Goal: Task Accomplishment & Management: Use online tool/utility

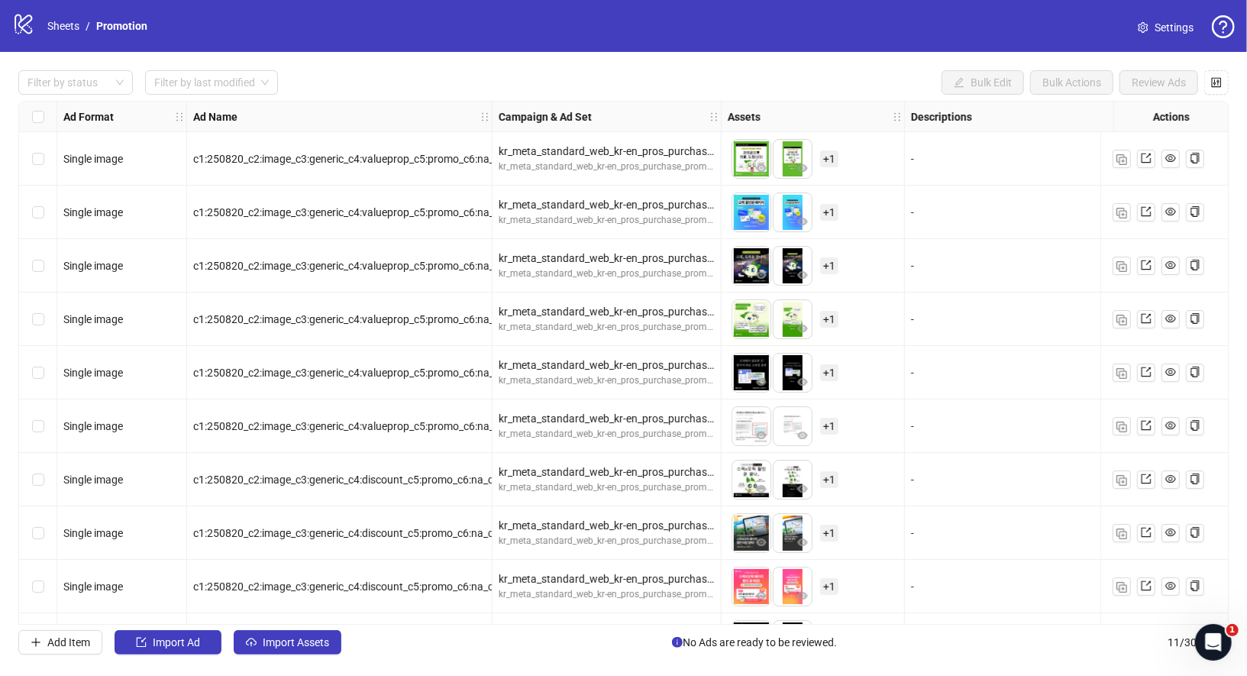
scroll to position [101, 0]
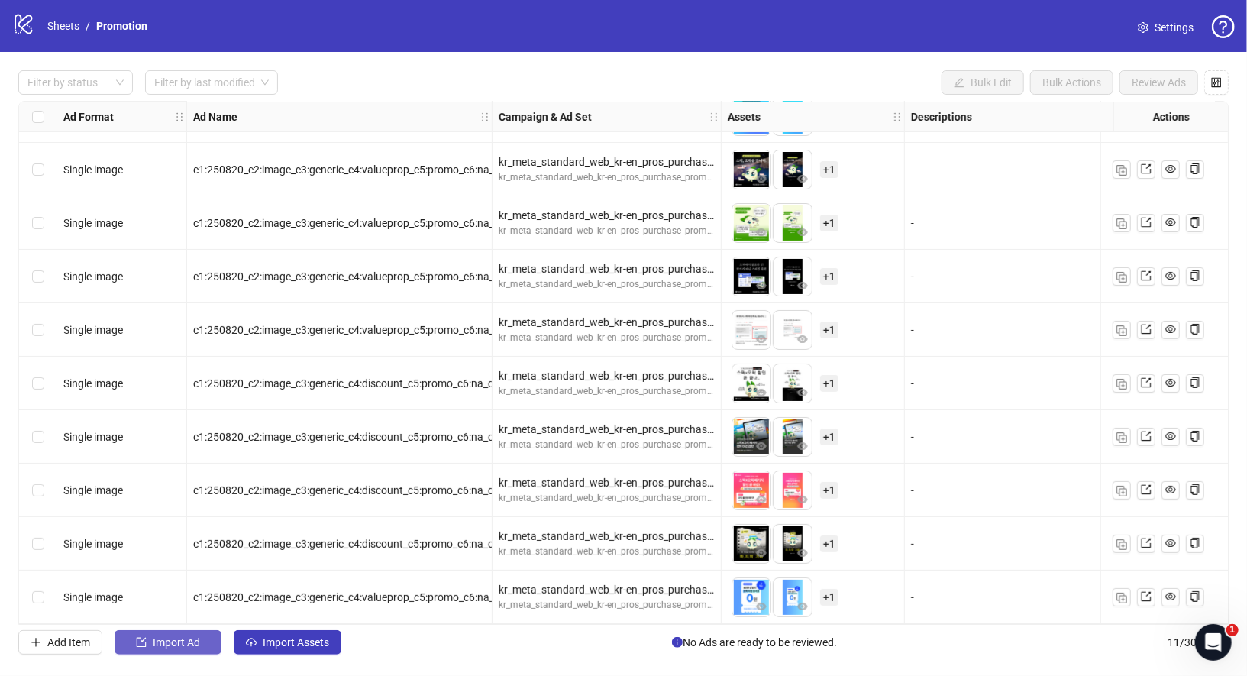
click at [202, 644] on button "Import Ad" at bounding box center [168, 642] width 107 height 24
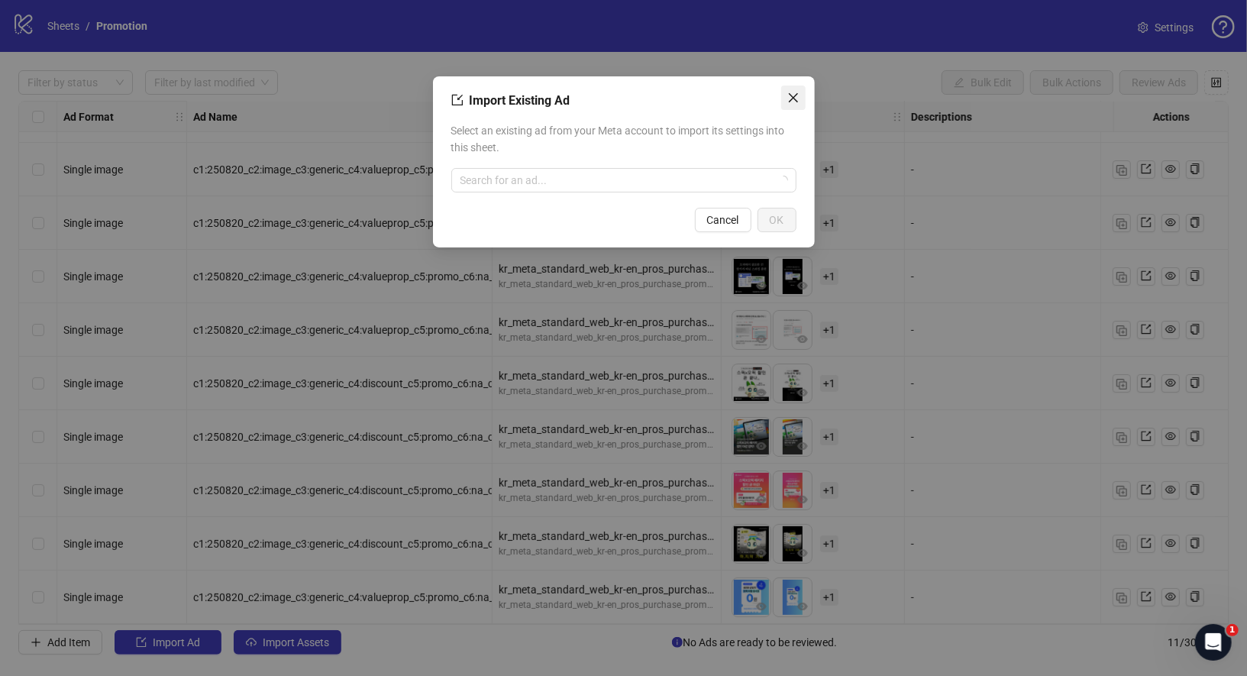
click at [793, 104] on button "Close" at bounding box center [793, 98] width 24 height 24
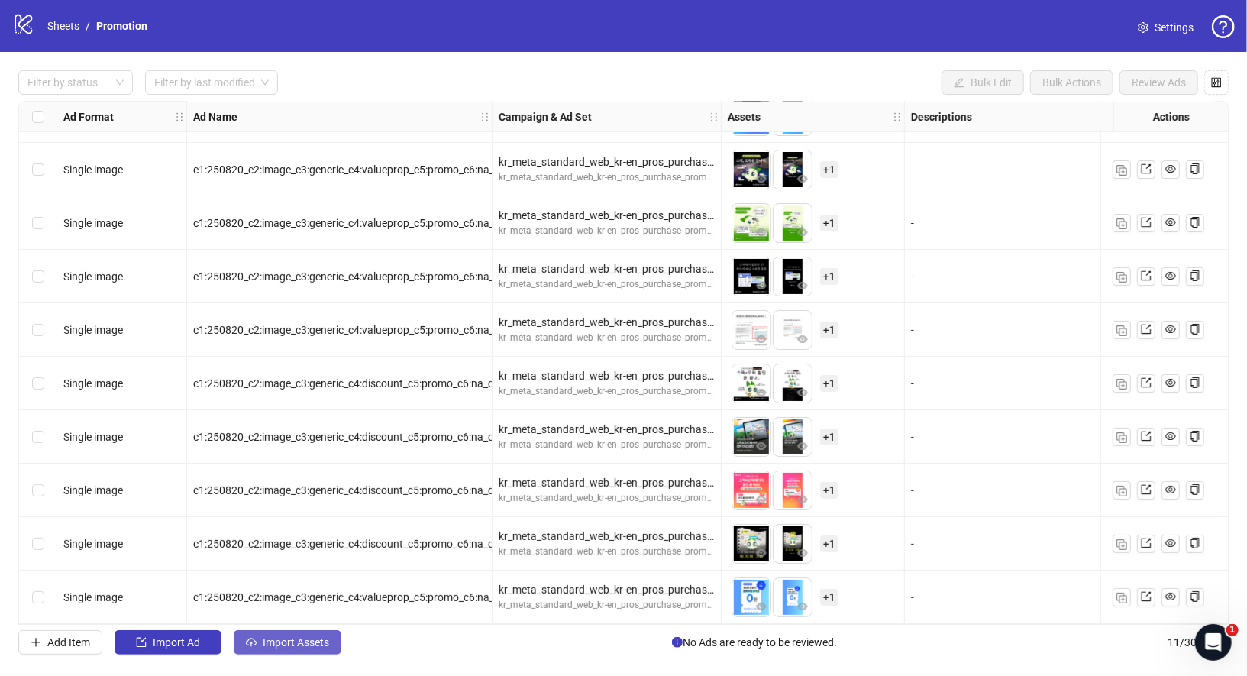
click at [270, 643] on span "Import Assets" at bounding box center [296, 642] width 66 height 12
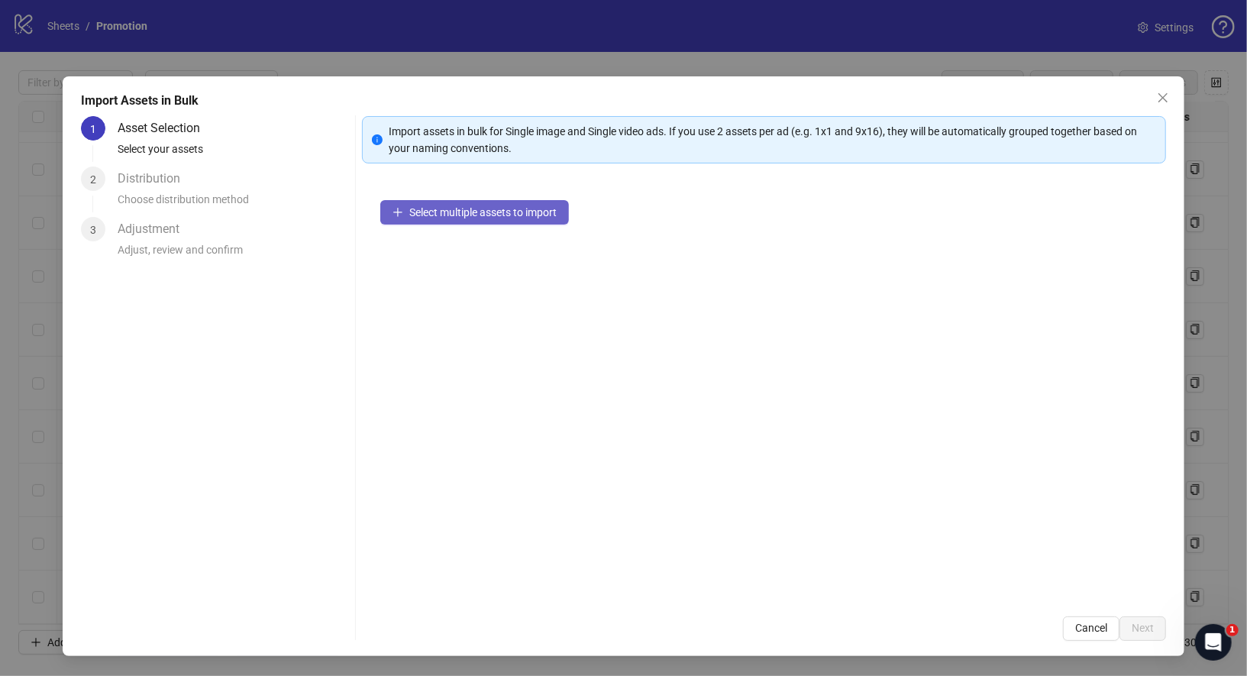
click at [518, 210] on span "Select multiple assets to import" at bounding box center [482, 212] width 147 height 12
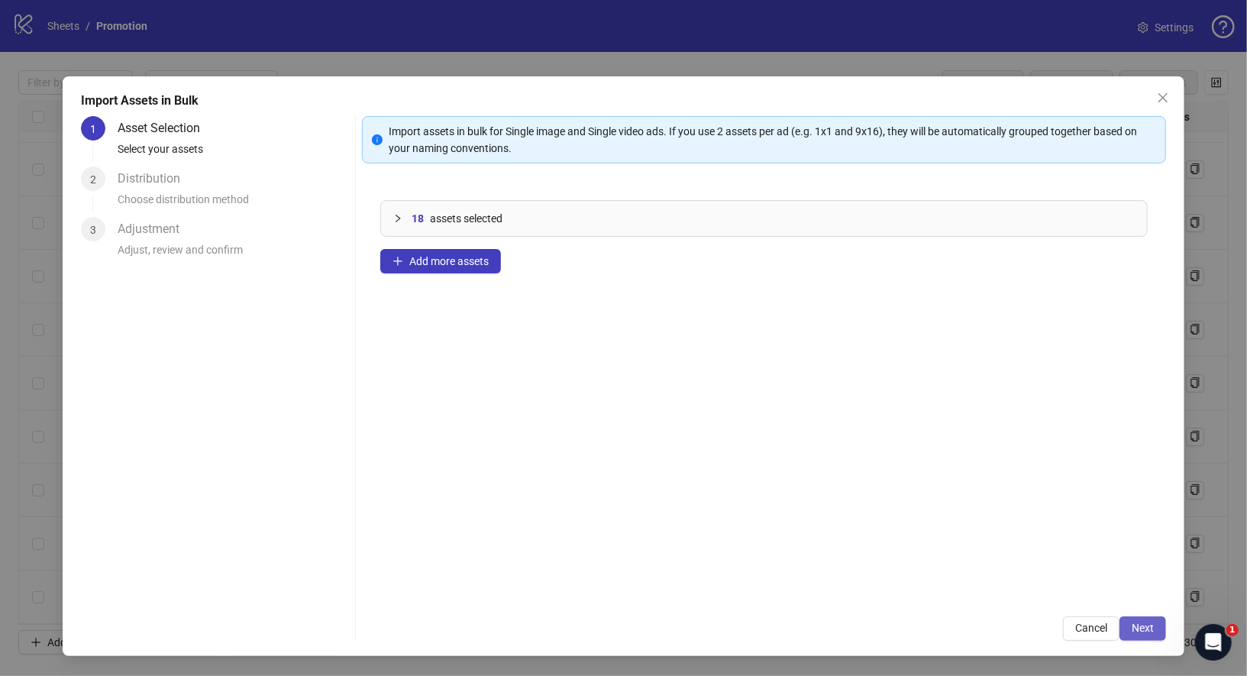
click at [1150, 631] on span "Next" at bounding box center [1142, 627] width 22 height 12
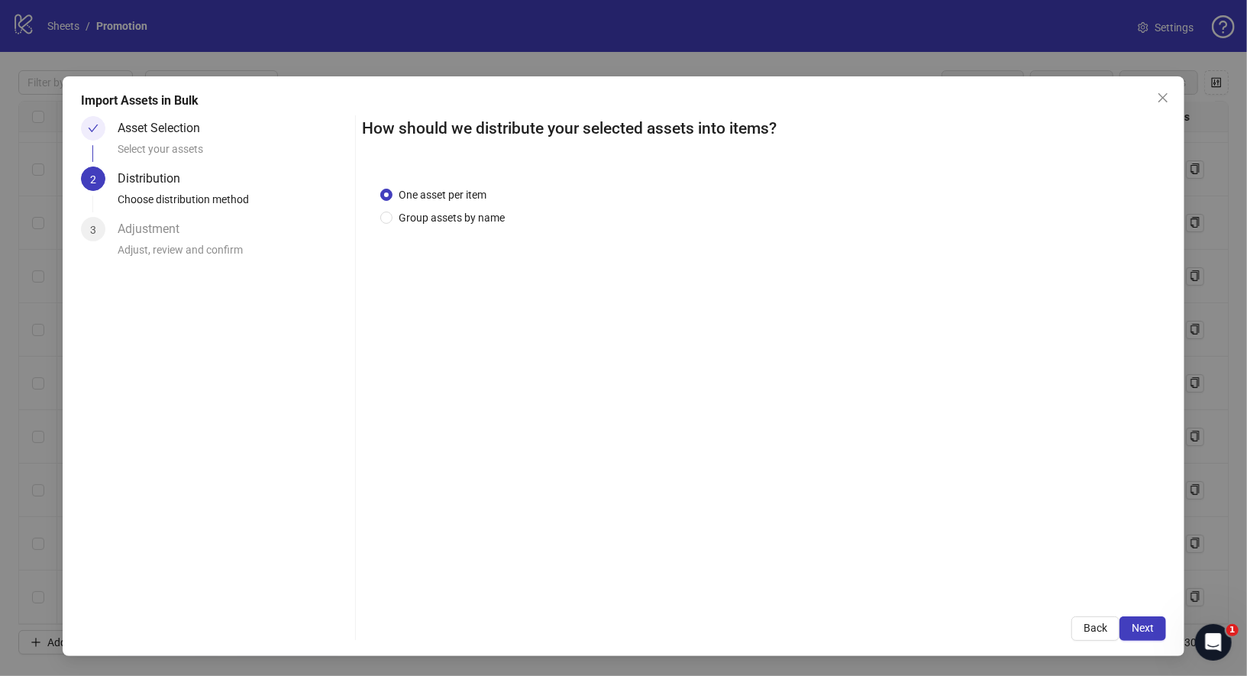
click at [471, 226] on div "One asset per item Group assets by name" at bounding box center [764, 383] width 805 height 430
click at [467, 217] on span "Group assets by name" at bounding box center [451, 217] width 118 height 17
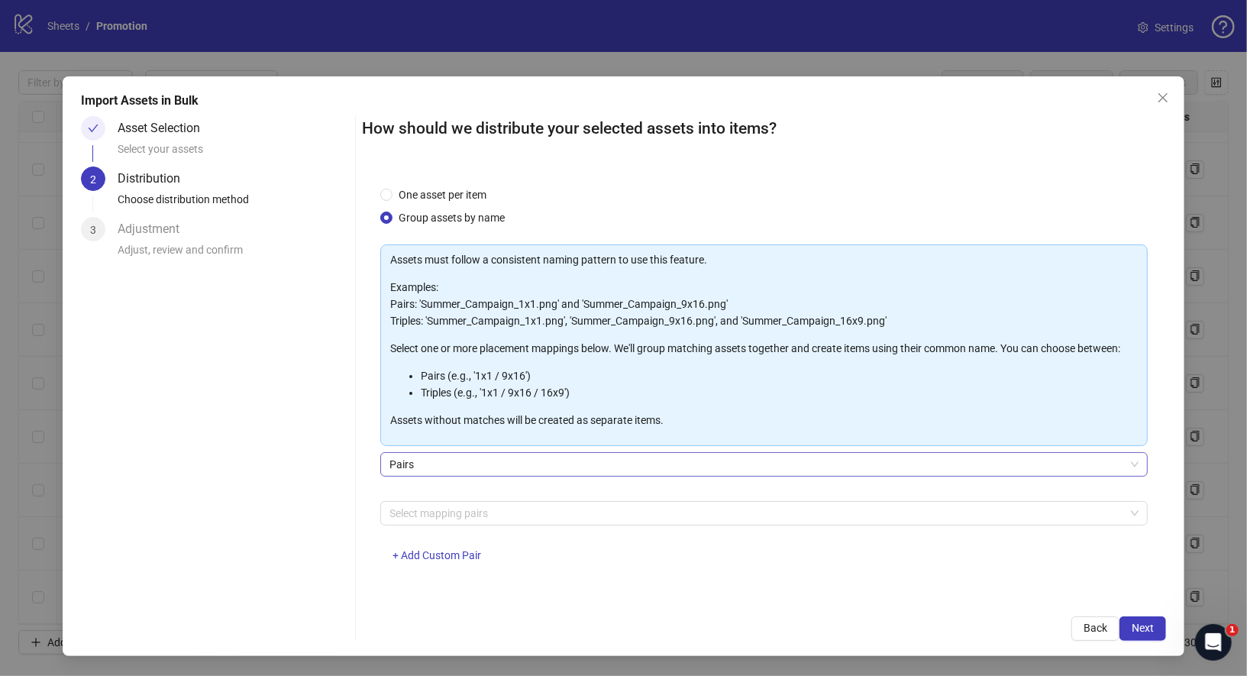
click at [475, 466] on span "Pairs" at bounding box center [764, 464] width 750 height 23
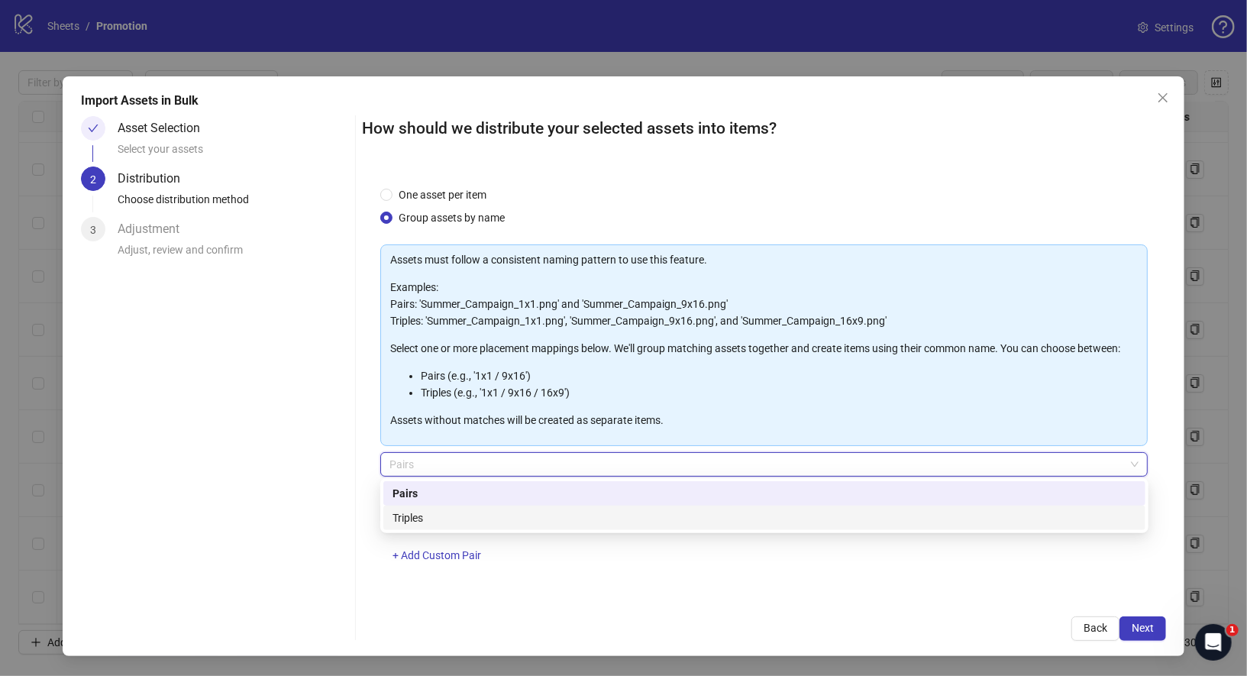
click at [474, 528] on div "Triples" at bounding box center [764, 517] width 762 height 24
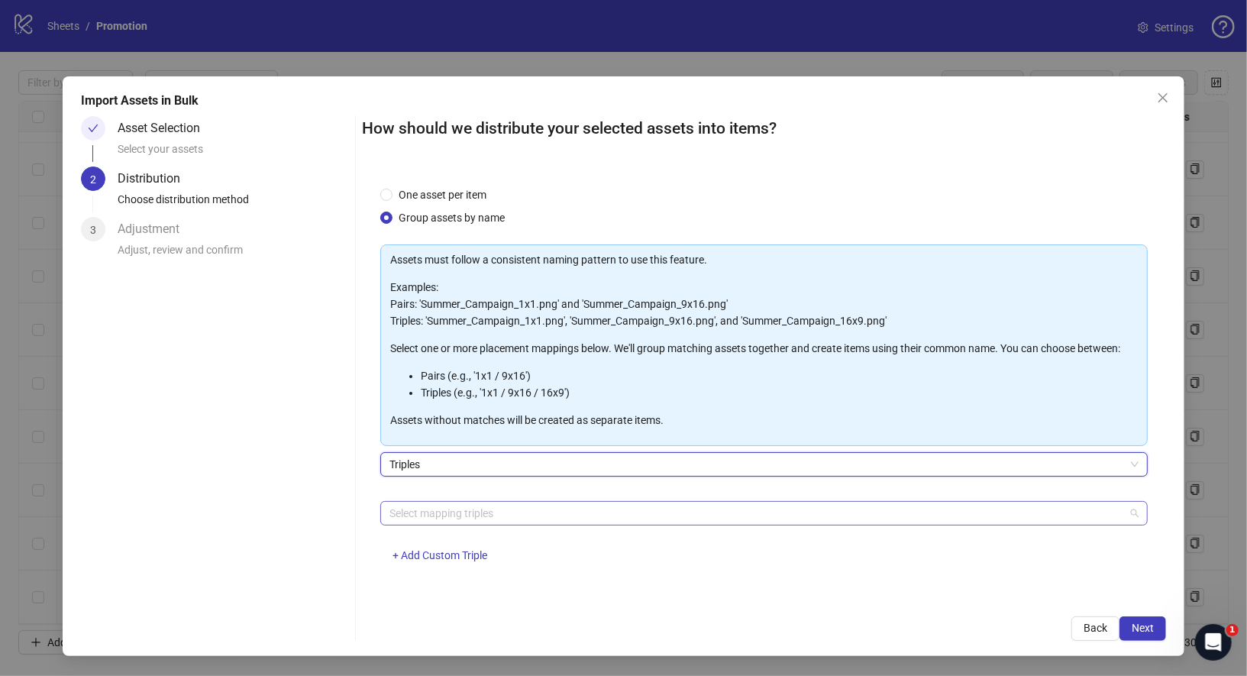
click at [477, 517] on div at bounding box center [756, 512] width 746 height 21
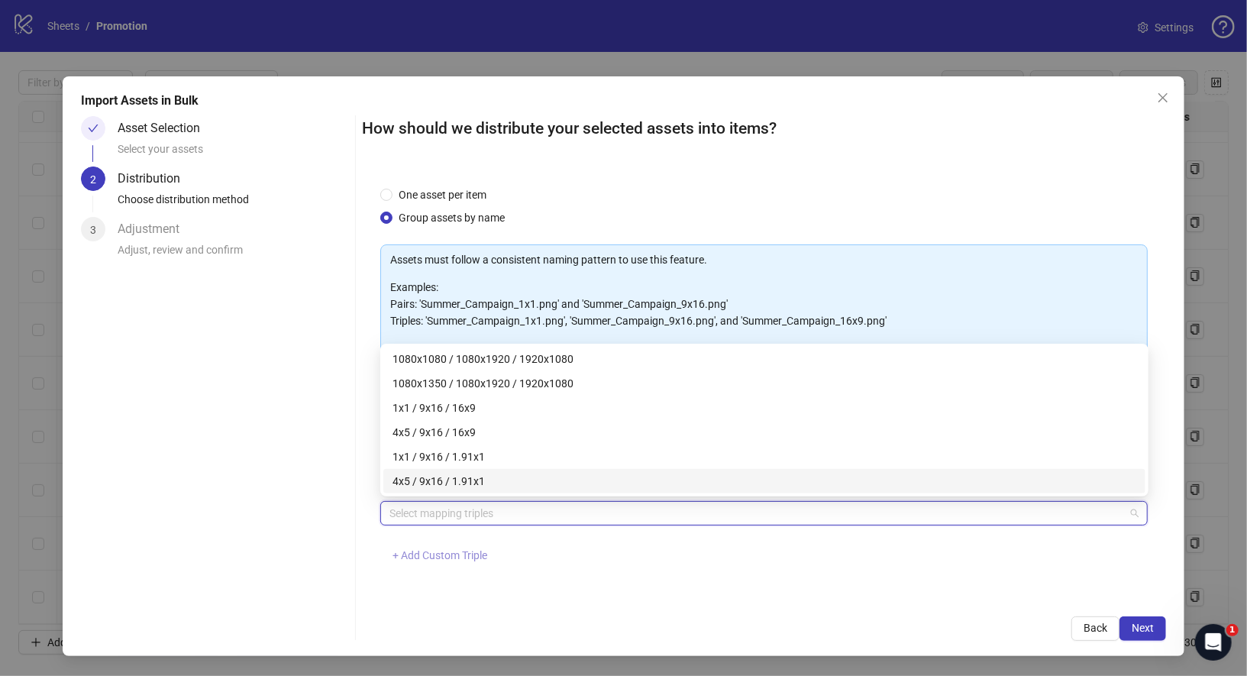
click at [453, 560] on span "+ Add Custom Triple" at bounding box center [439, 555] width 95 height 12
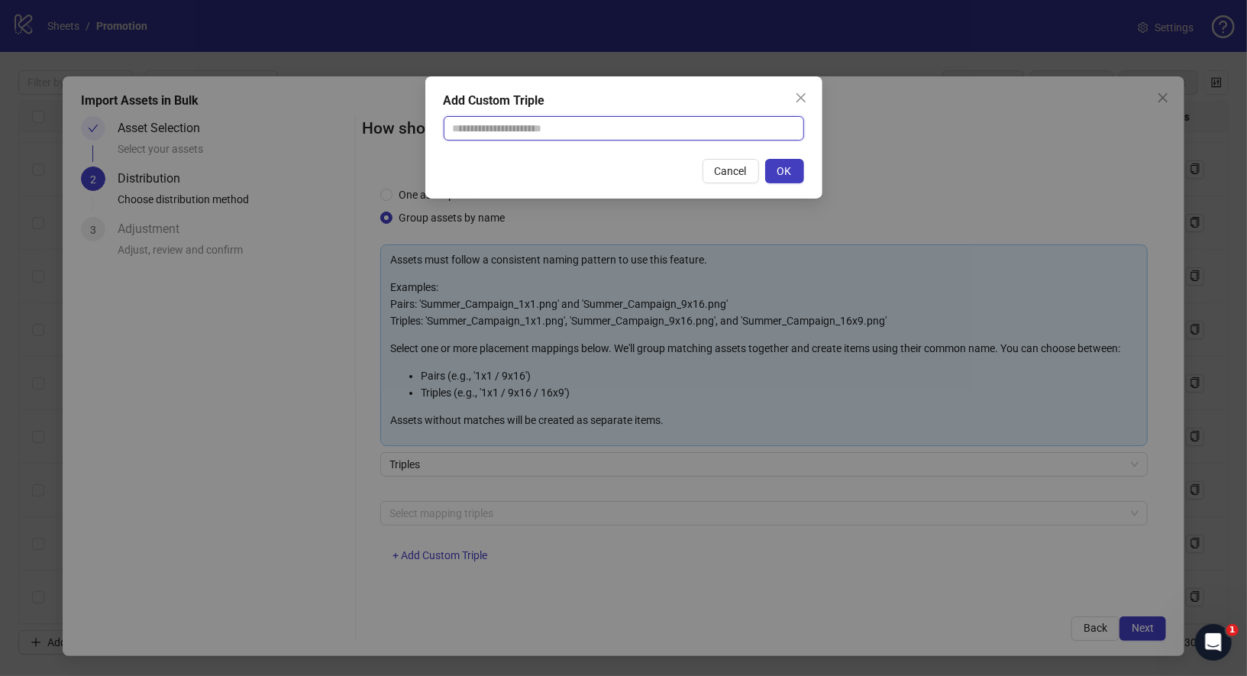
click at [509, 131] on input "text" at bounding box center [624, 128] width 360 height 24
drag, startPoint x: 526, startPoint y: 119, endPoint x: 441, endPoint y: 117, distance: 85.5
click at [440, 117] on div "Add Custom Triple ** Please enter three dimensions separated by / Cancel OK" at bounding box center [623, 137] width 397 height 122
drag, startPoint x: 478, startPoint y: 118, endPoint x: 424, endPoint y: 118, distance: 54.2
click at [424, 118] on div "Add Custom Triple ** Please enter three dimensions separated by / Cancel OK" at bounding box center [623, 338] width 1247 height 676
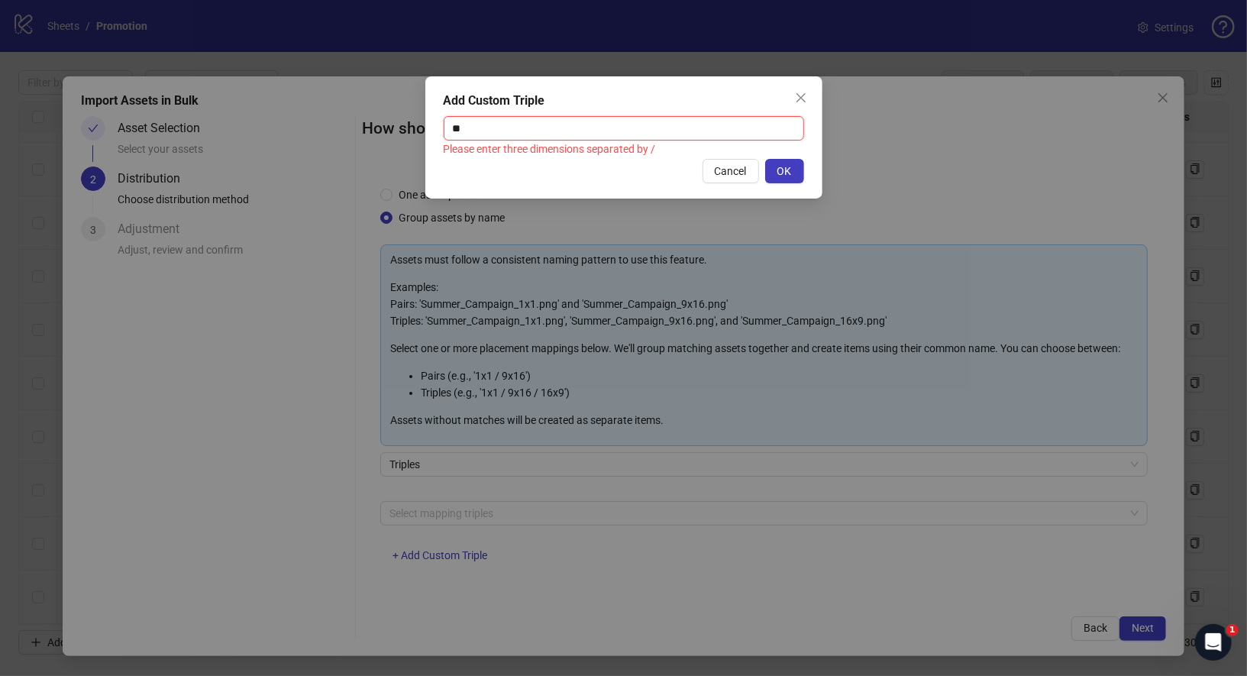
drag, startPoint x: 500, startPoint y: 128, endPoint x: 436, endPoint y: 128, distance: 64.1
click at [436, 128] on div "Add Custom Triple ** Please enter three dimensions separated by / Cancel OK" at bounding box center [623, 137] width 397 height 122
paste input "**********"
type input "**********"
click at [786, 176] on span "OK" at bounding box center [784, 171] width 15 height 12
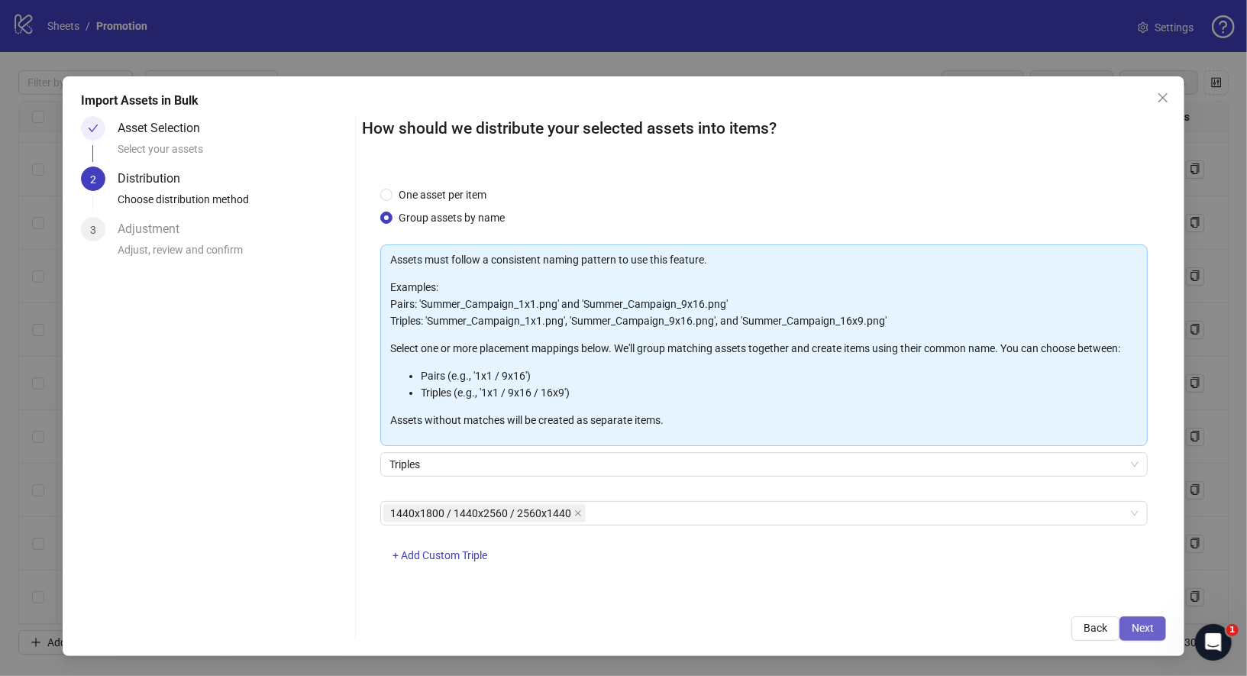
click at [1143, 628] on span "Next" at bounding box center [1142, 627] width 22 height 12
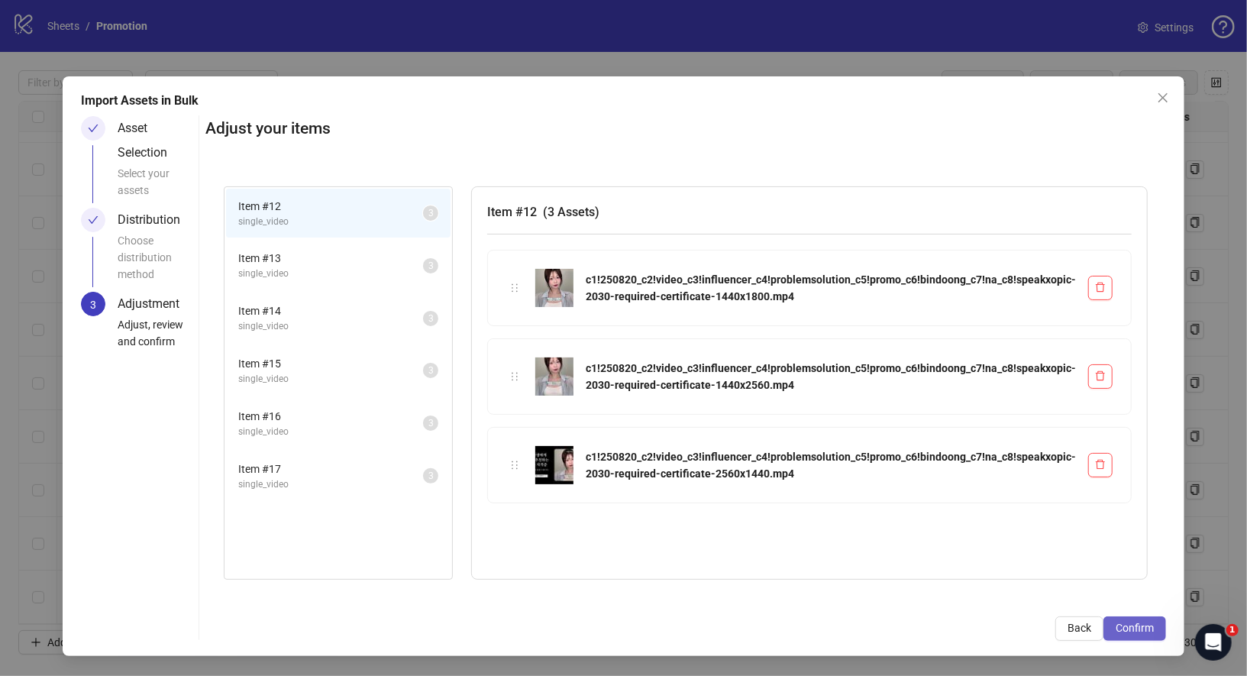
click at [1140, 628] on span "Confirm" at bounding box center [1134, 627] width 38 height 12
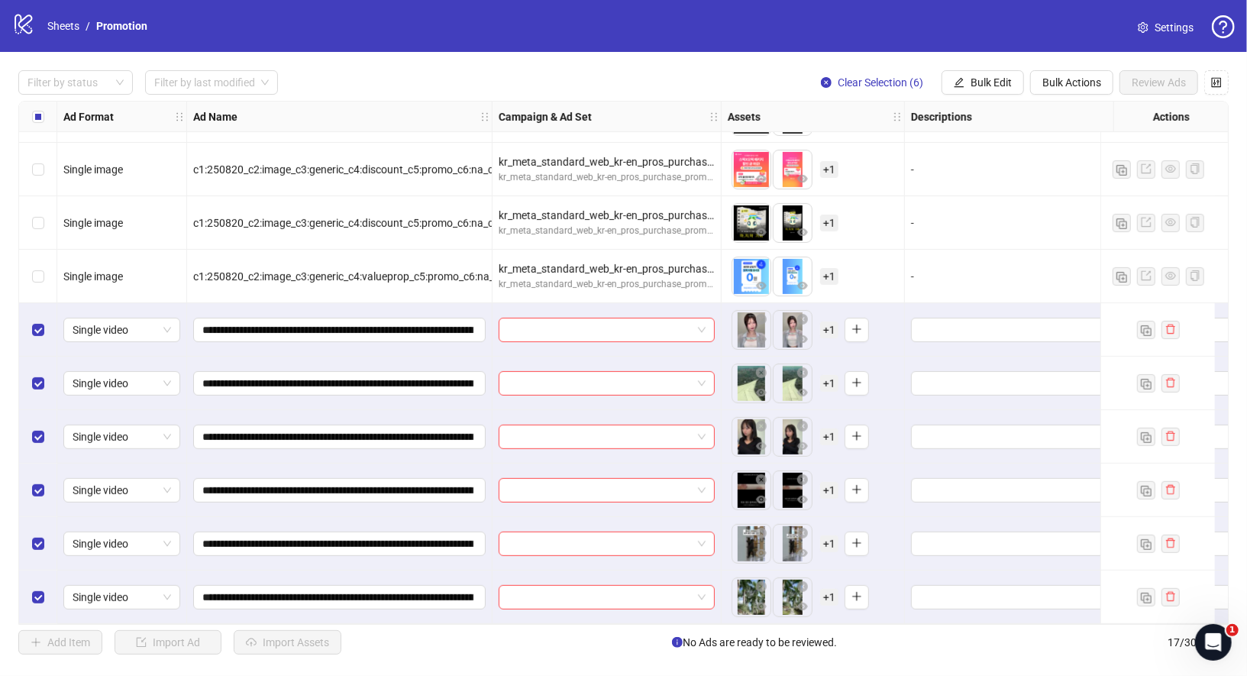
scroll to position [421, 0]
click at [999, 79] on span "Bulk Edit" at bounding box center [990, 82] width 41 height 12
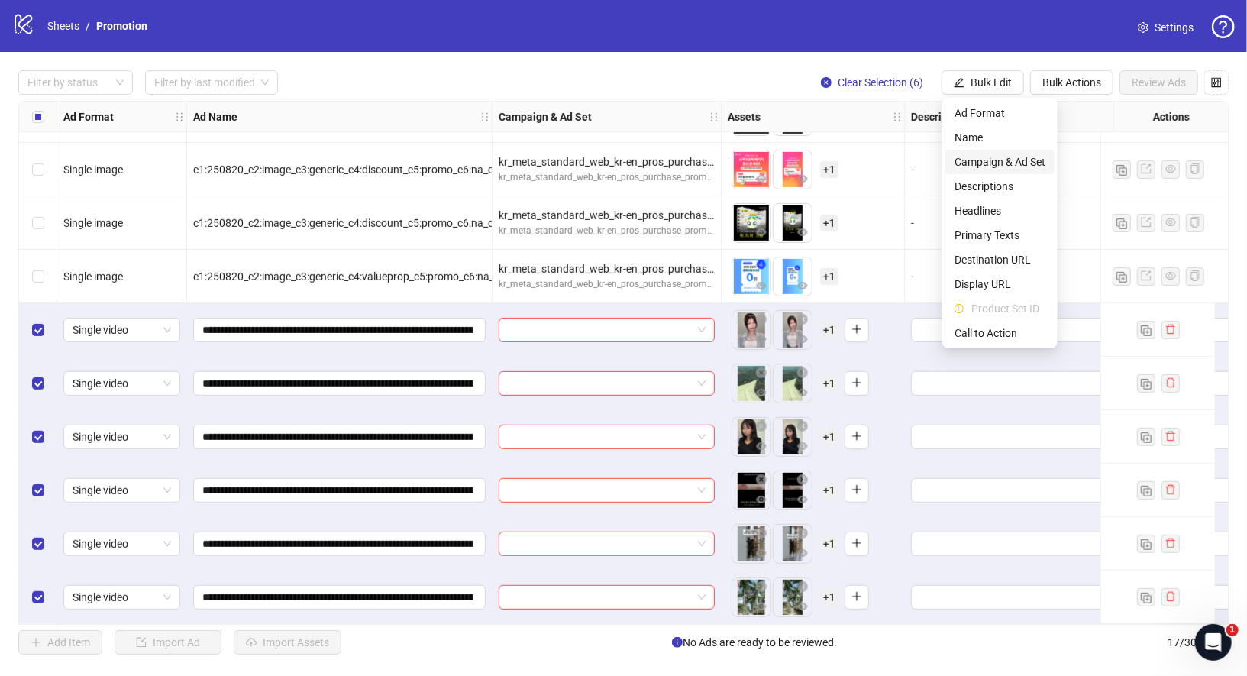
click at [1003, 163] on span "Campaign & Ad Set" at bounding box center [999, 161] width 91 height 17
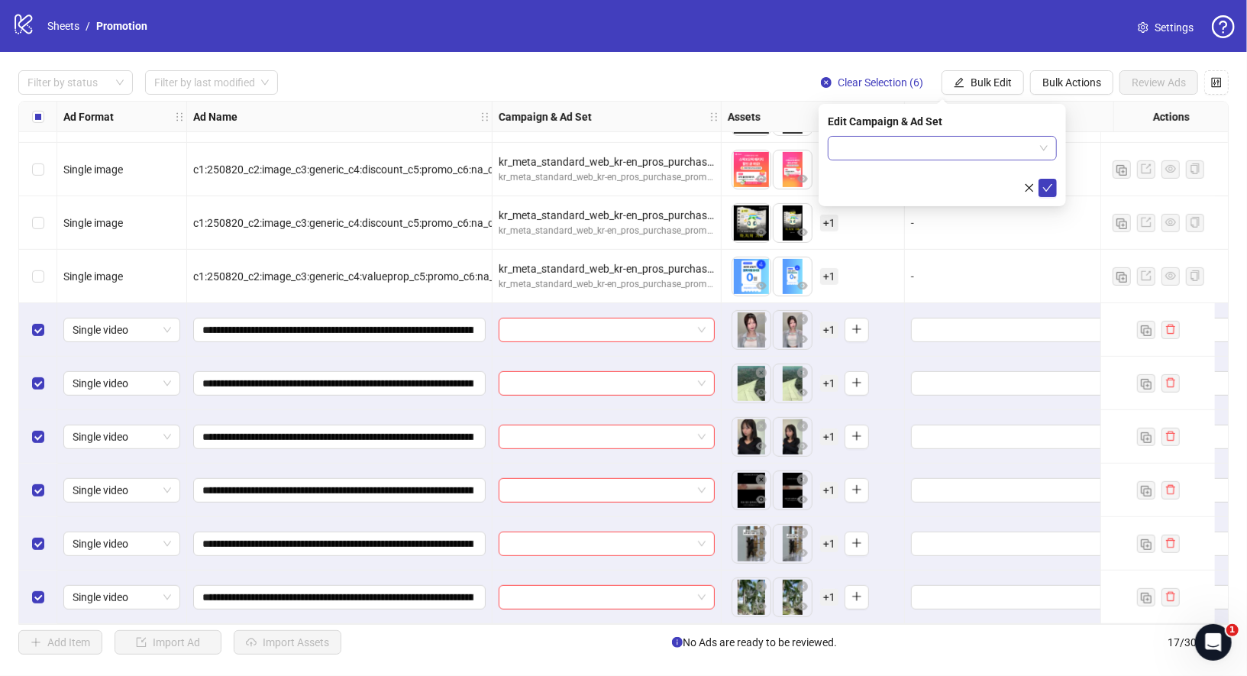
click at [914, 150] on input "search" at bounding box center [935, 148] width 197 height 23
type input "*"
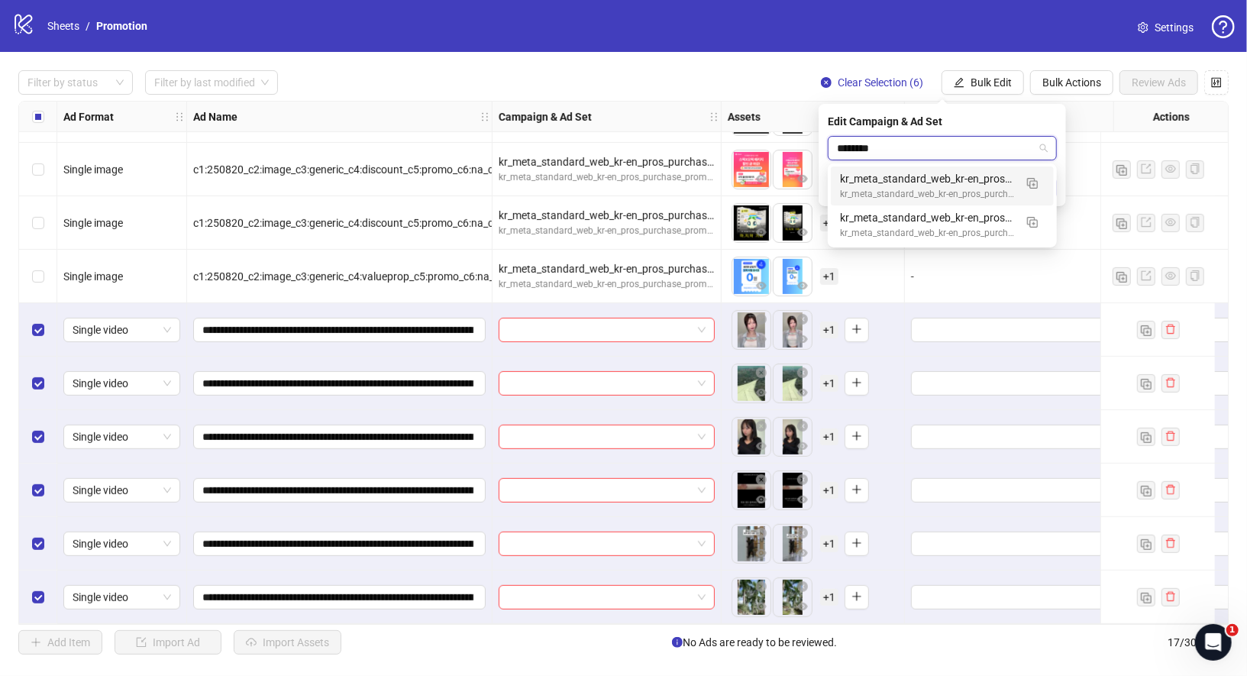
type input "*********"
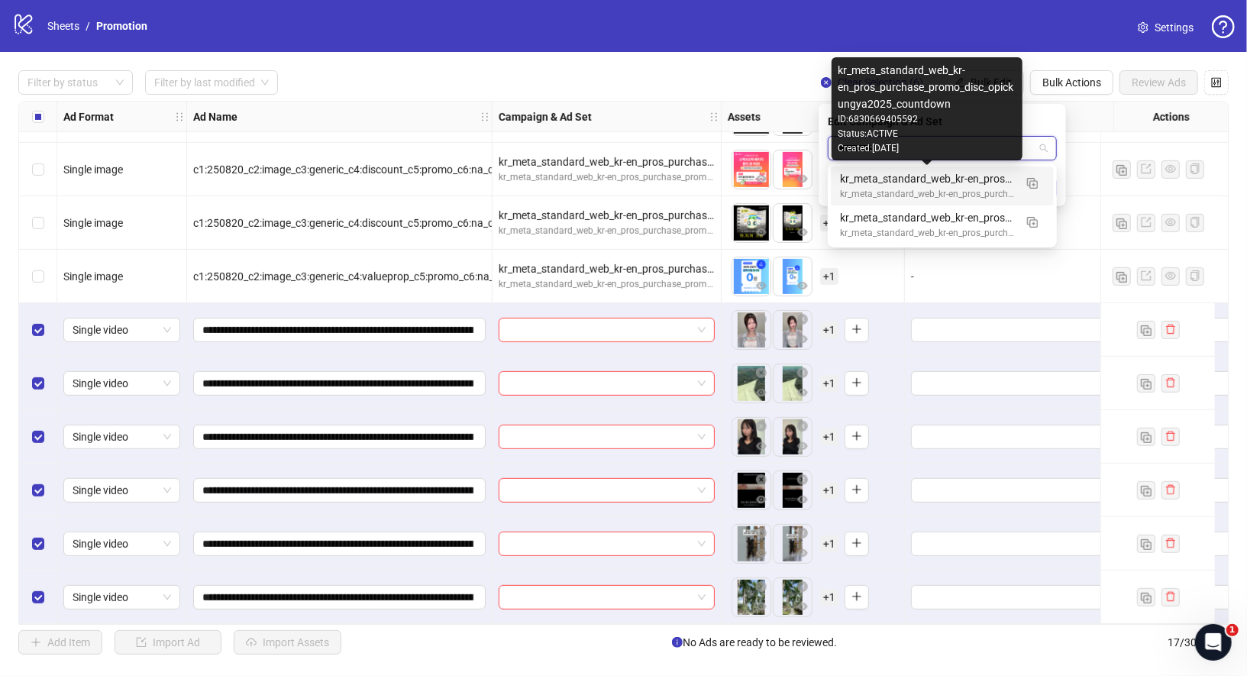
click at [982, 180] on div "kr_meta_standard_web_kr-en_pros_purchase_promo_disc_opickungya2025_countdown" at bounding box center [927, 178] width 174 height 17
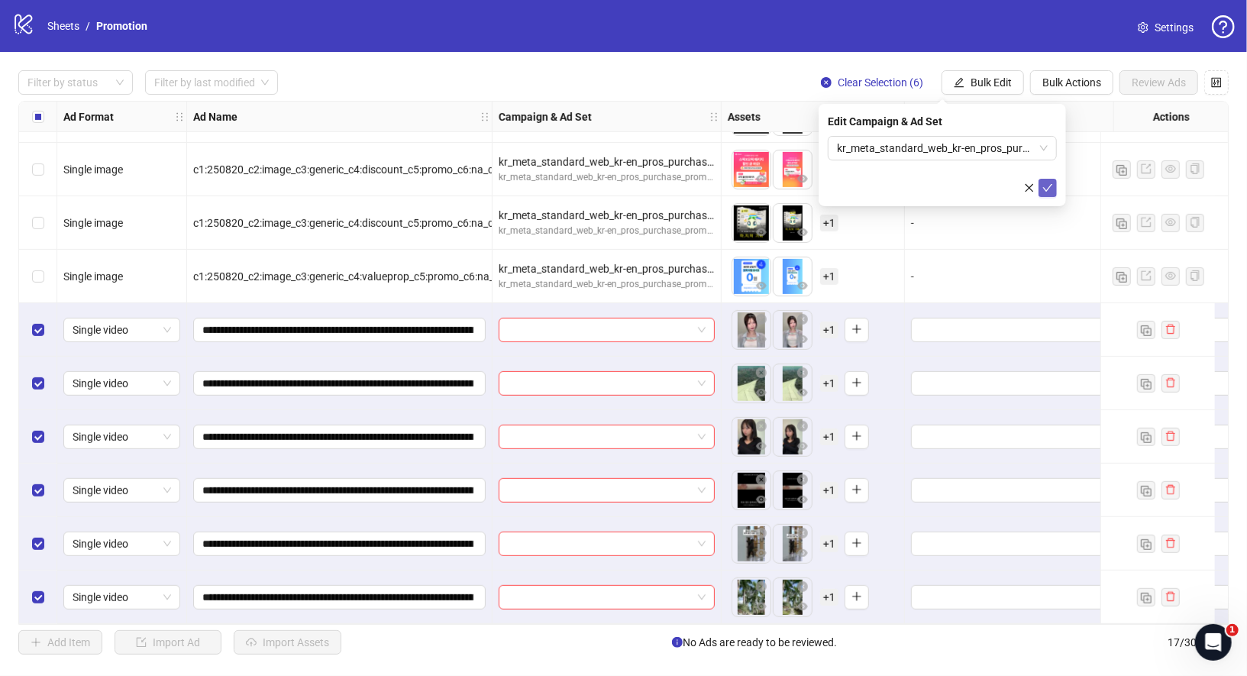
click at [1046, 187] on icon "check" at bounding box center [1047, 187] width 11 height 11
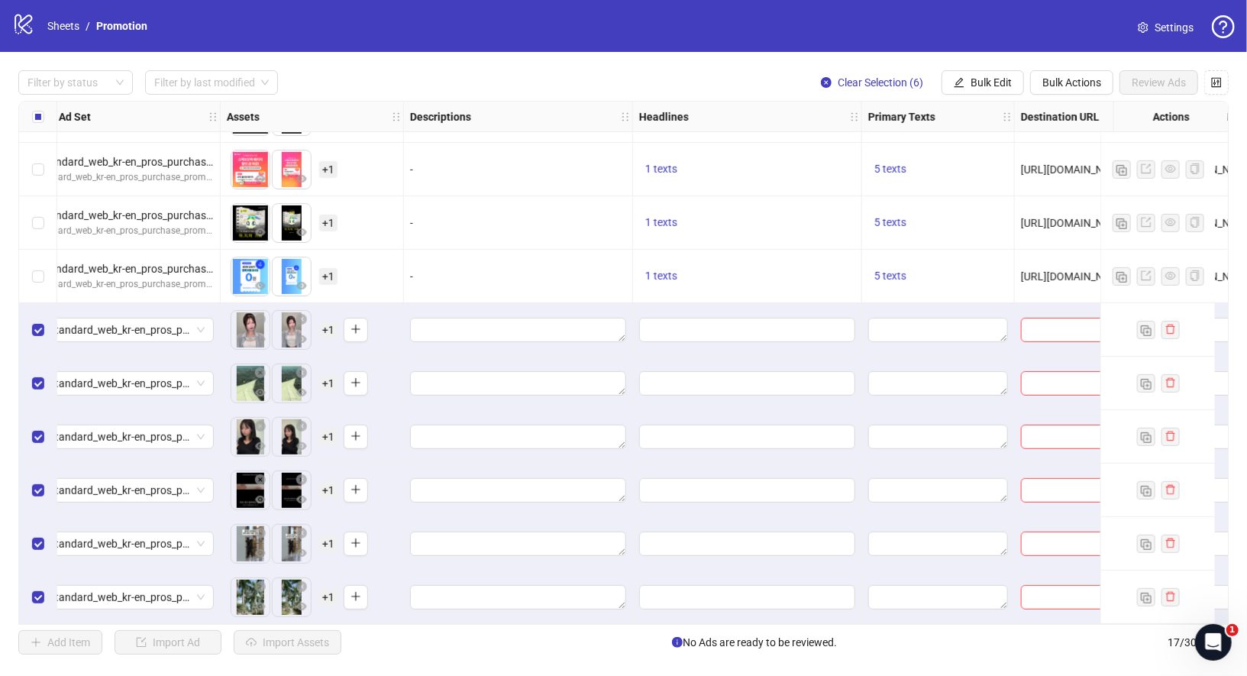
scroll to position [421, 509]
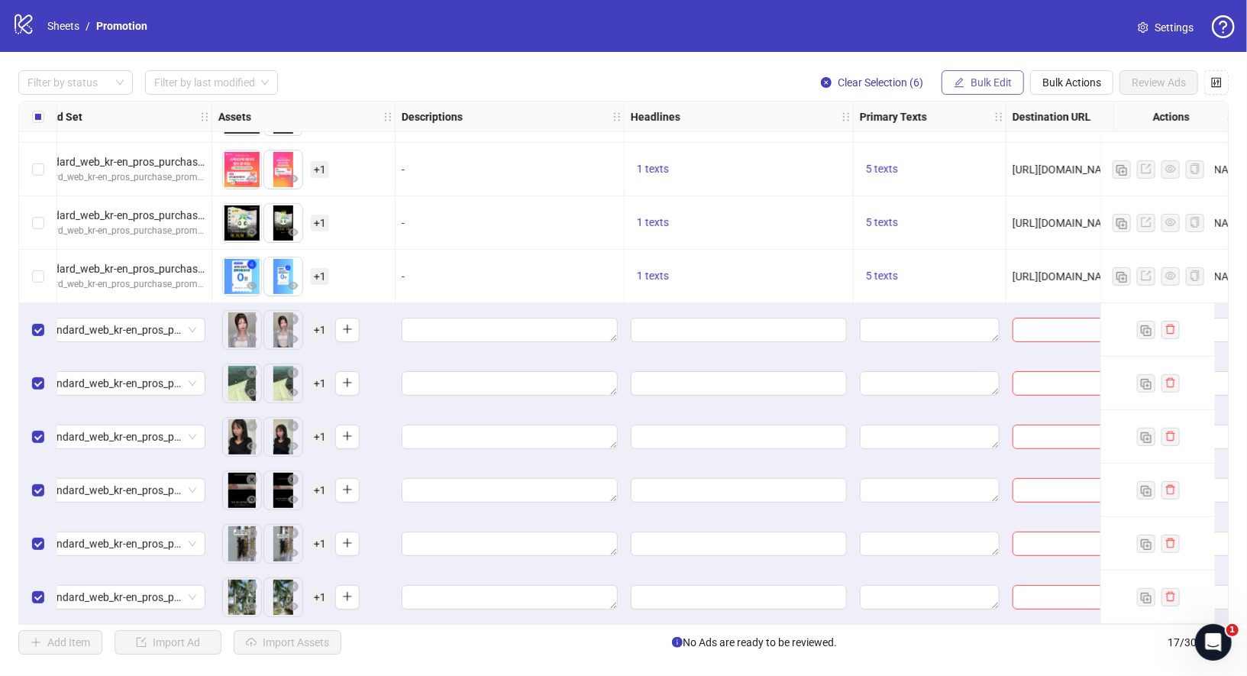
click at [977, 92] on button "Bulk Edit" at bounding box center [982, 82] width 82 height 24
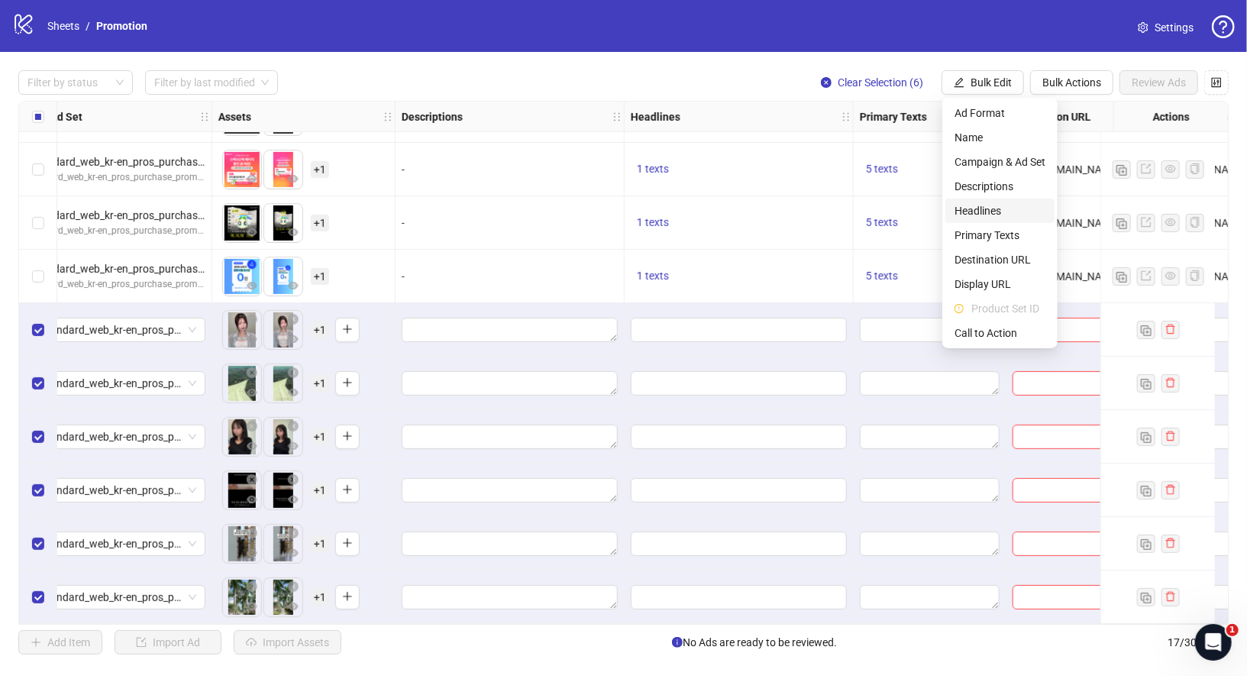
click at [995, 211] on span "Headlines" at bounding box center [999, 210] width 91 height 17
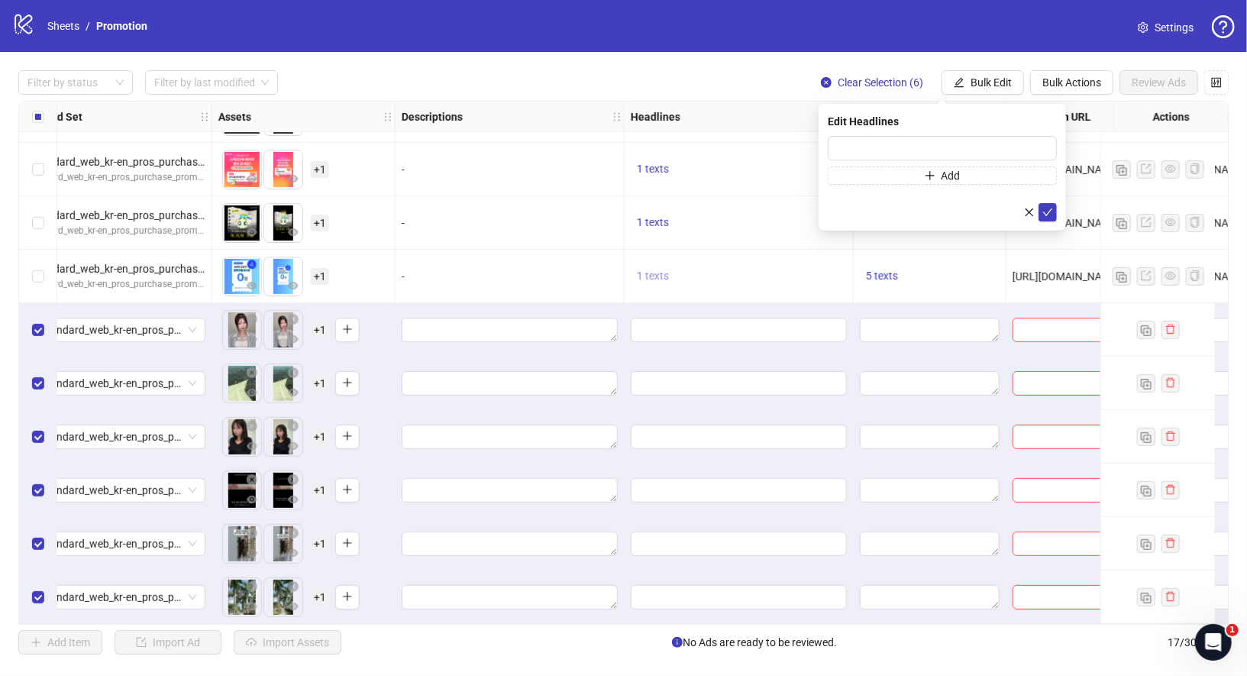
click at [654, 272] on span "1 texts" at bounding box center [653, 276] width 32 height 12
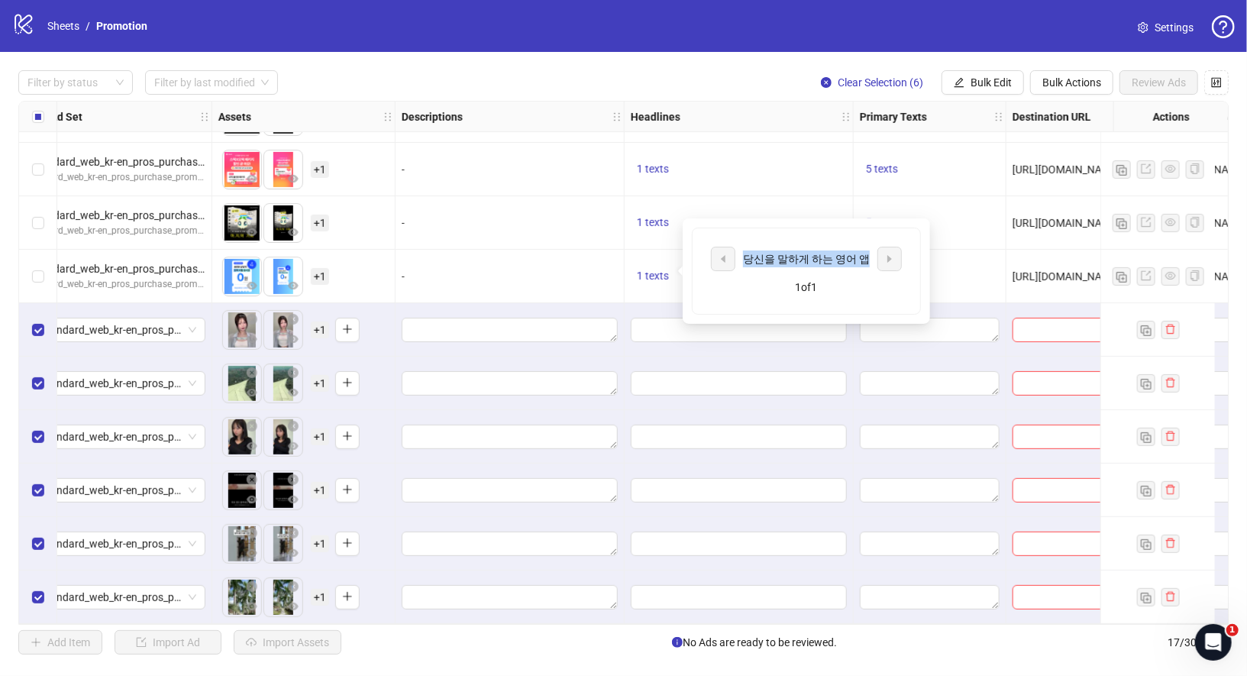
drag, startPoint x: 865, startPoint y: 257, endPoint x: 744, endPoint y: 258, distance: 121.4
click at [743, 258] on div "당신을 말하게 하는 영어 앱" at bounding box center [806, 258] width 127 height 17
copy div "당신을 말하게 하는 영어 앱"
click at [980, 84] on span "Bulk Edit" at bounding box center [990, 82] width 41 height 12
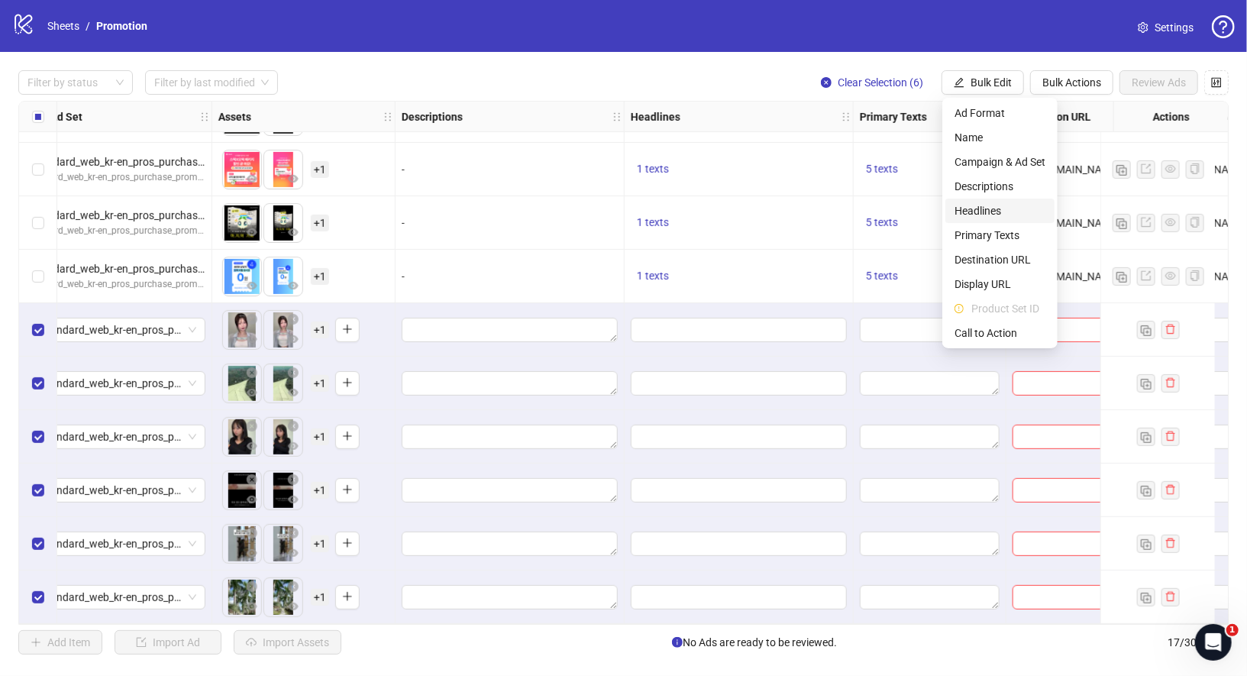
click at [1016, 214] on span "Headlines" at bounding box center [999, 210] width 91 height 17
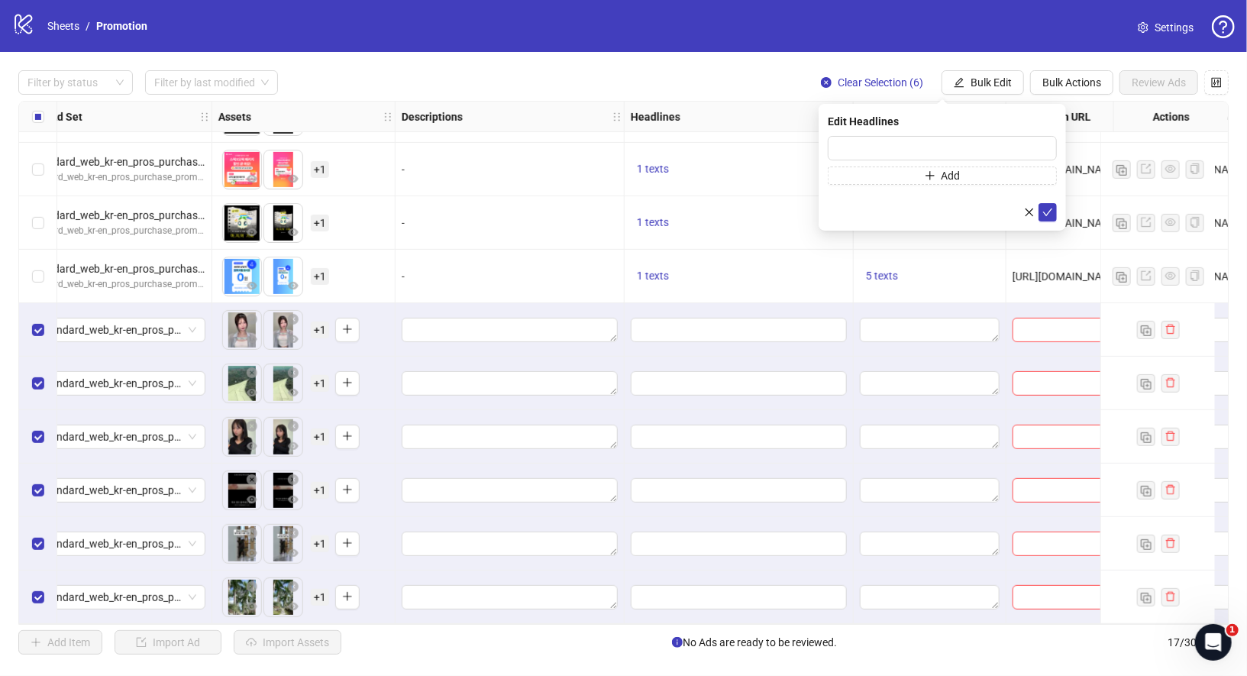
click at [908, 131] on div "Edit Headlines Add" at bounding box center [941, 167] width 247 height 127
click at [942, 147] on input "text" at bounding box center [942, 148] width 229 height 24
paste input "**********"
type input "**********"
click at [1049, 213] on icon "check" at bounding box center [1047, 212] width 11 height 11
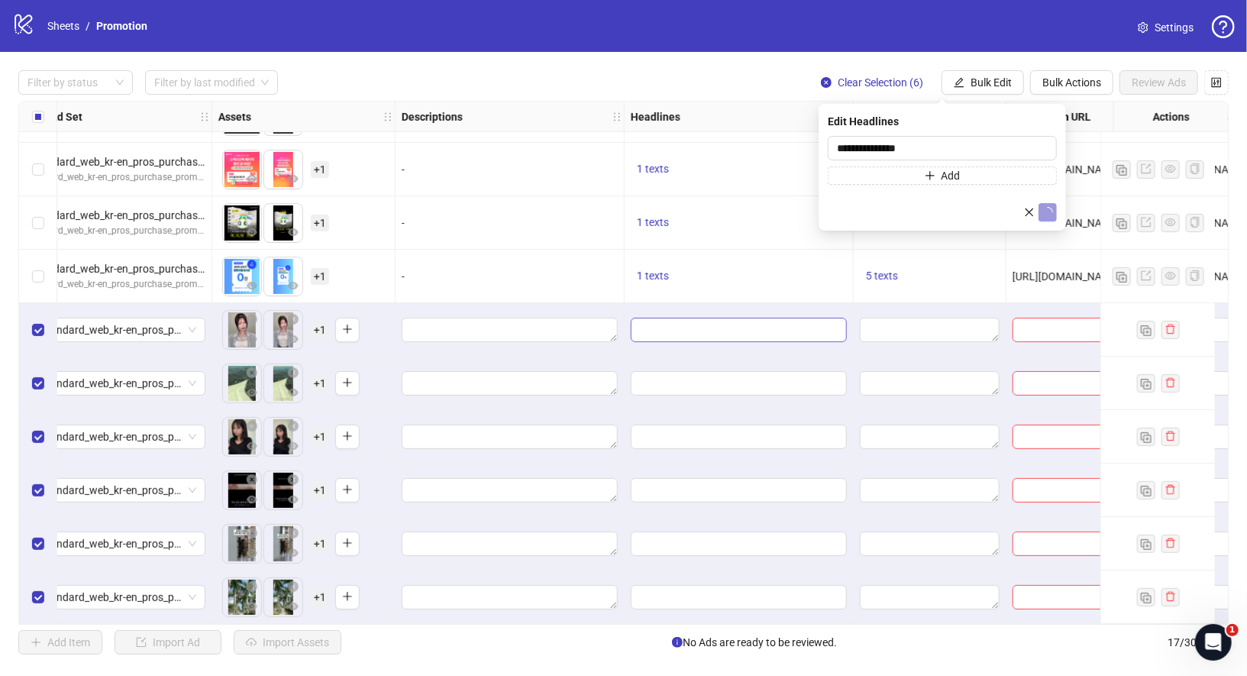
scroll to position [421, 550]
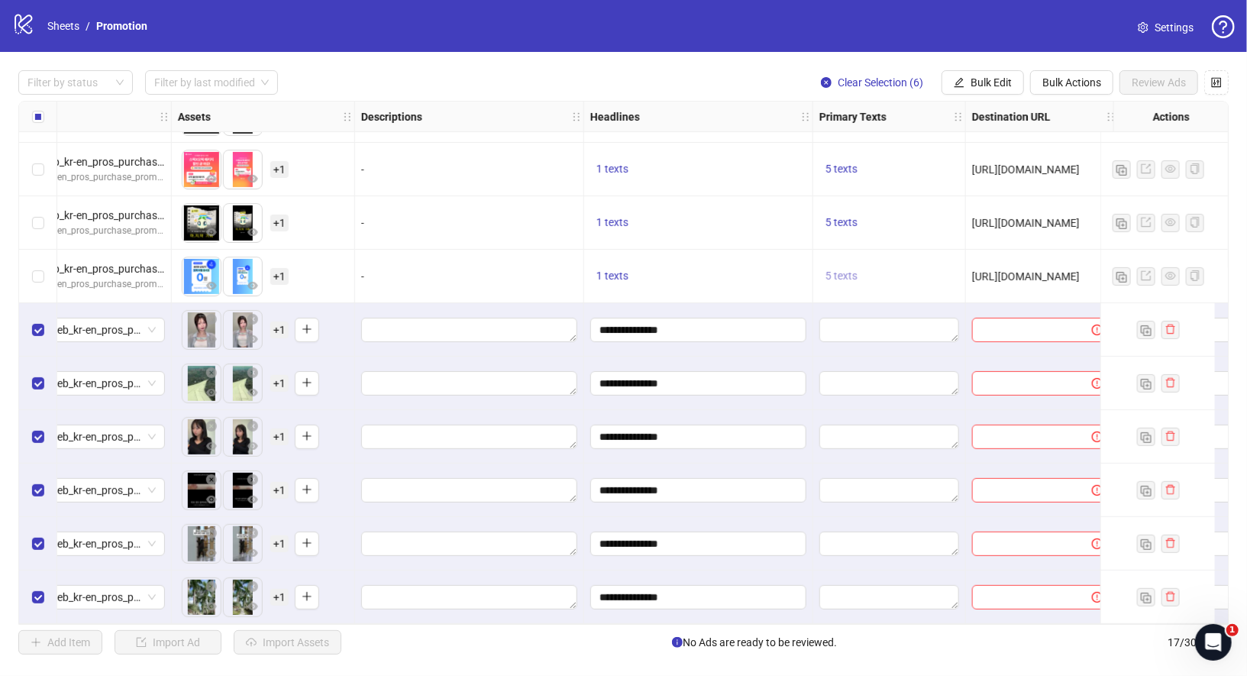
click at [856, 270] on span "5 texts" at bounding box center [841, 276] width 32 height 12
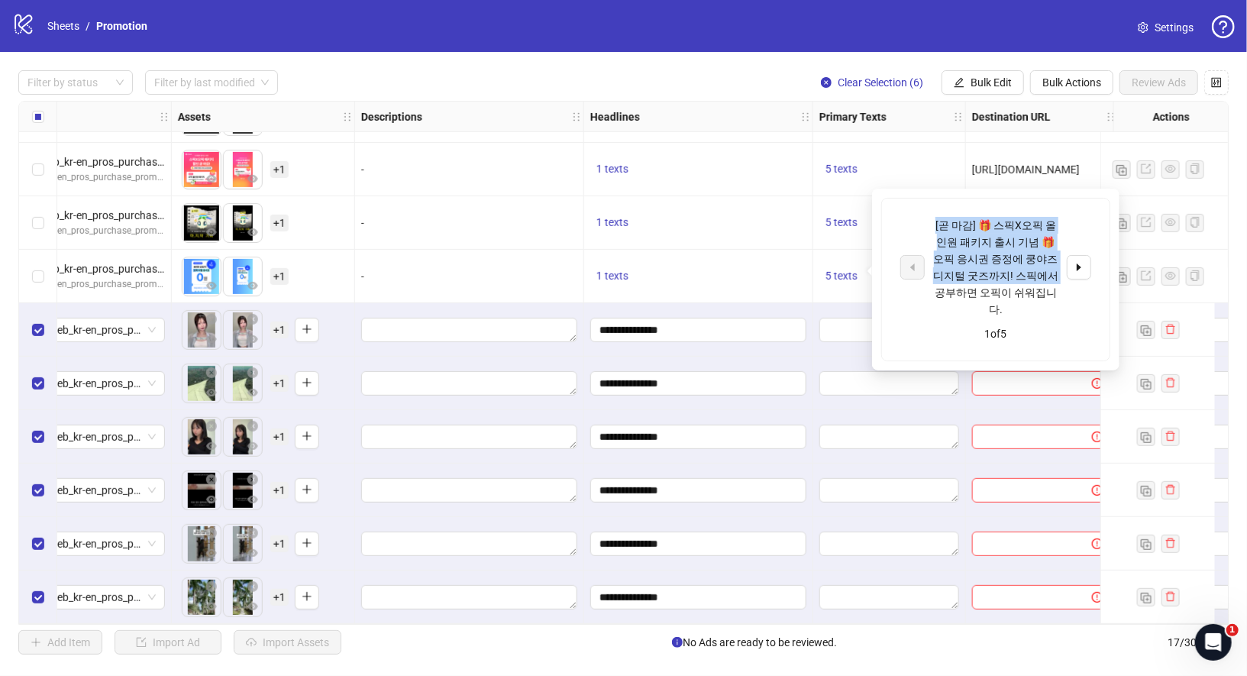
drag, startPoint x: 930, startPoint y: 222, endPoint x: 999, endPoint y: 270, distance: 83.4
click at [999, 270] on div "[곧 마감] 🎁 스픽X오픽 올인원 패키지 출시 기념 🎁 오픽 응시권 증정에 쿵야즈 디지털 굿즈까지! 스픽에서 공부하면 오픽이 쉬워집니다." at bounding box center [995, 267] width 191 height 101
click at [999, 270] on div "[곧 마감] 🎁 스픽X오픽 올인원 패키지 출시 기념 🎁 오픽 응시권 증정에 쿵야즈 디지털 굿즈까지! 스픽에서 공부하면 오픽이 쉬워집니다." at bounding box center [995, 267] width 127 height 101
drag, startPoint x: 976, startPoint y: 226, endPoint x: 1034, endPoint y: 299, distance: 93.5
click at [1034, 299] on div "[곧 마감] 🎁 스픽X오픽 올인원 패키지 출시 기념 🎁 오픽 응시권 증정에 쿵야즈 디지털 굿즈까지! 스픽에서 공부하면 오픽이 쉬워집니다." at bounding box center [995, 267] width 127 height 101
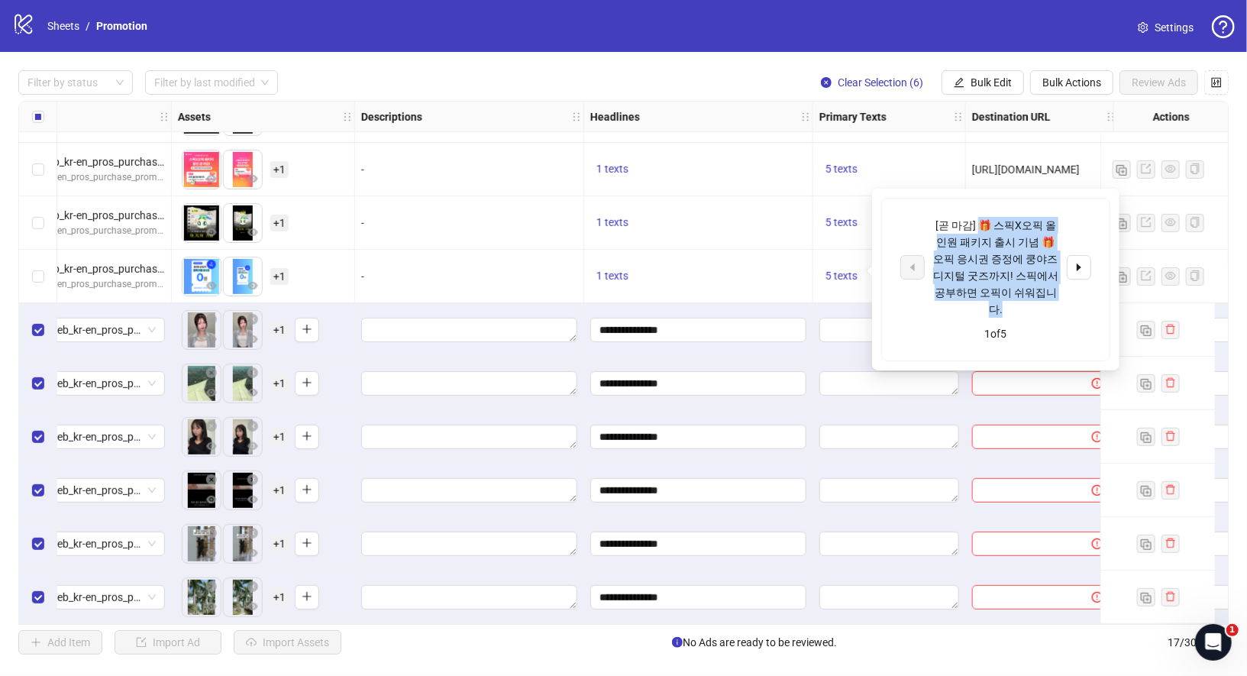
copy div "🎁 스픽X오픽 올인원 패키지 출시 기념 🎁 오픽 응시권 증정에 쿵야즈 디지털 굿즈까지! 스픽에서 공부하면 오픽이 쉬워집니다."
click at [983, 76] on span "Bulk Edit" at bounding box center [990, 82] width 41 height 12
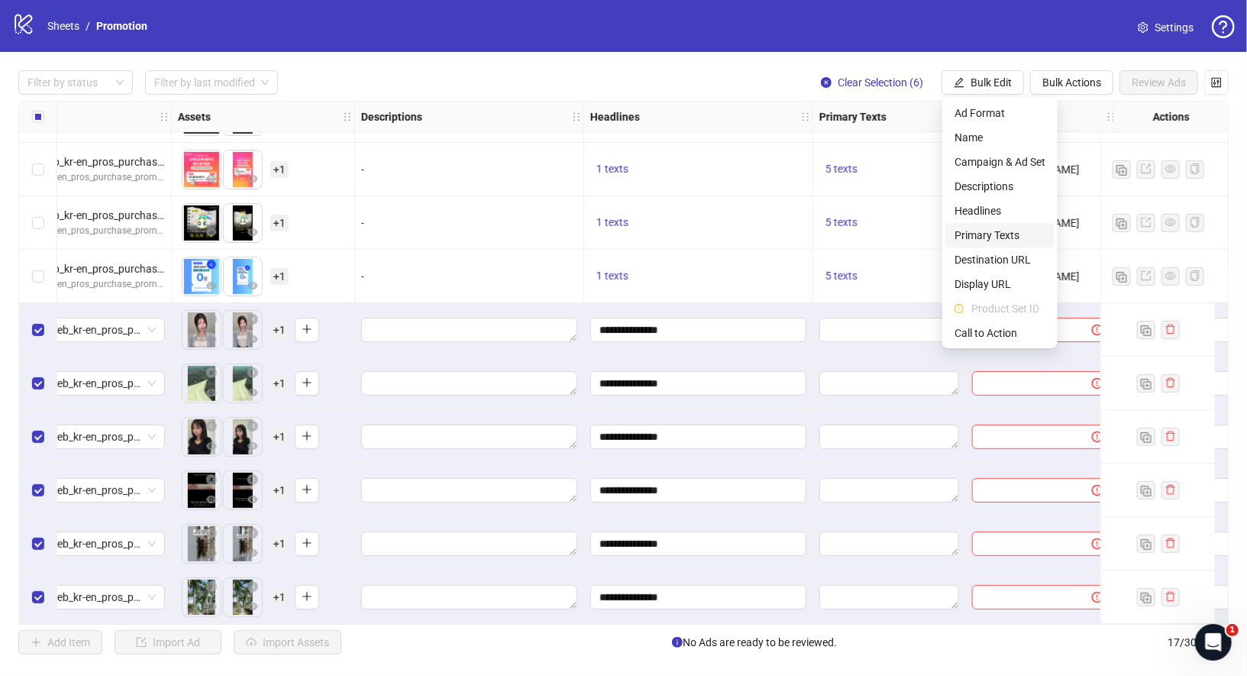
click at [993, 242] on span "Primary Texts" at bounding box center [999, 235] width 91 height 17
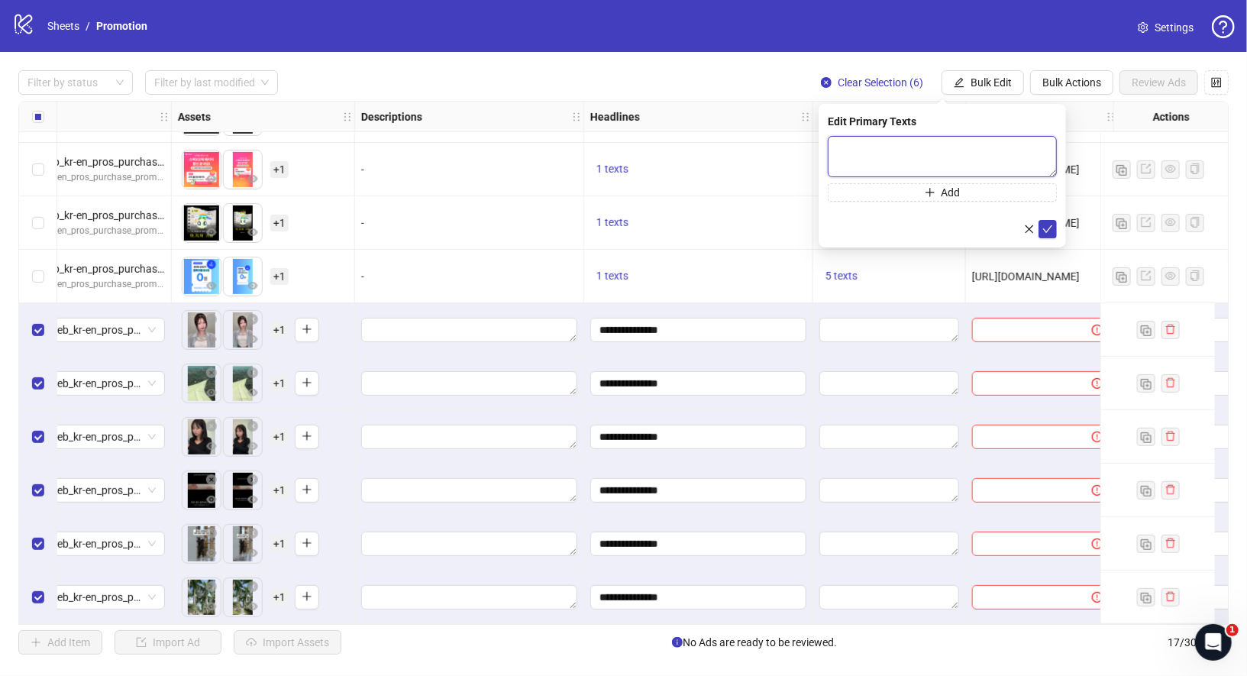
click at [939, 153] on textarea at bounding box center [942, 156] width 229 height 41
paste textarea "**********"
type textarea "**********"
click at [969, 190] on button "Add" at bounding box center [942, 191] width 229 height 18
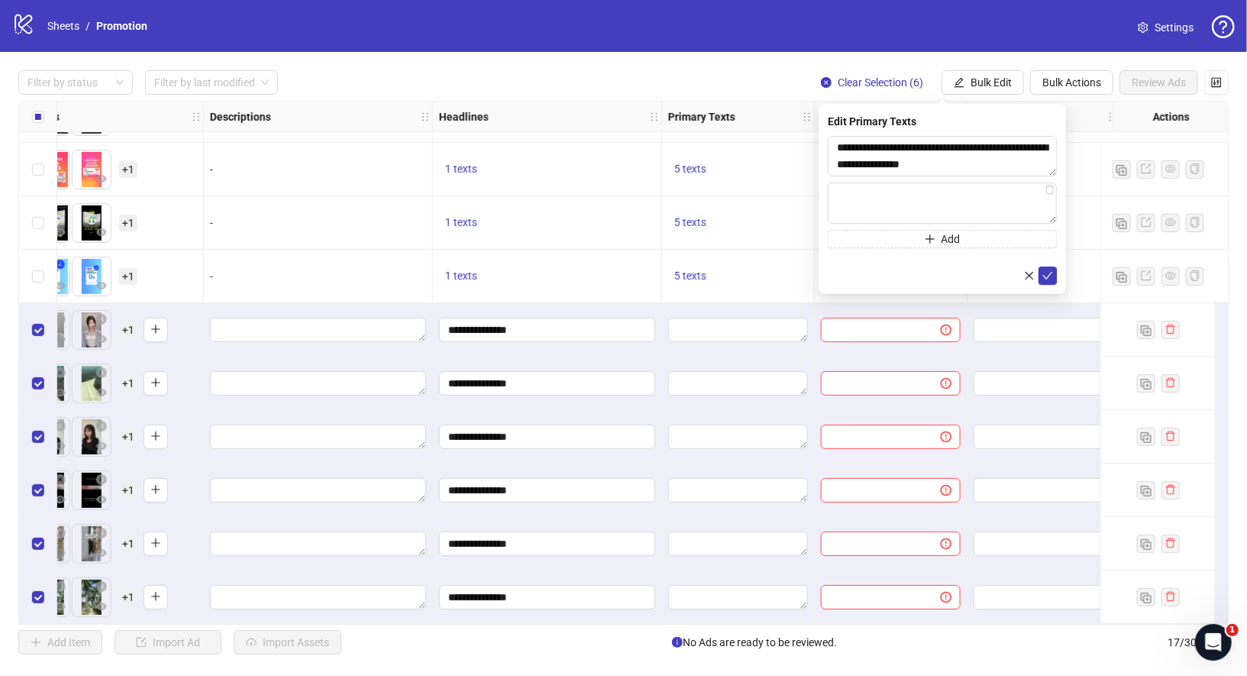
scroll to position [421, 713]
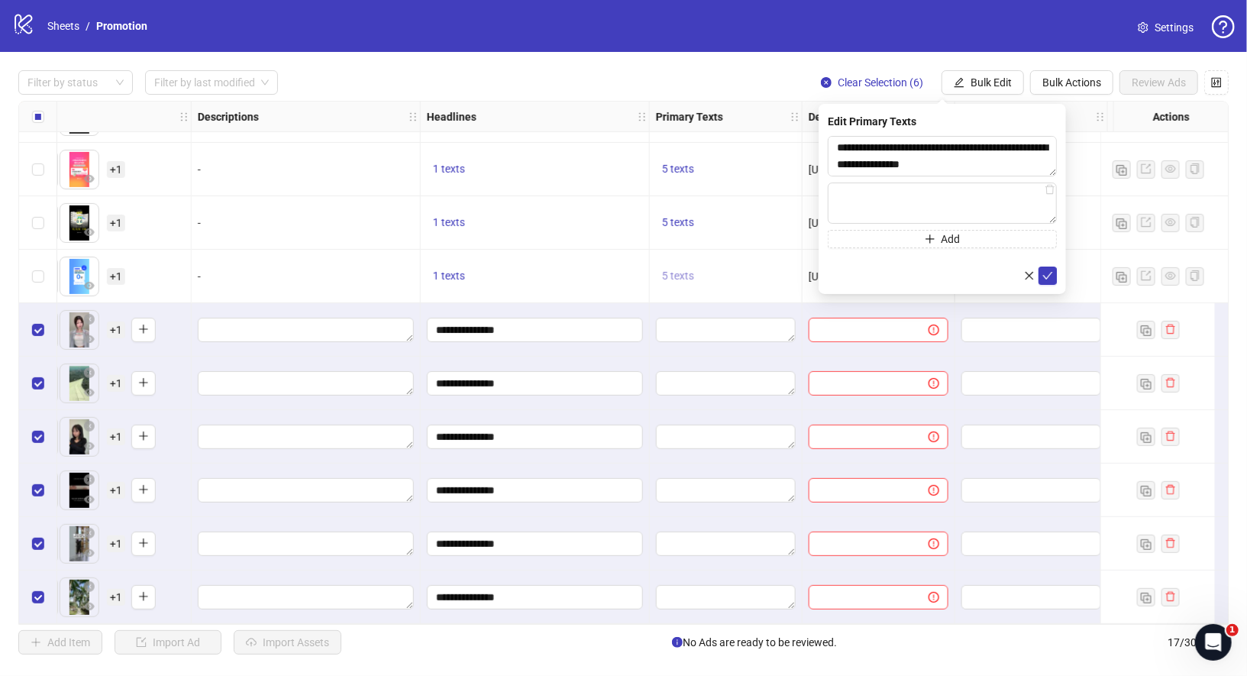
click at [676, 270] on span "5 texts" at bounding box center [678, 276] width 32 height 12
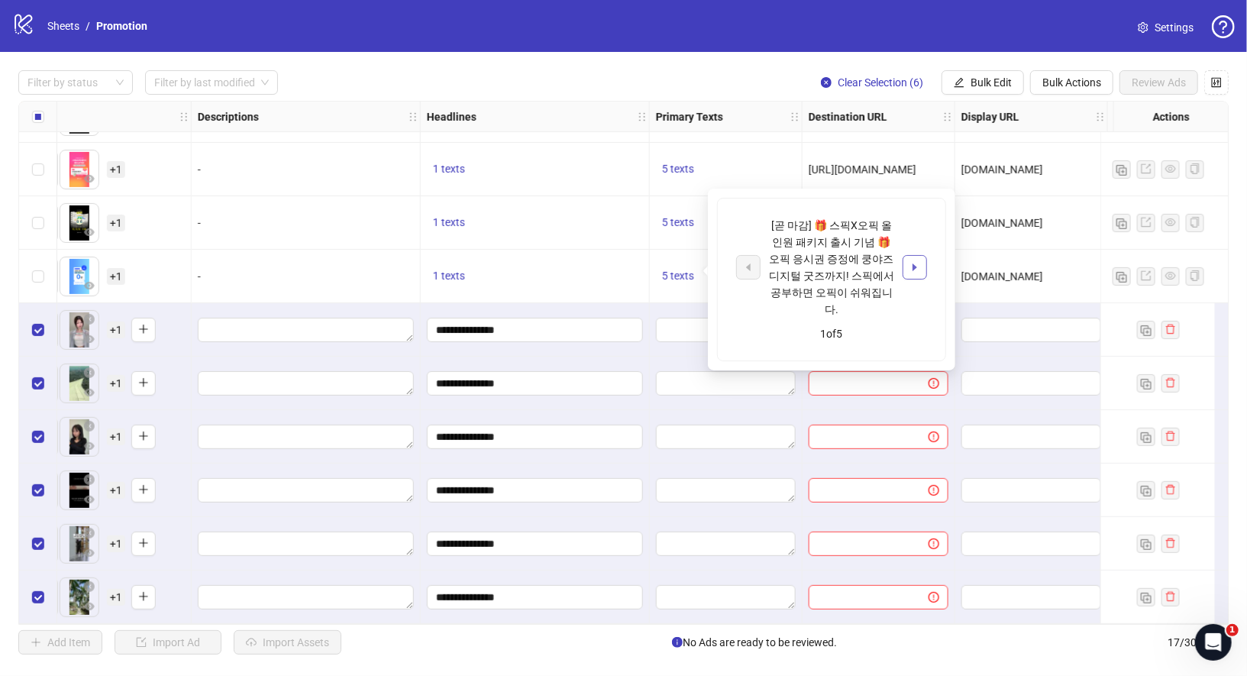
click at [914, 263] on icon "caret-right" at bounding box center [914, 267] width 5 height 8
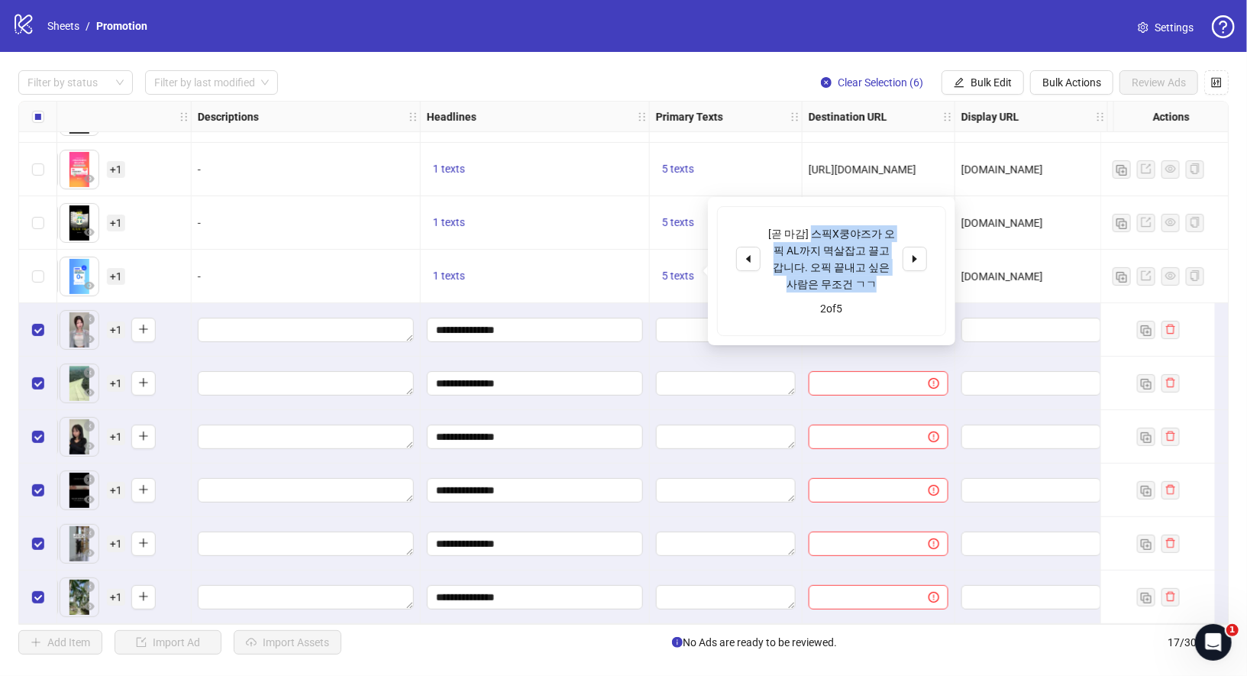
drag, startPoint x: 812, startPoint y: 231, endPoint x: 857, endPoint y: 278, distance: 64.8
click at [857, 278] on div "[곧 마감] 스픽X쿵야즈가 오픽 AL까지 멱살잡고 끌고 갑니다. 오픽 끝내고 싶은 사람은 무조건 ㄱㄱ" at bounding box center [831, 258] width 127 height 67
copy div "스픽X쿵야즈가 오픽 AL까지 멱살잡고 끌고 갑니다. 오픽 끝내고 싶은 사람은 무조건 ㄱㄱ"
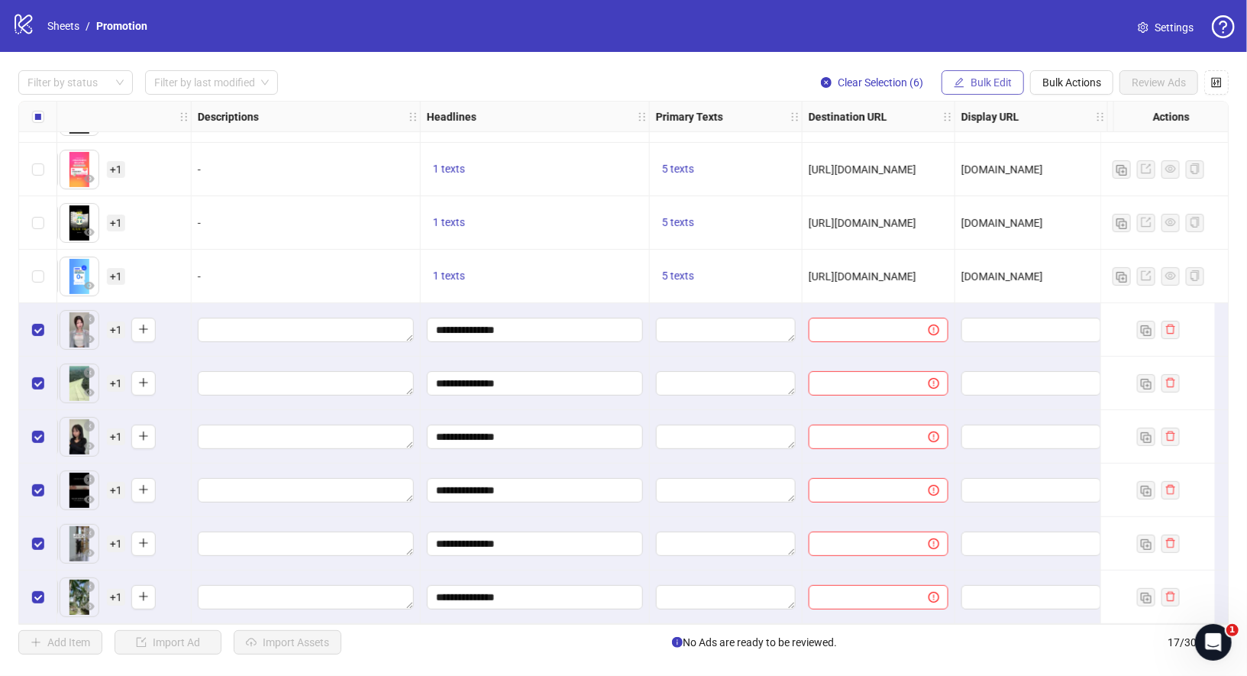
click at [978, 82] on span "Bulk Edit" at bounding box center [990, 82] width 41 height 12
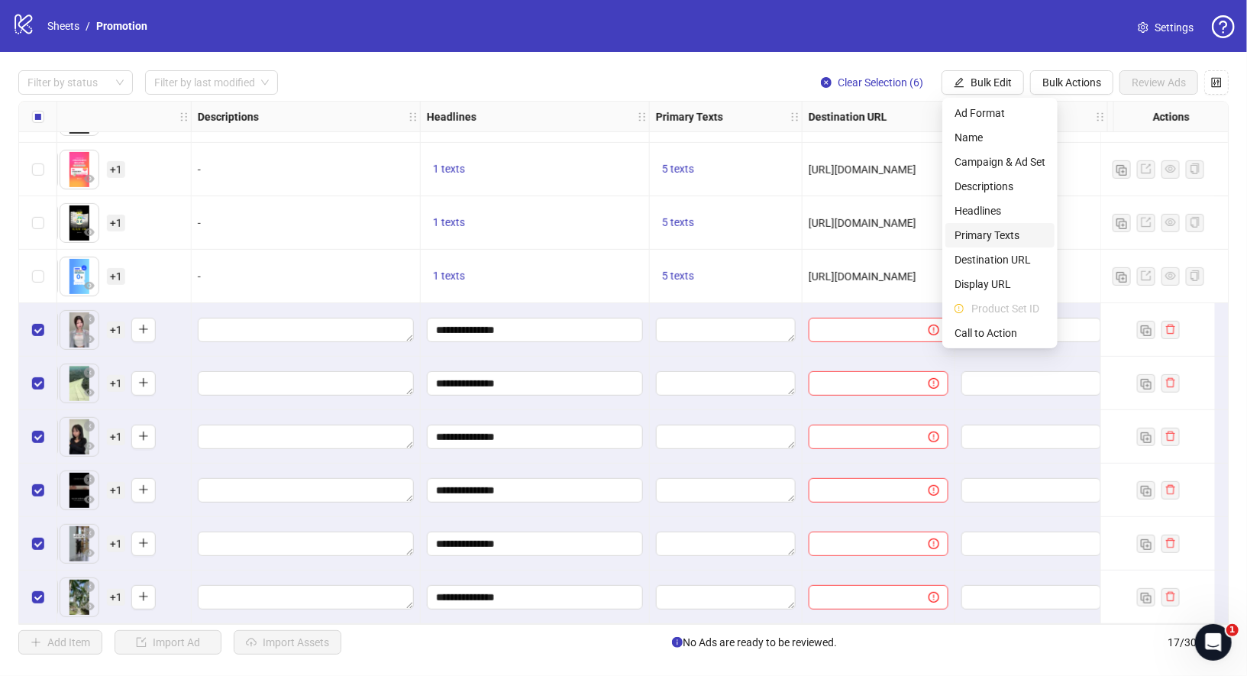
click at [1020, 241] on span "Primary Texts" at bounding box center [999, 235] width 91 height 17
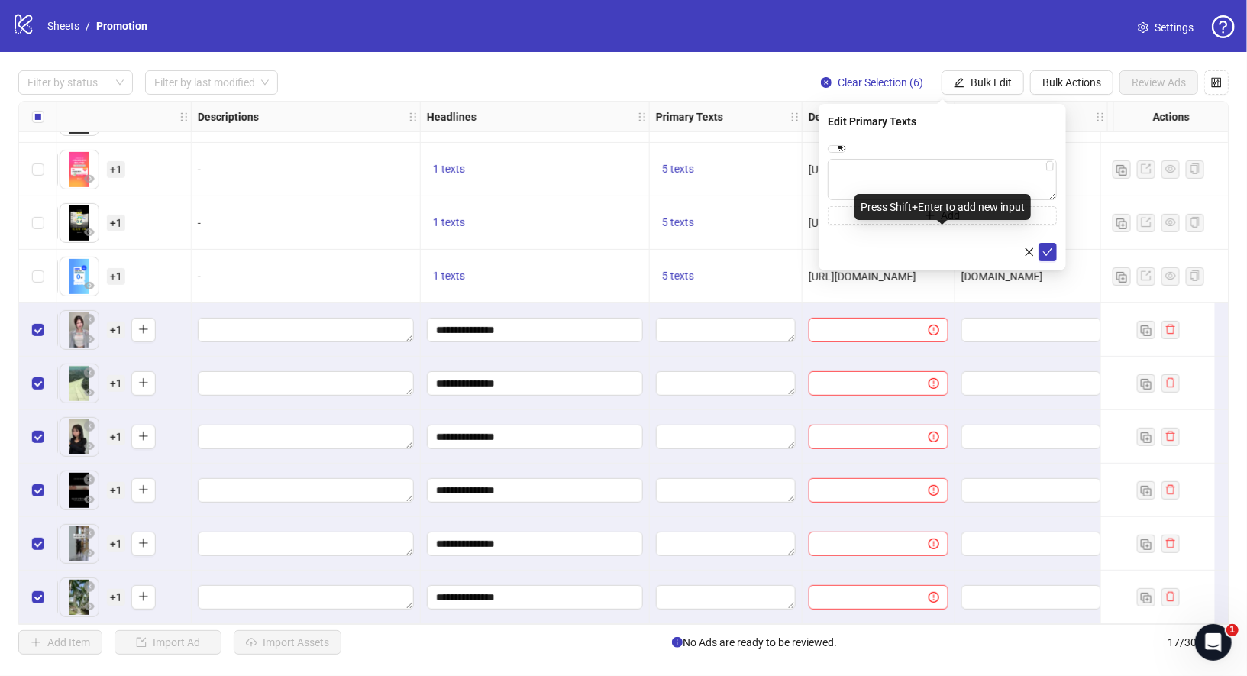
click at [909, 195] on div "Press Shift+Enter to add new input" at bounding box center [942, 207] width 176 height 26
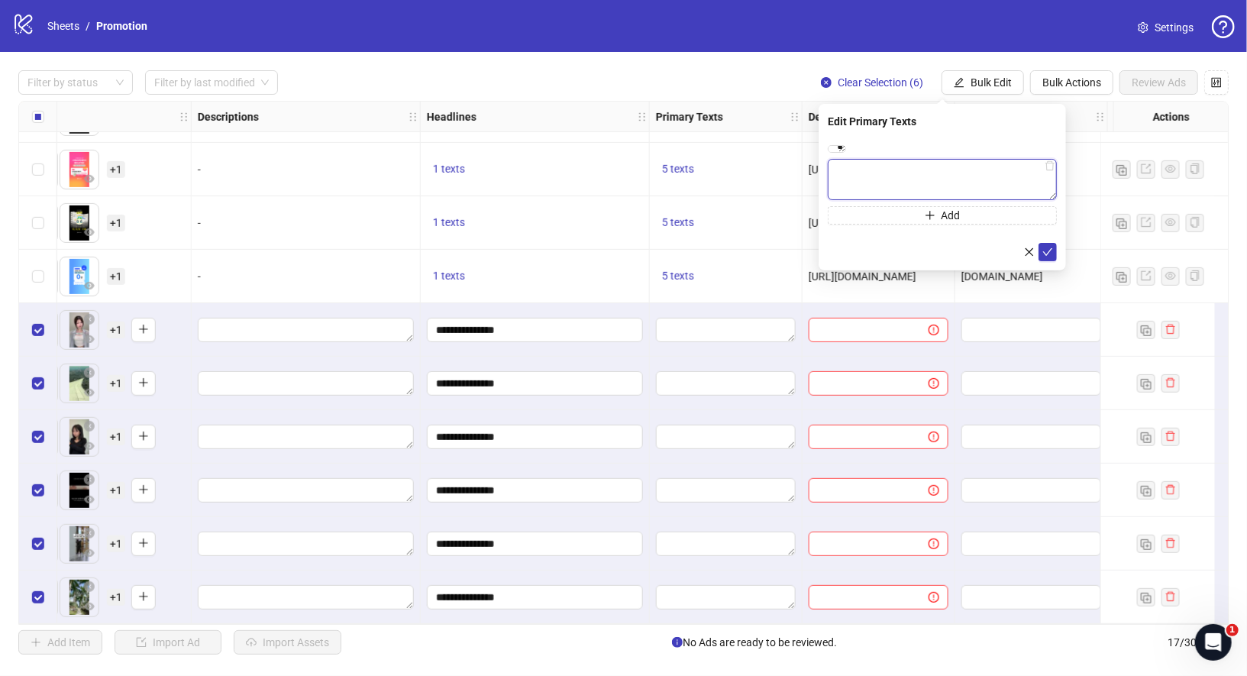
click at [876, 182] on textarea at bounding box center [942, 179] width 229 height 41
paste textarea "**********"
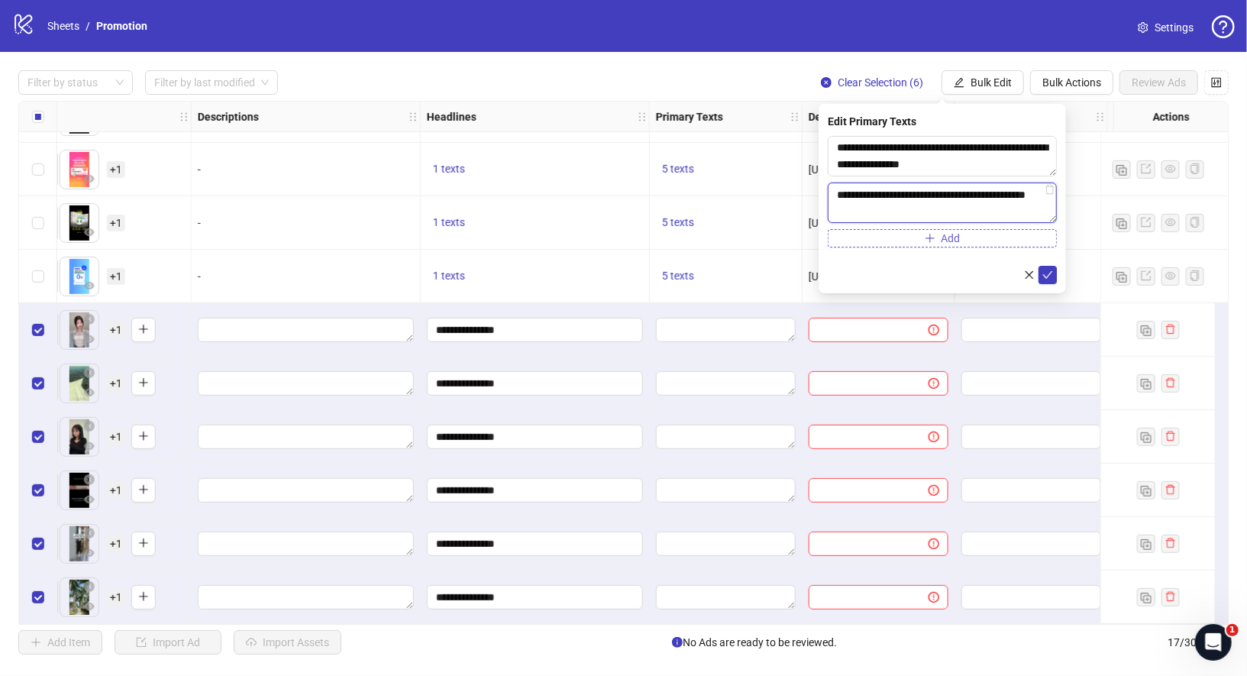
type textarea "**********"
click at [956, 236] on span "Add" at bounding box center [950, 238] width 19 height 12
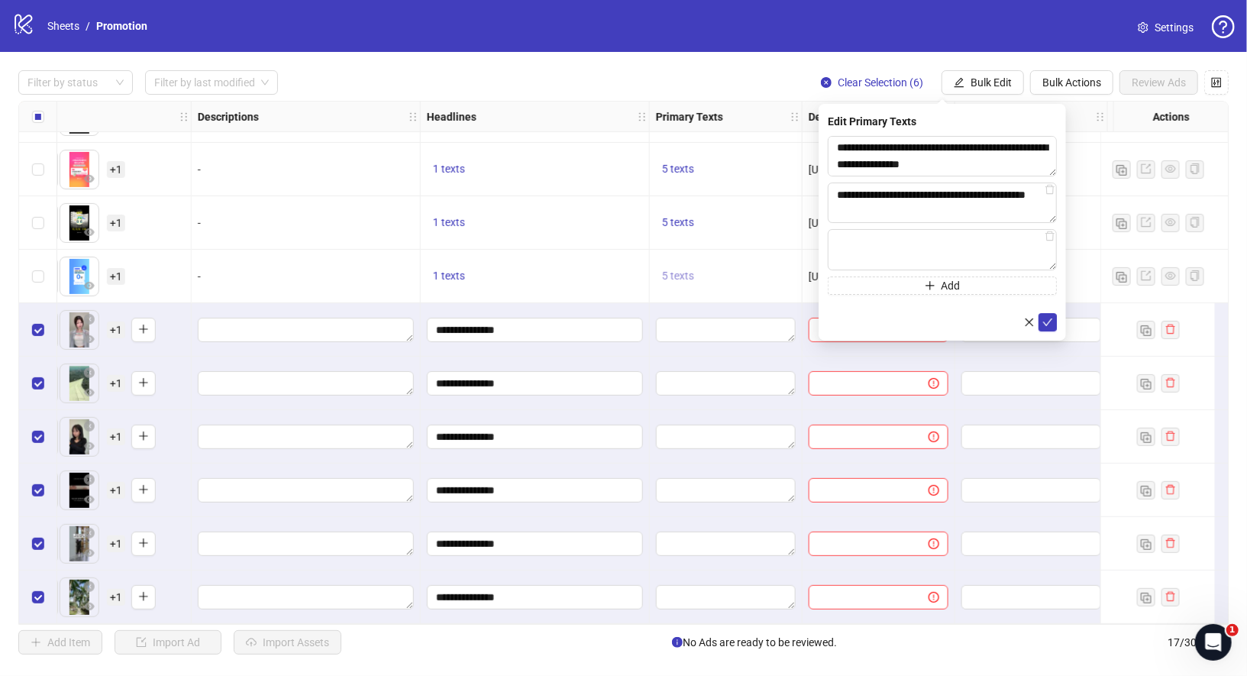
click at [675, 270] on span "5 texts" at bounding box center [678, 276] width 32 height 12
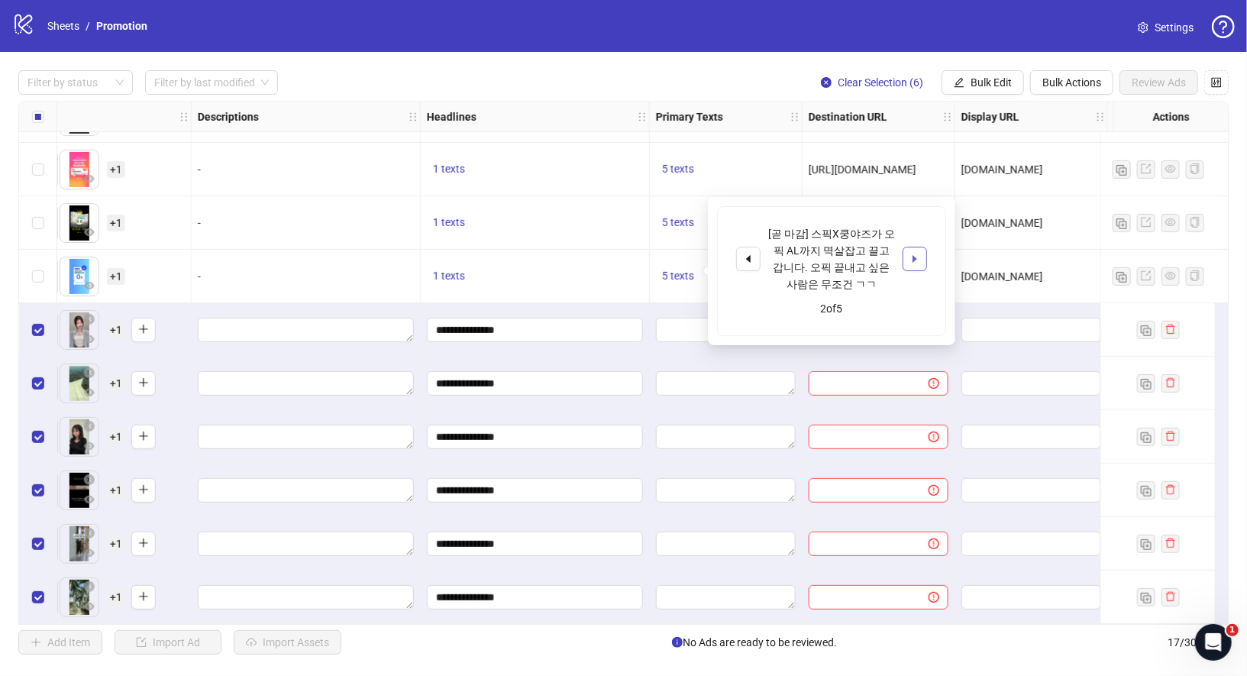
click at [906, 264] on button "button" at bounding box center [914, 259] width 24 height 24
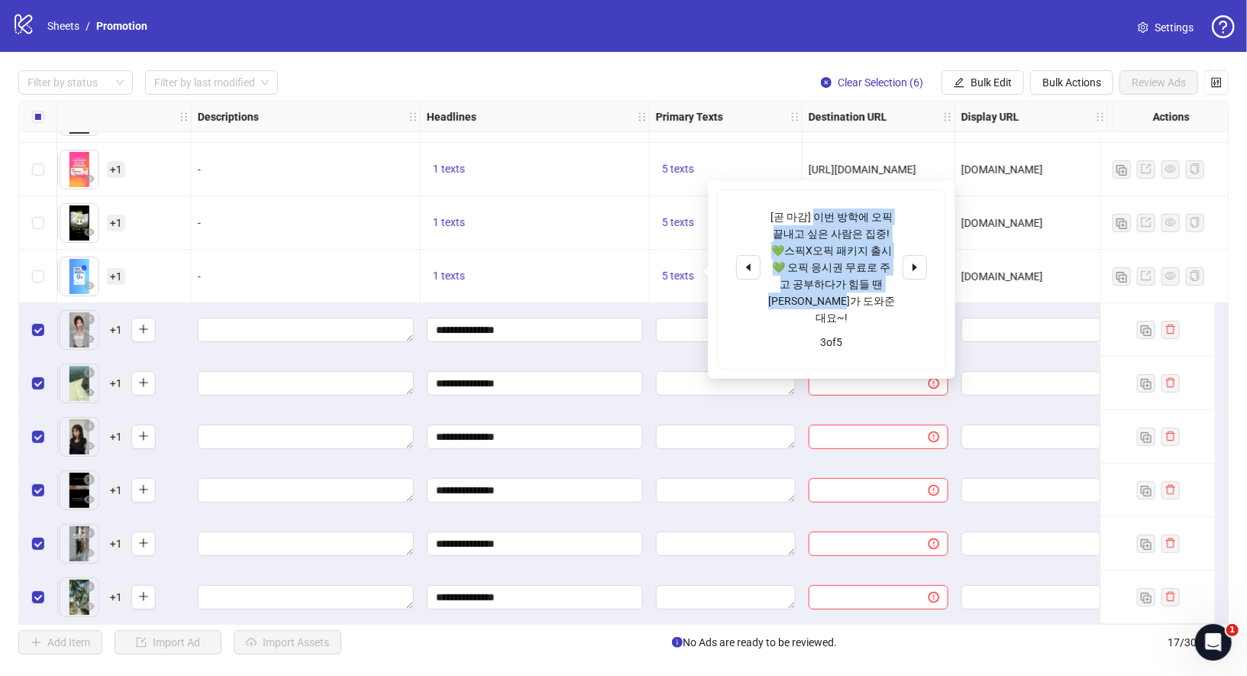
drag, startPoint x: 812, startPoint y: 218, endPoint x: 894, endPoint y: 297, distance: 113.9
click at [894, 297] on div "[곧 마감] 이번 방학에 오픽 끝내고 싶은 사람은 집중! 💚스픽X오픽 패키지 출시💚 오픽 응시권 무료로 주고 공부하다가 힘들 땐 [PERSON…" at bounding box center [831, 267] width 127 height 118
copy div "이번 방학에 오픽 끝내고 싶은 사람은 집중! 💚스픽X오픽 패키지 출시💚 오픽 응시권 무료로 주고 공부하다가 힘들 땐 [PERSON_NAME]가…"
click at [1001, 82] on span "Bulk Edit" at bounding box center [990, 82] width 41 height 12
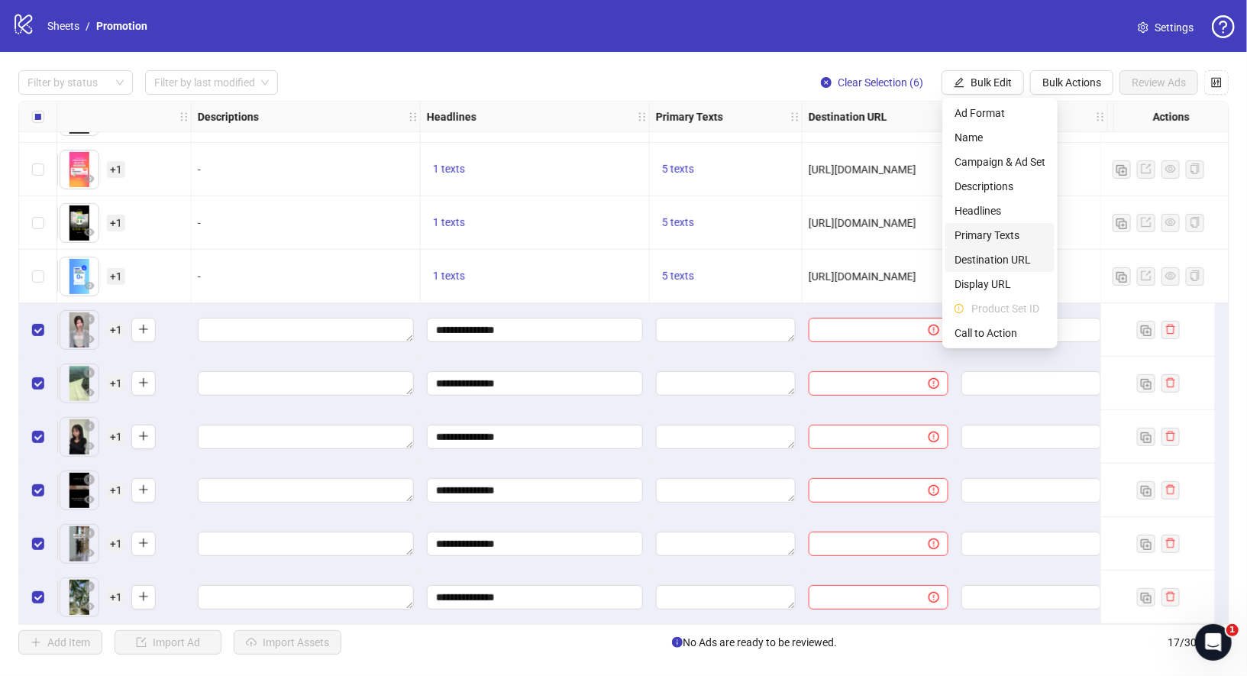
click at [1017, 240] on span "Primary Texts" at bounding box center [999, 235] width 91 height 17
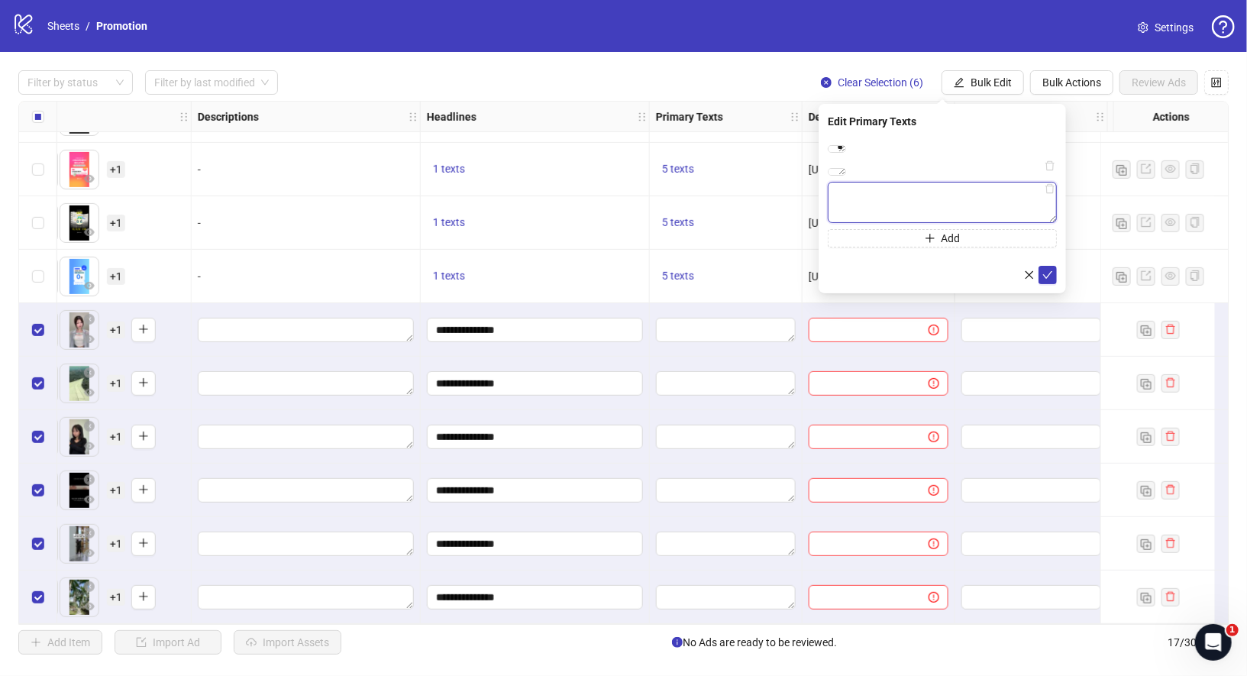
click at [923, 223] on textarea at bounding box center [942, 202] width 229 height 41
paste textarea "**********"
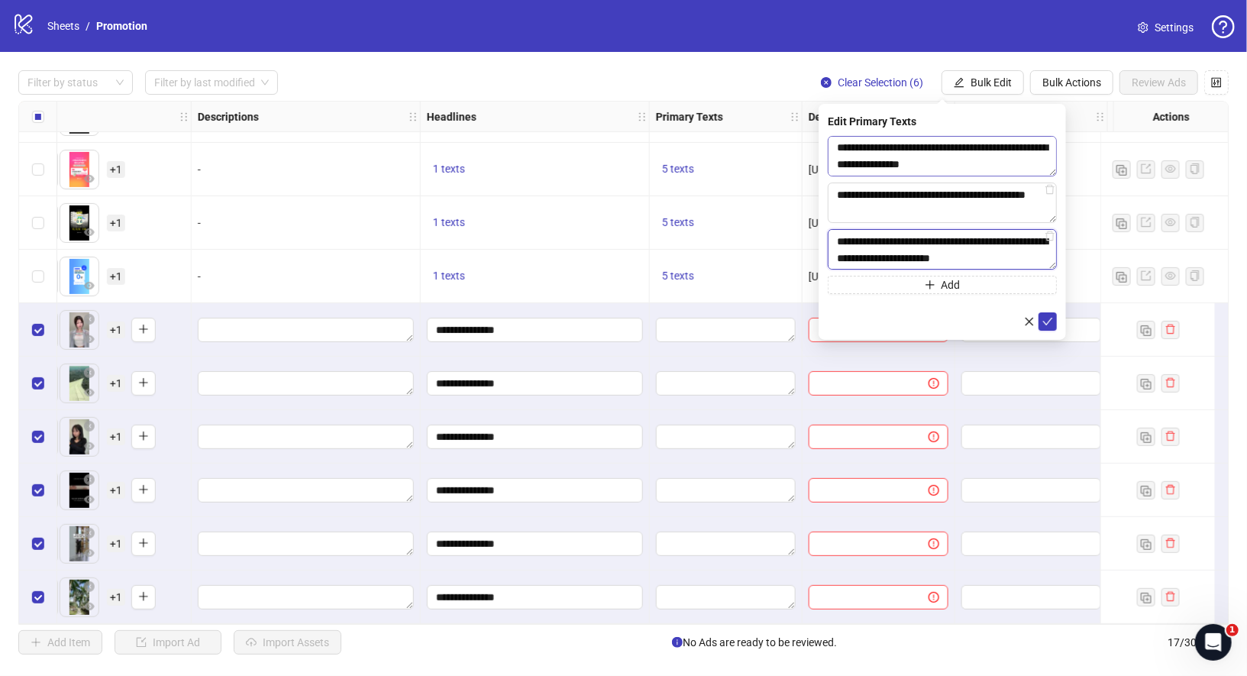
scroll to position [0, 0]
type textarea "**********"
click at [1013, 147] on textarea "**********" at bounding box center [942, 156] width 229 height 40
type textarea "**********"
click at [1013, 240] on textarea "**********" at bounding box center [942, 249] width 229 height 40
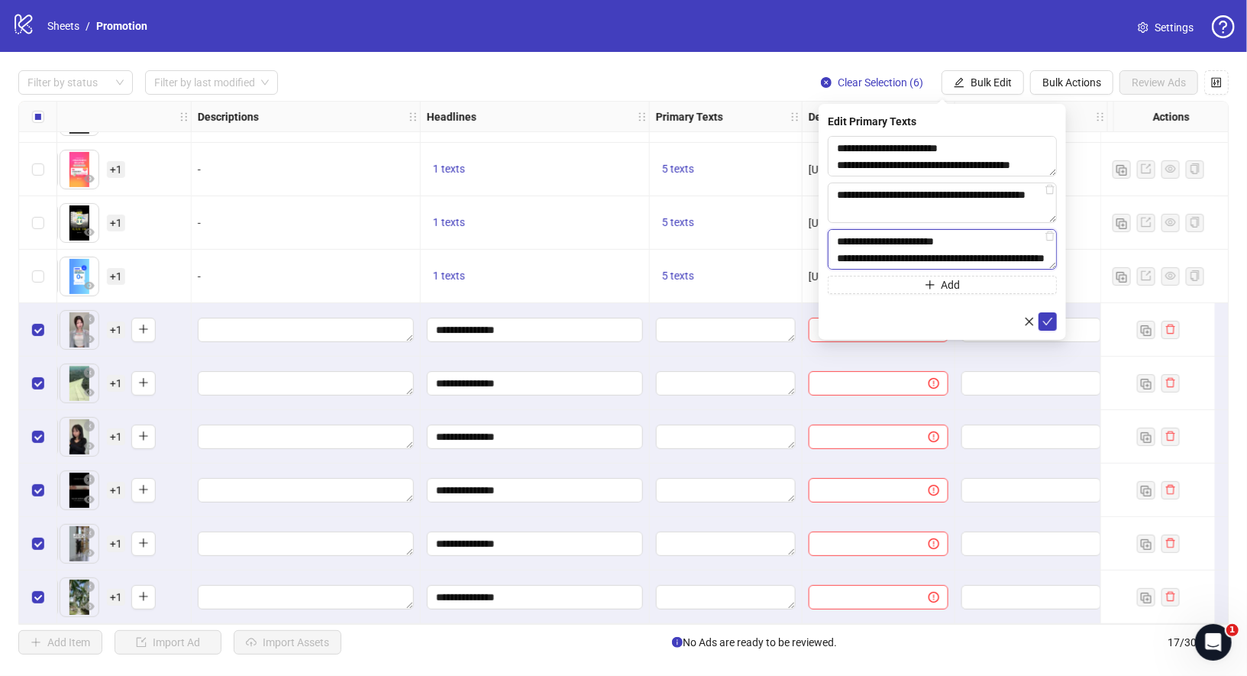
click at [957, 260] on textarea "**********" at bounding box center [942, 249] width 229 height 40
type textarea "**********"
click at [939, 286] on button "Add" at bounding box center [942, 285] width 229 height 18
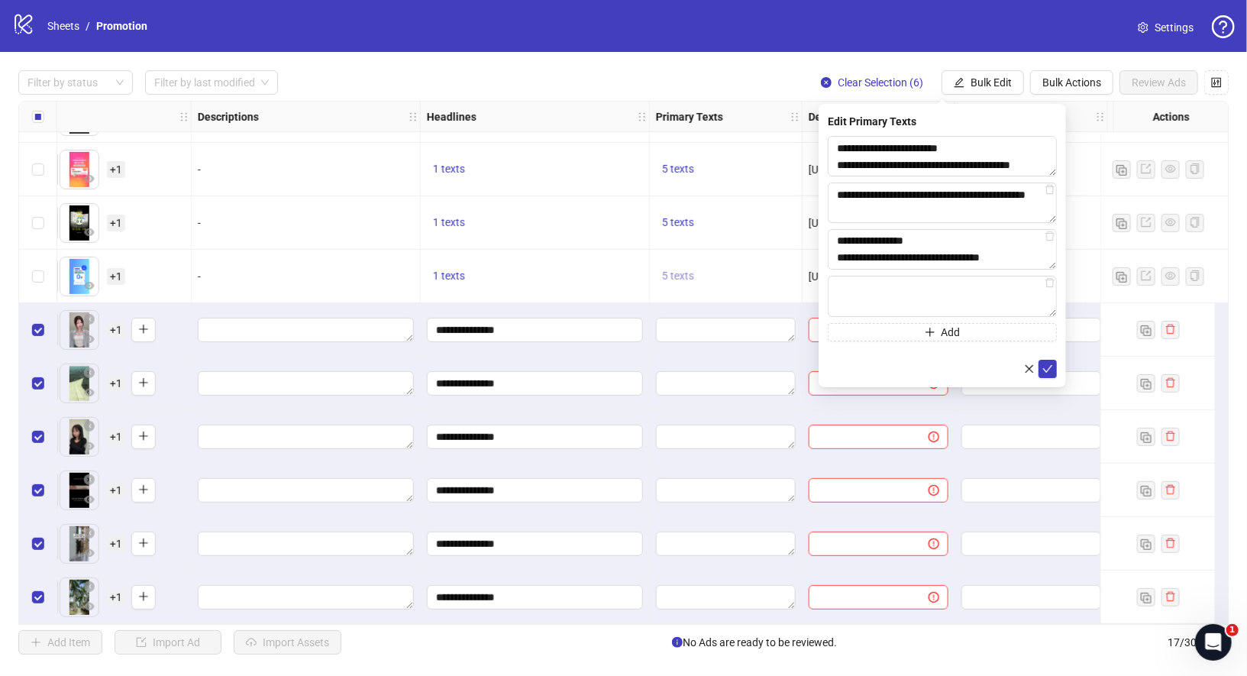
click at [679, 274] on span "5 texts" at bounding box center [678, 276] width 32 height 12
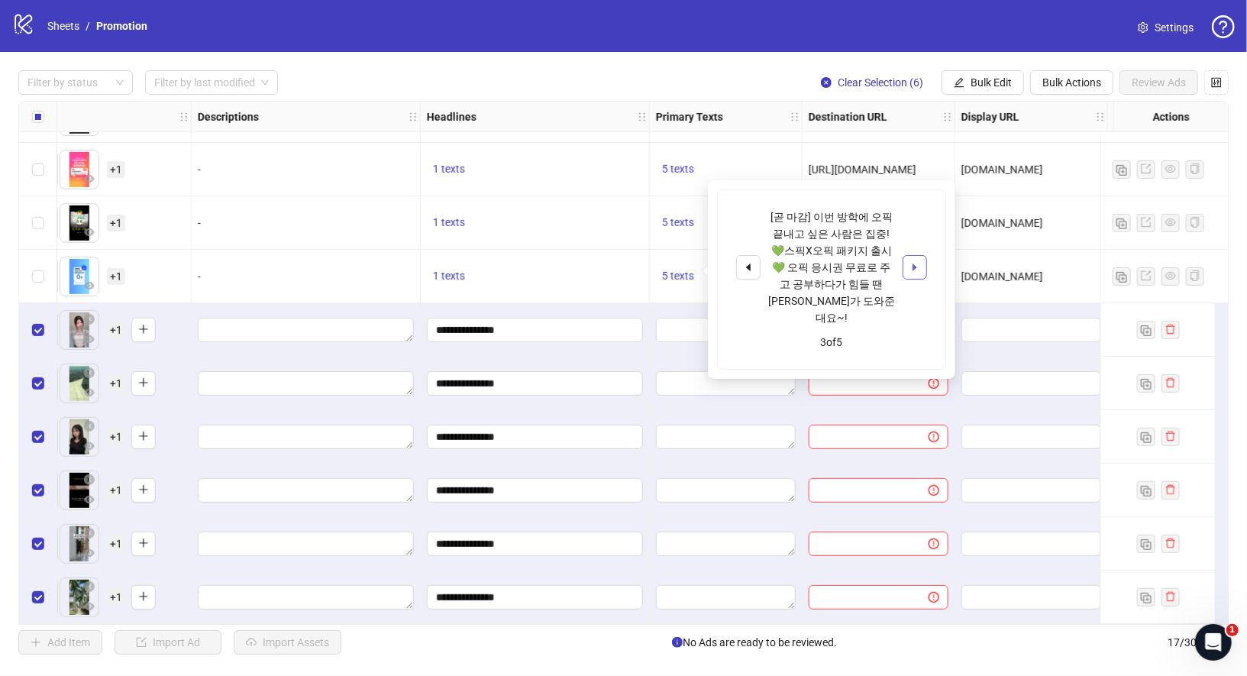
click at [918, 262] on icon "caret-right" at bounding box center [914, 267] width 11 height 11
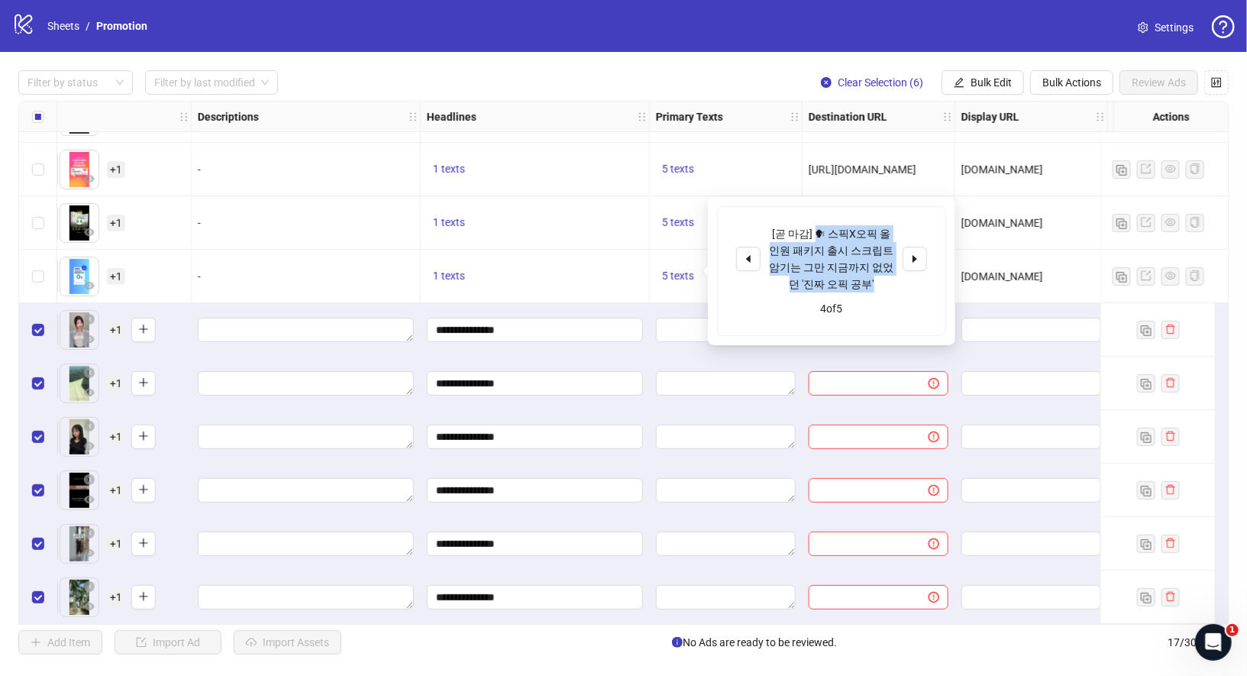
drag, startPoint x: 808, startPoint y: 231, endPoint x: 861, endPoint y: 278, distance: 71.4
click at [861, 278] on div "[곧 마감] 🗣 스픽X오픽 올인원 패키지 출시 스크립트 암기는 그만 지금까지 없었던 '진짜 오픽 공부'" at bounding box center [831, 258] width 127 height 67
copy div "🗣 스픽X오픽 올인원 패키지 출시 스크립트 암기는 그만 지금까지 없었던 '진짜 오픽 공부'"
click at [1000, 84] on span "Bulk Edit" at bounding box center [990, 82] width 41 height 12
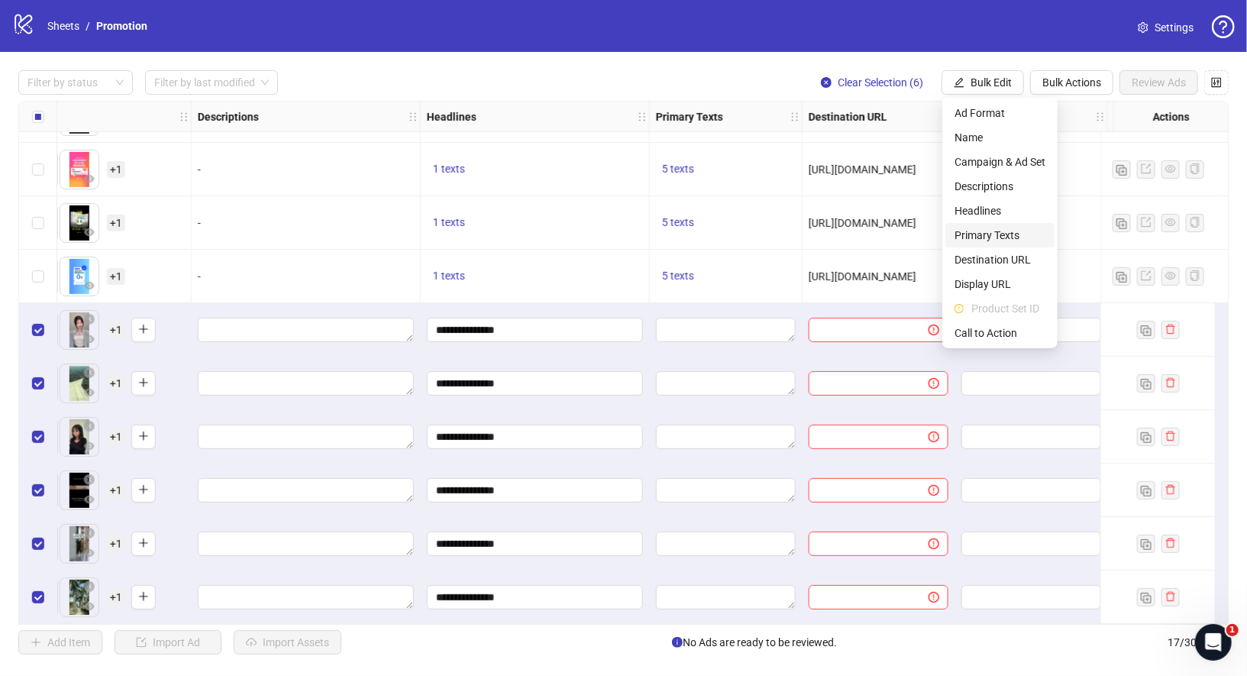
click at [1009, 239] on span "Primary Texts" at bounding box center [999, 235] width 91 height 17
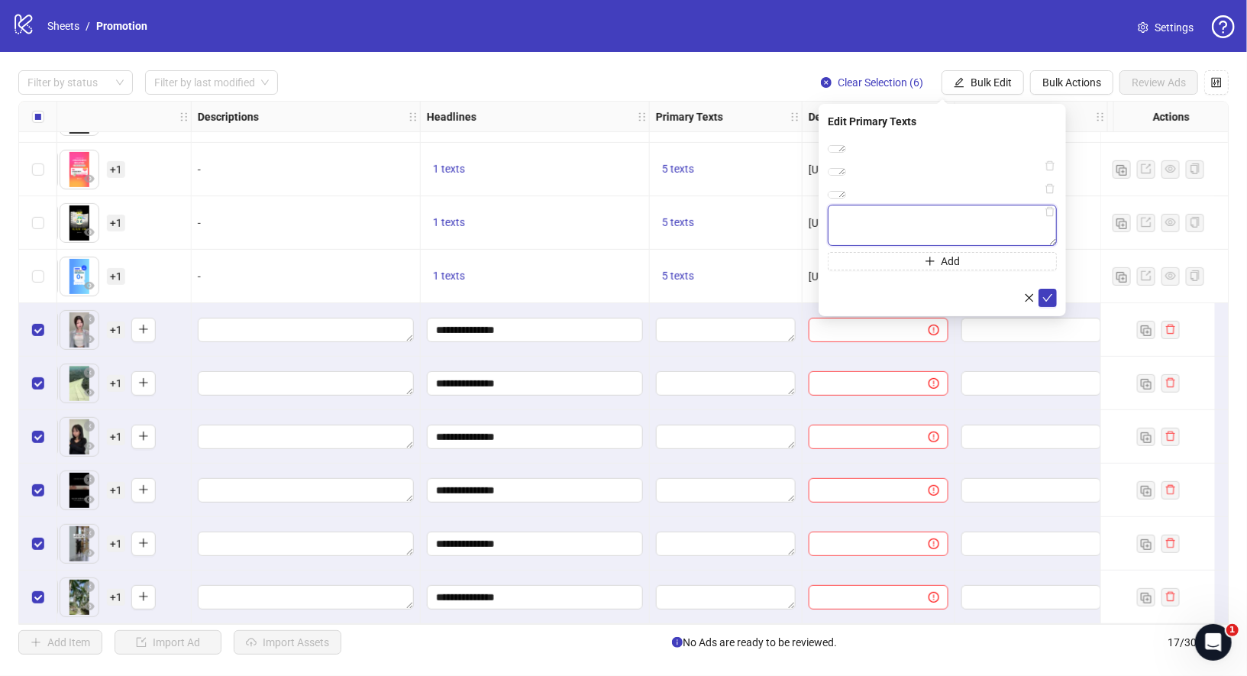
click at [923, 246] on textarea at bounding box center [942, 225] width 229 height 41
paste textarea "**********"
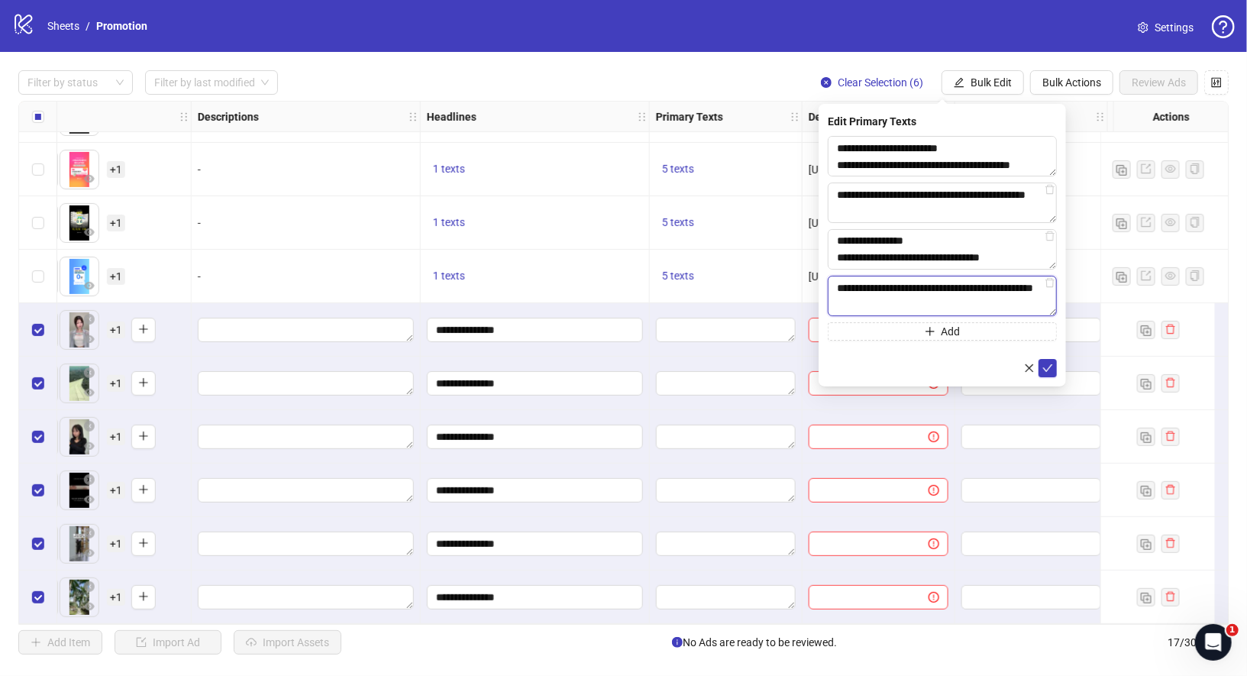
click at [979, 288] on textarea "**********" at bounding box center [942, 296] width 229 height 40
type textarea "**********"
click at [956, 317] on div "**********" at bounding box center [942, 238] width 229 height 205
click at [956, 334] on span "Add" at bounding box center [950, 331] width 19 height 12
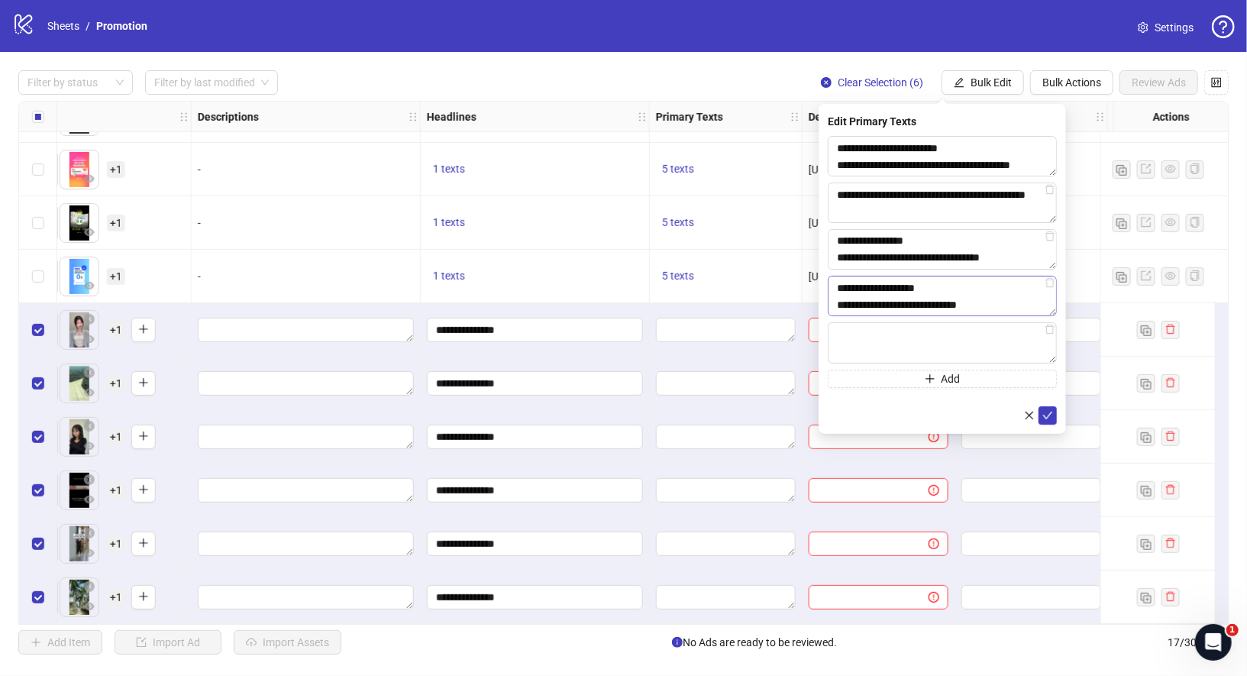
scroll to position [16, 0]
click at [688, 273] on span "5 texts" at bounding box center [678, 276] width 32 height 12
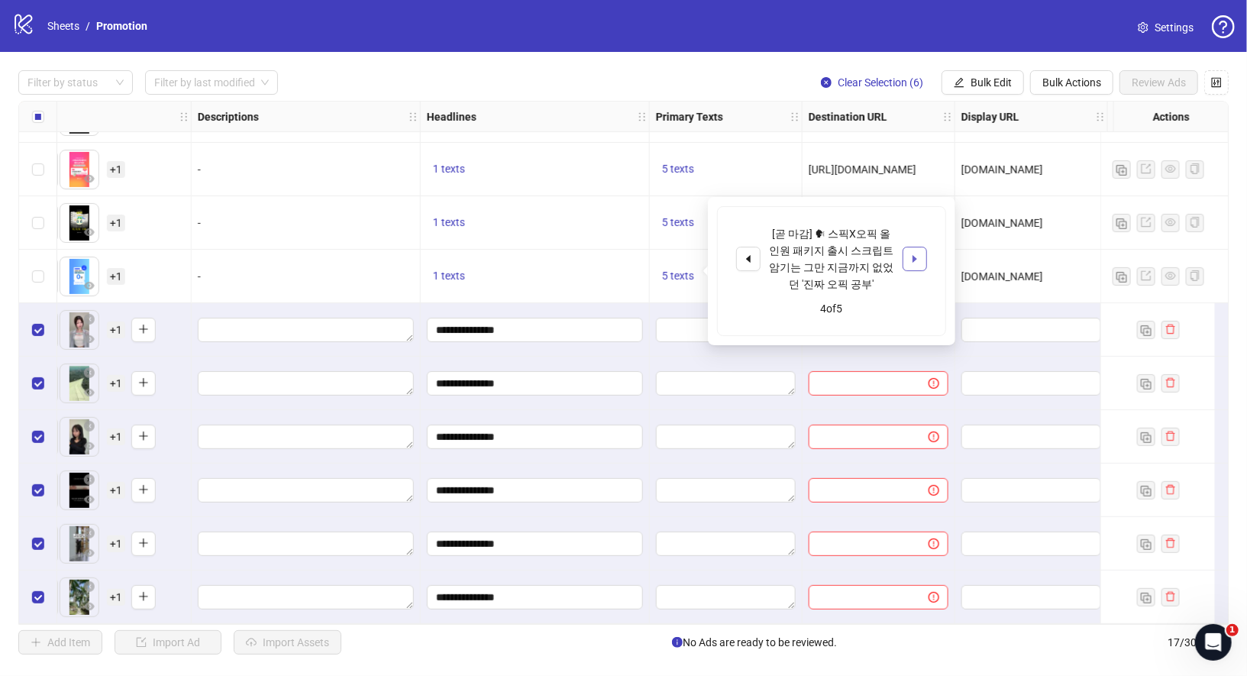
click at [909, 264] on button "button" at bounding box center [914, 259] width 24 height 24
drag, startPoint x: 811, startPoint y: 250, endPoint x: 889, endPoint y: 273, distance: 81.9
click at [889, 273] on div "[곧 마감] 스픽X오픽 패키지 출시 with 쿵야즈" at bounding box center [831, 259] width 127 height 34
copy div "스픽X오픽 패키지 출시 with 쿵야즈"
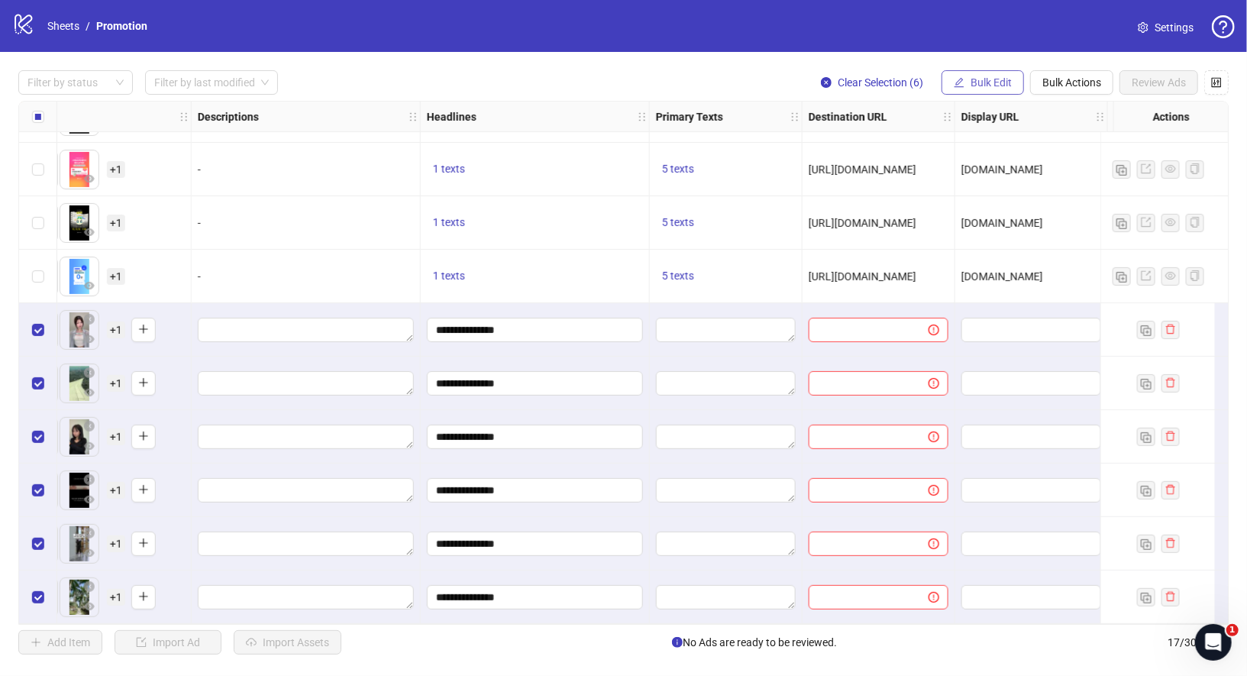
click at [999, 85] on span "Bulk Edit" at bounding box center [990, 82] width 41 height 12
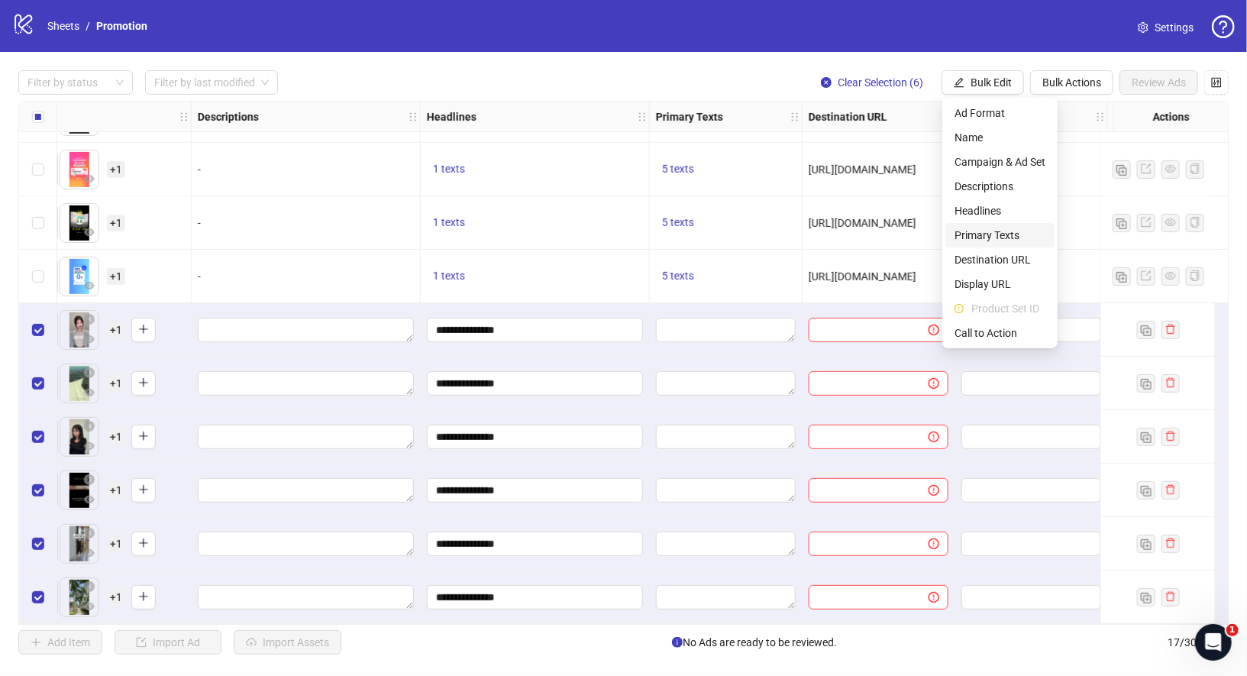
click at [1002, 241] on span "Primary Texts" at bounding box center [999, 235] width 91 height 17
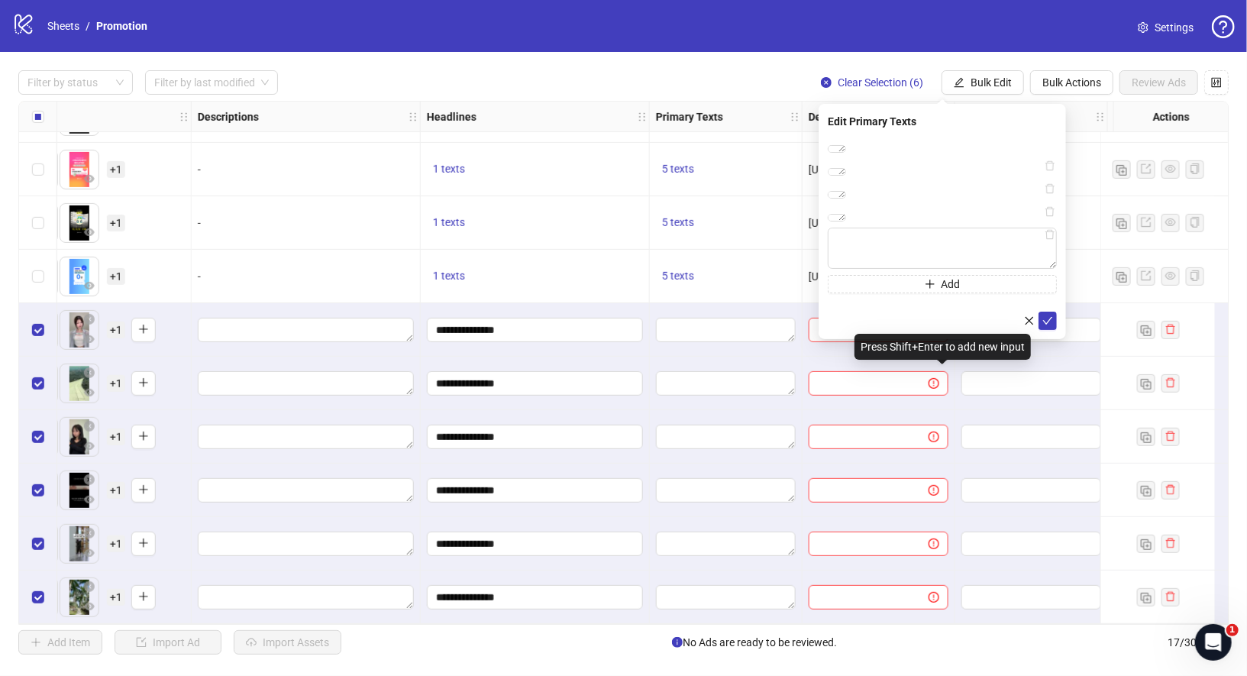
click at [930, 359] on div "Press Shift+Enter to add new input" at bounding box center [942, 347] width 176 height 26
click at [924, 347] on div "Press Shift+Enter to add new input" at bounding box center [942, 347] width 176 height 26
click at [922, 337] on div "Press Shift+Enter to add new input" at bounding box center [942, 347] width 176 height 26
click at [847, 269] on textarea at bounding box center [942, 248] width 229 height 41
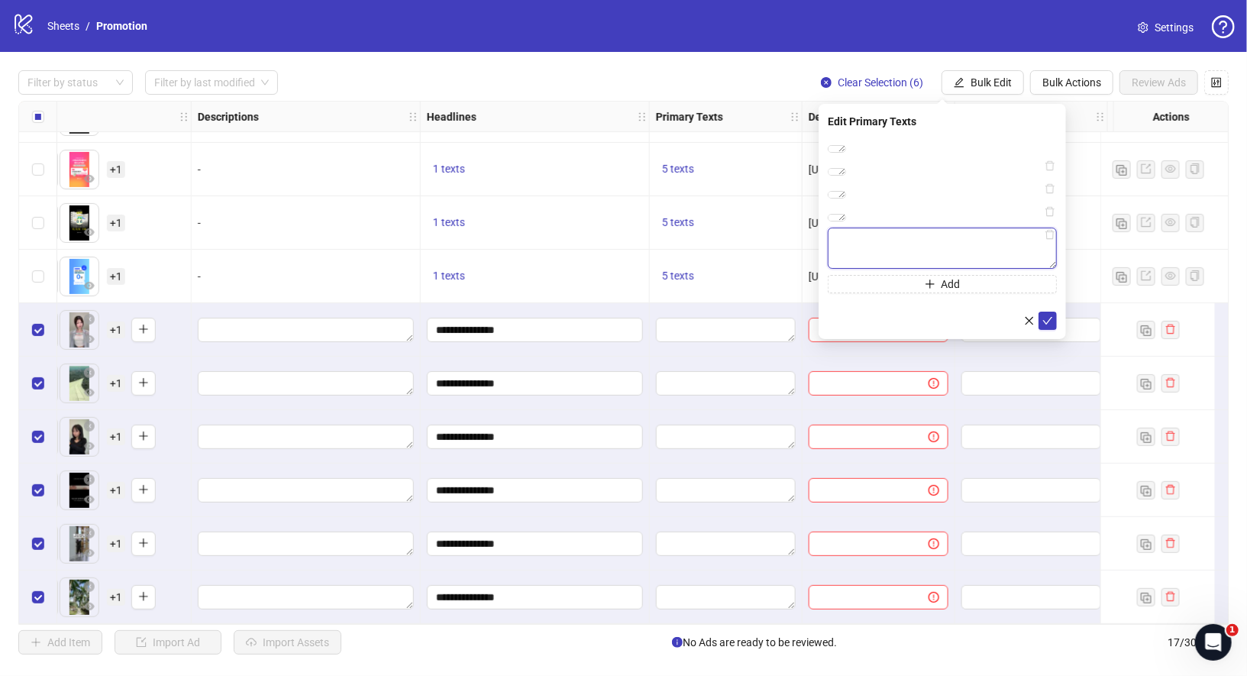
paste textarea "**********"
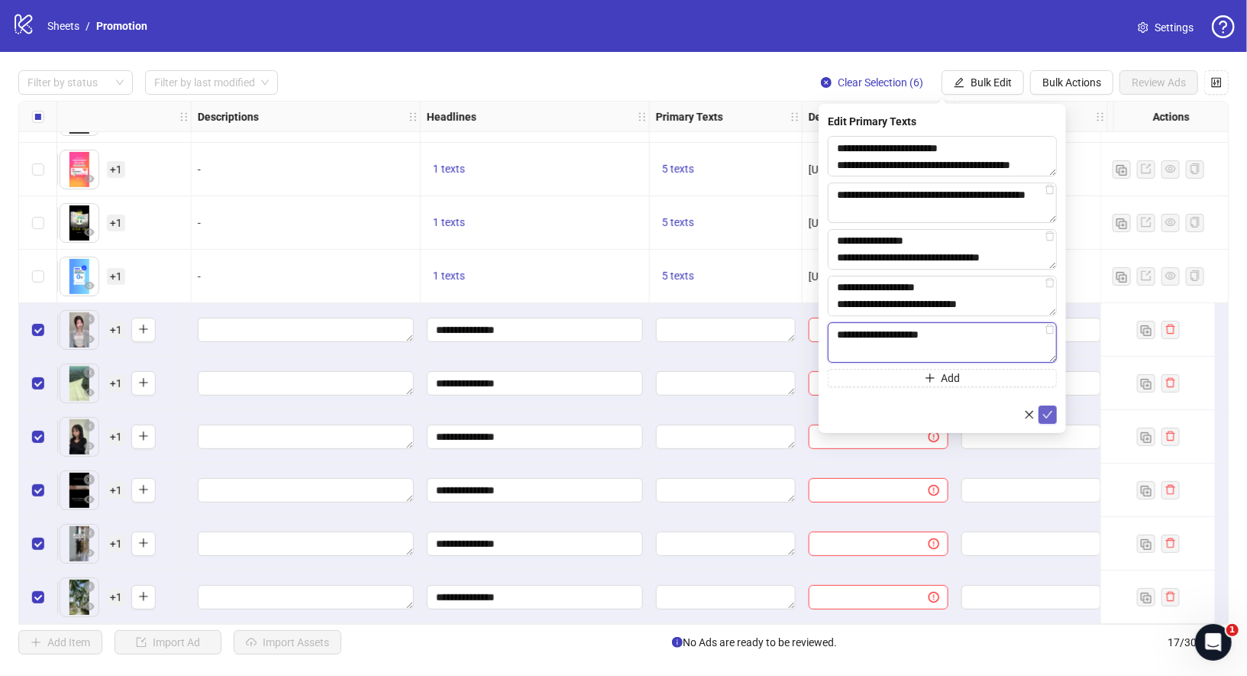
type textarea "**********"
click at [1046, 415] on icon "check" at bounding box center [1047, 414] width 11 height 11
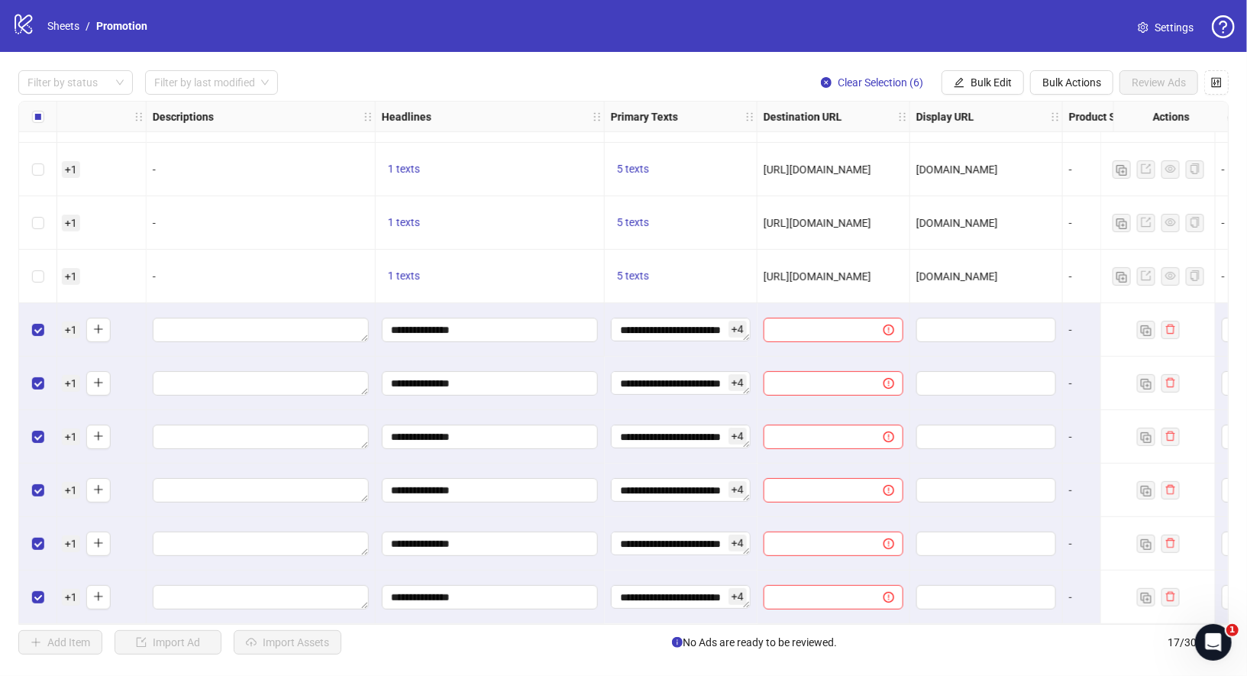
click at [779, 270] on span "[URL][DOMAIN_NAME]" at bounding box center [817, 276] width 108 height 12
drag, startPoint x: 764, startPoint y: 270, endPoint x: 919, endPoint y: 270, distance: 155.0
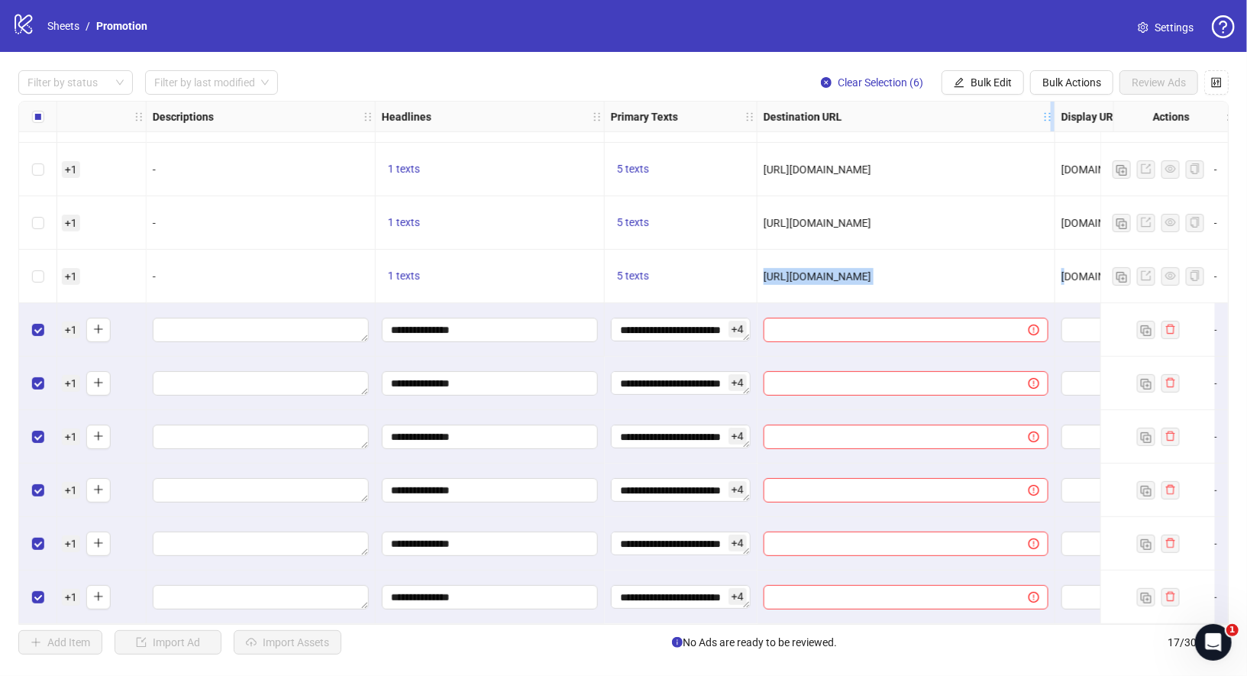
drag, startPoint x: 904, startPoint y: 115, endPoint x: 1049, endPoint y: 119, distance: 145.1
click at [1049, 119] on icon "holder" at bounding box center [1047, 116] width 11 height 11
copy div "[URL][DOMAIN_NAME] s"
click at [1015, 283] on div "[URL][DOMAIN_NAME]" at bounding box center [906, 276] width 298 height 53
drag, startPoint x: 1037, startPoint y: 276, endPoint x: 764, endPoint y: 274, distance: 272.6
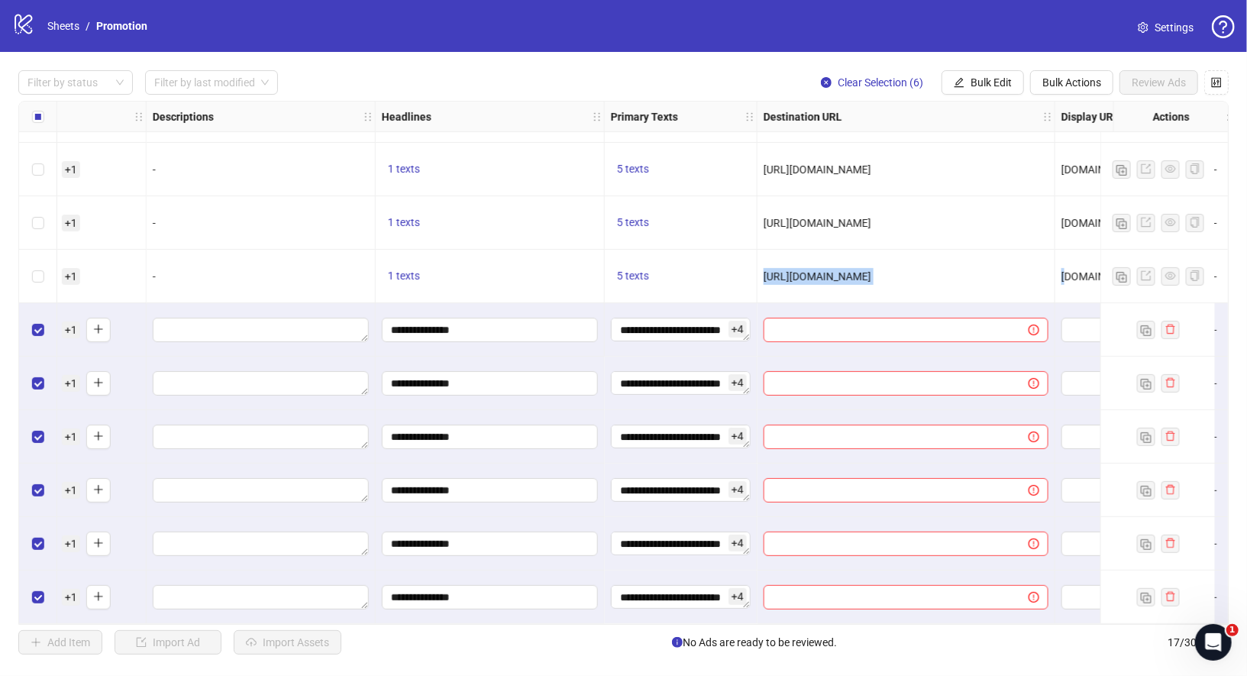
click at [764, 274] on div "[URL][DOMAIN_NAME]" at bounding box center [905, 276] width 285 height 17
copy span "[URL][DOMAIN_NAME]"
click at [986, 78] on span "Bulk Edit" at bounding box center [990, 82] width 41 height 12
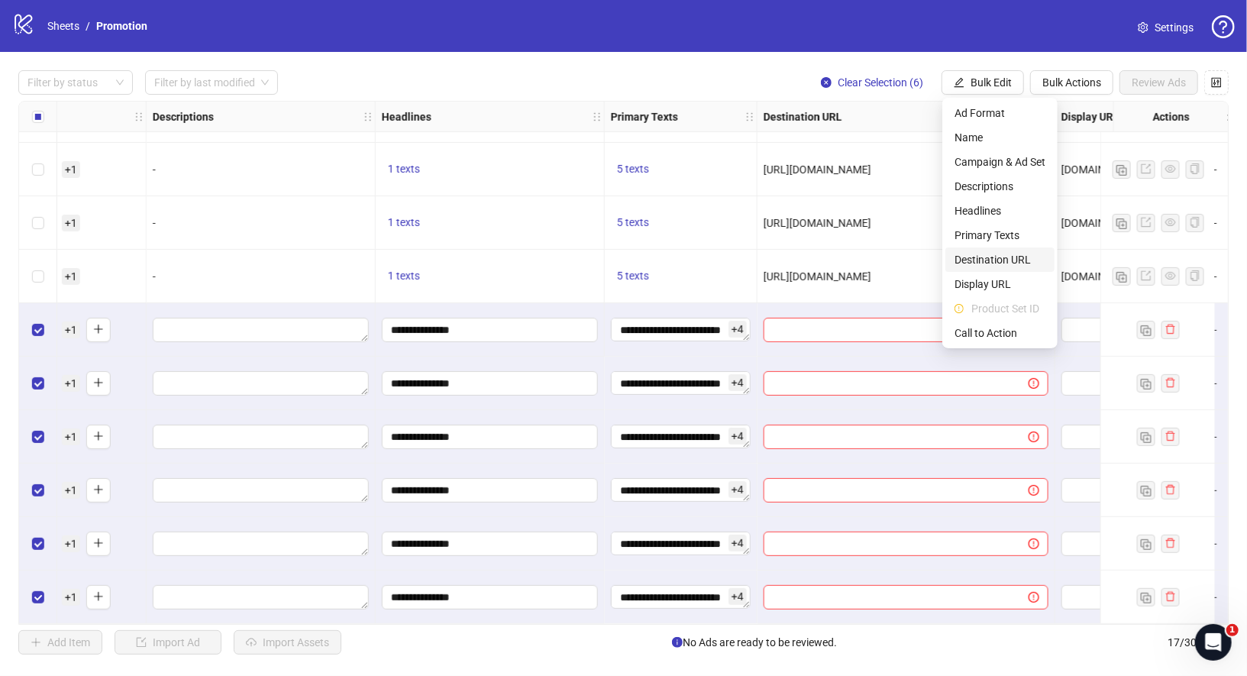
click at [1030, 260] on span "Destination URL" at bounding box center [999, 259] width 91 height 17
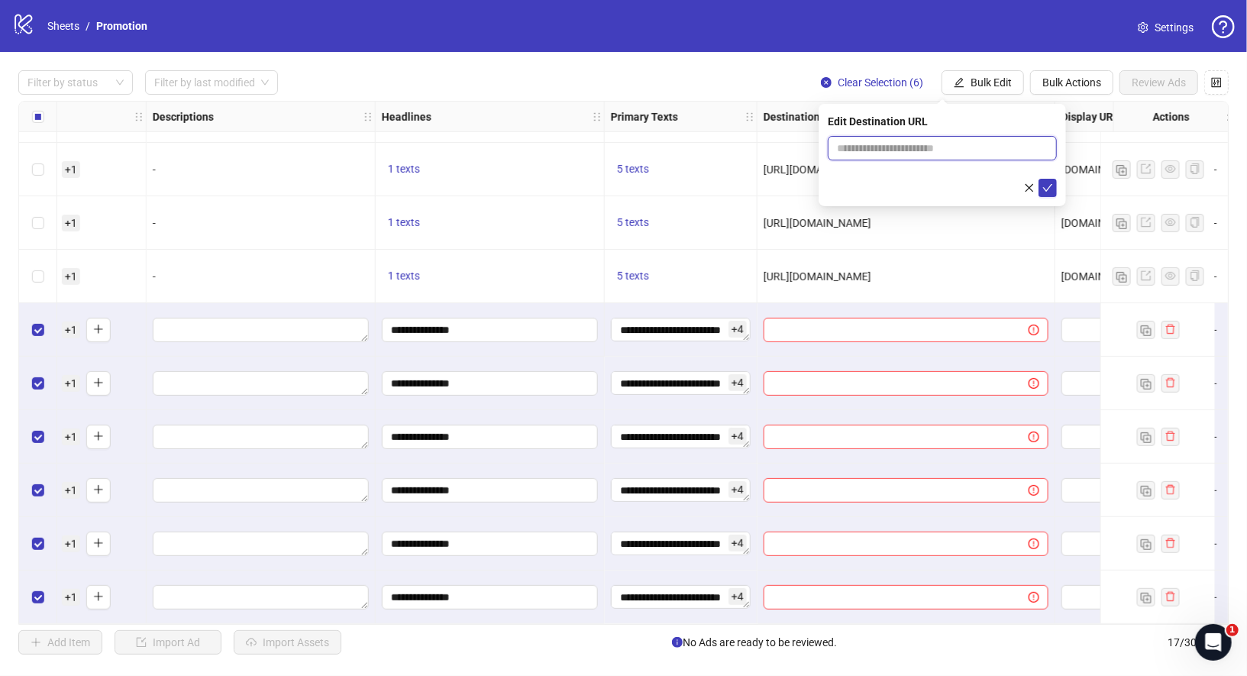
click at [944, 151] on input "text" at bounding box center [936, 148] width 199 height 17
paste input "**********"
type input "**********"
click at [1055, 189] on button "submit" at bounding box center [1047, 188] width 18 height 18
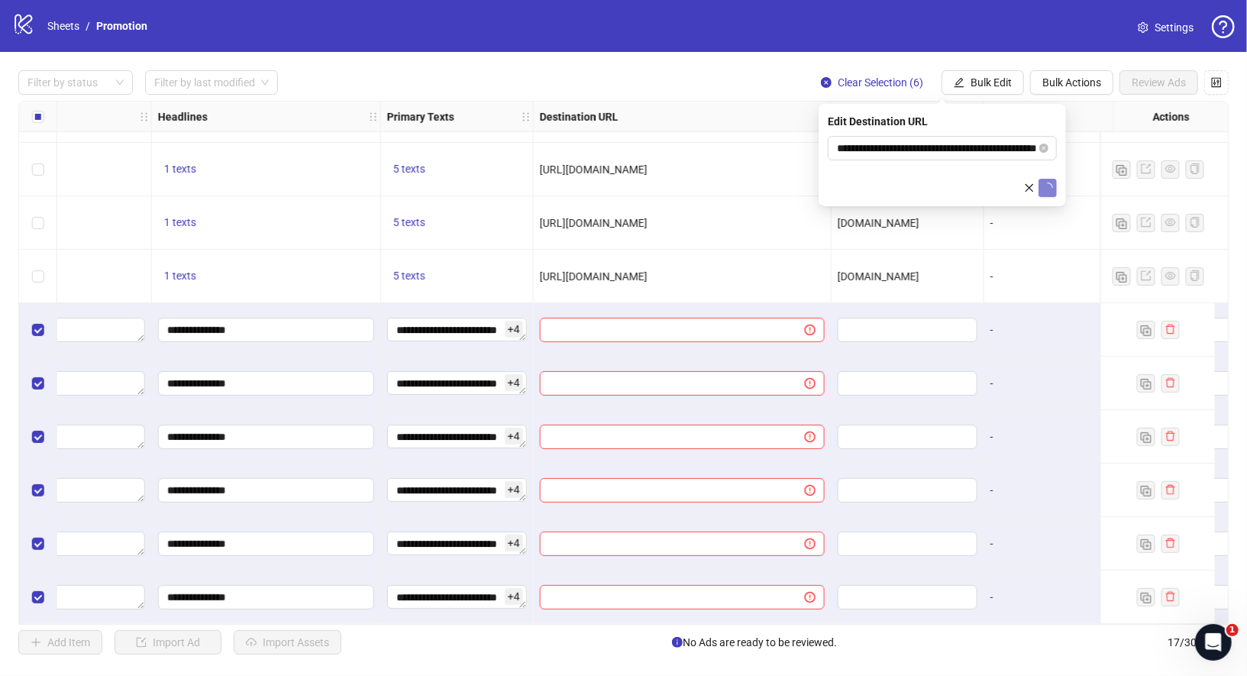
scroll to position [421, 985]
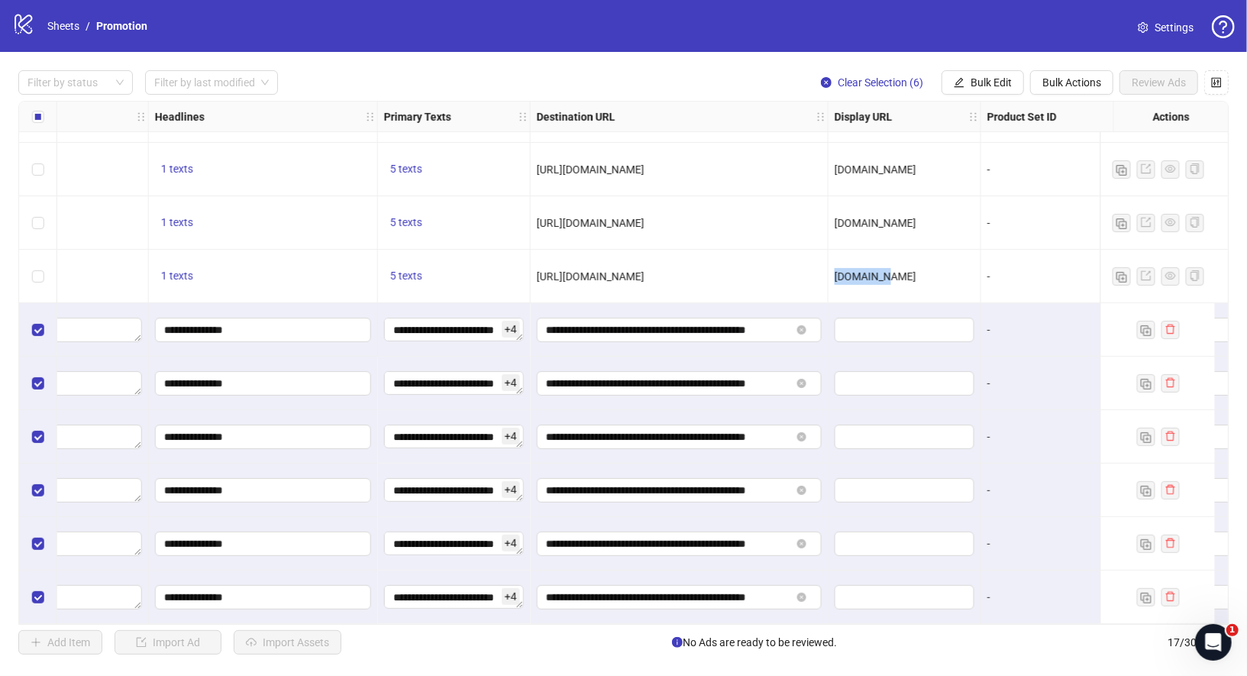
drag, startPoint x: 834, startPoint y: 271, endPoint x: 918, endPoint y: 271, distance: 84.0
click at [919, 271] on div "[DOMAIN_NAME]" at bounding box center [904, 276] width 140 height 17
copy span "[DOMAIN_NAME]"
click at [1011, 76] on button "Bulk Edit" at bounding box center [982, 82] width 82 height 24
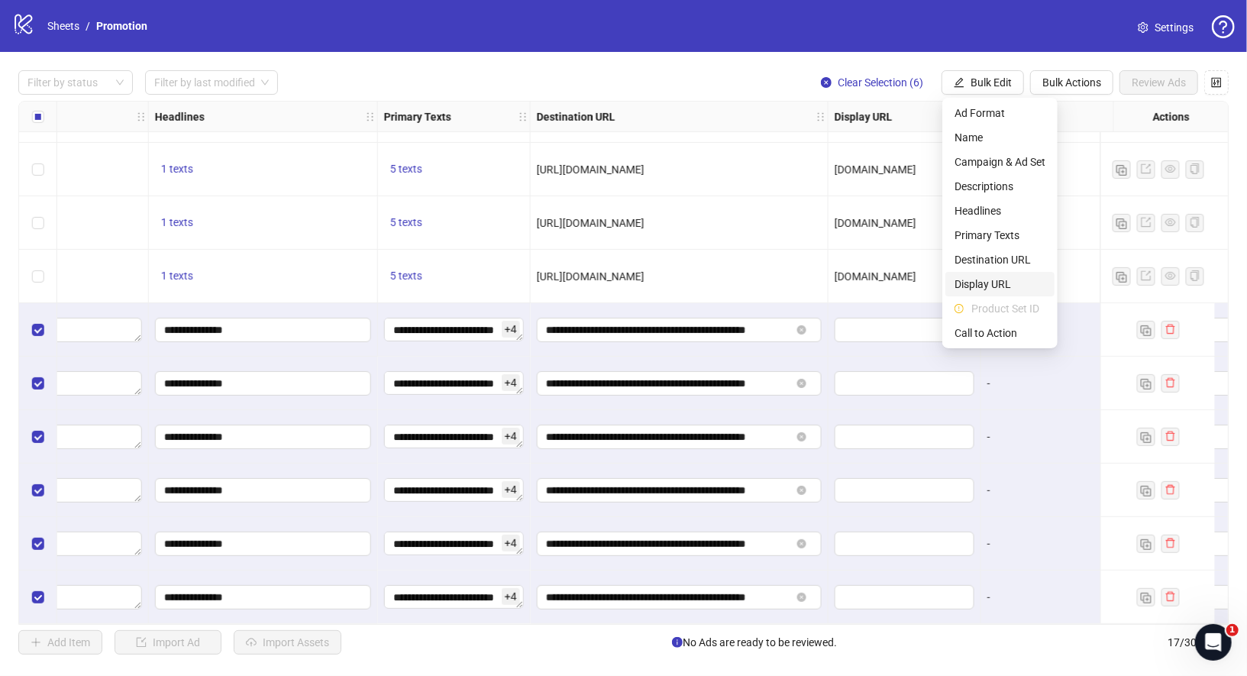
click at [1012, 286] on span "Display URL" at bounding box center [999, 284] width 91 height 17
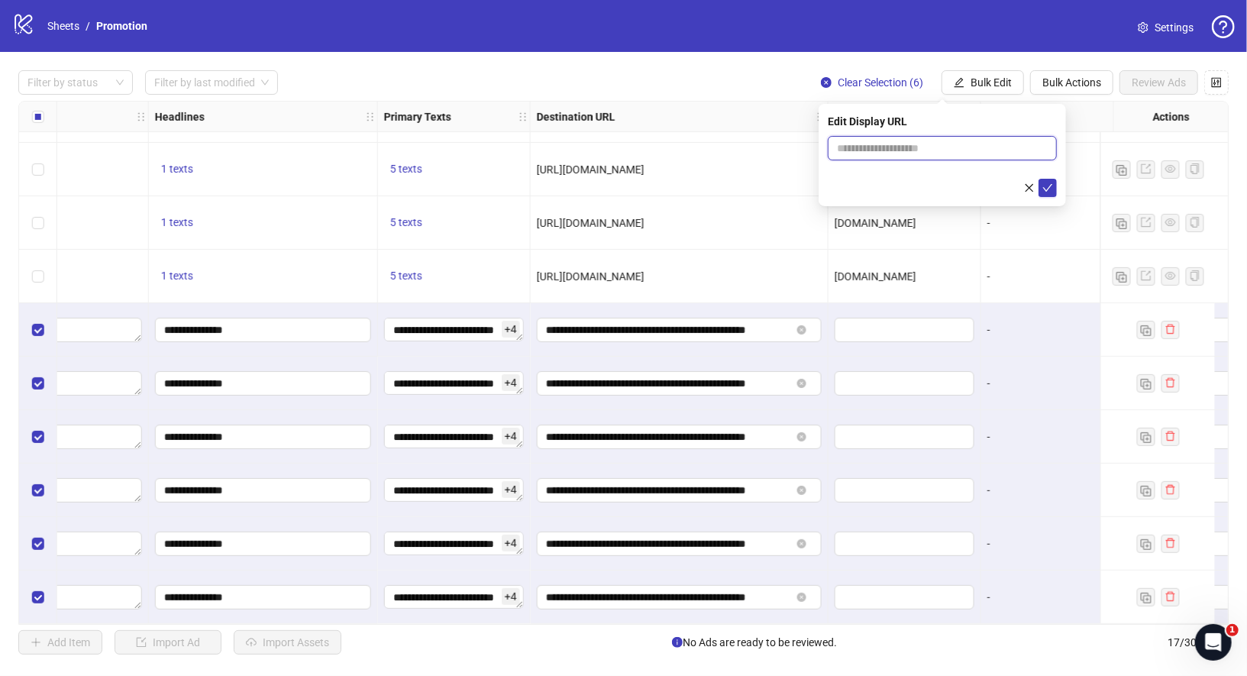
click at [941, 152] on input "text" at bounding box center [942, 148] width 229 height 24
paste input "*********"
type input "*********"
click at [1045, 188] on icon "check" at bounding box center [1047, 187] width 11 height 11
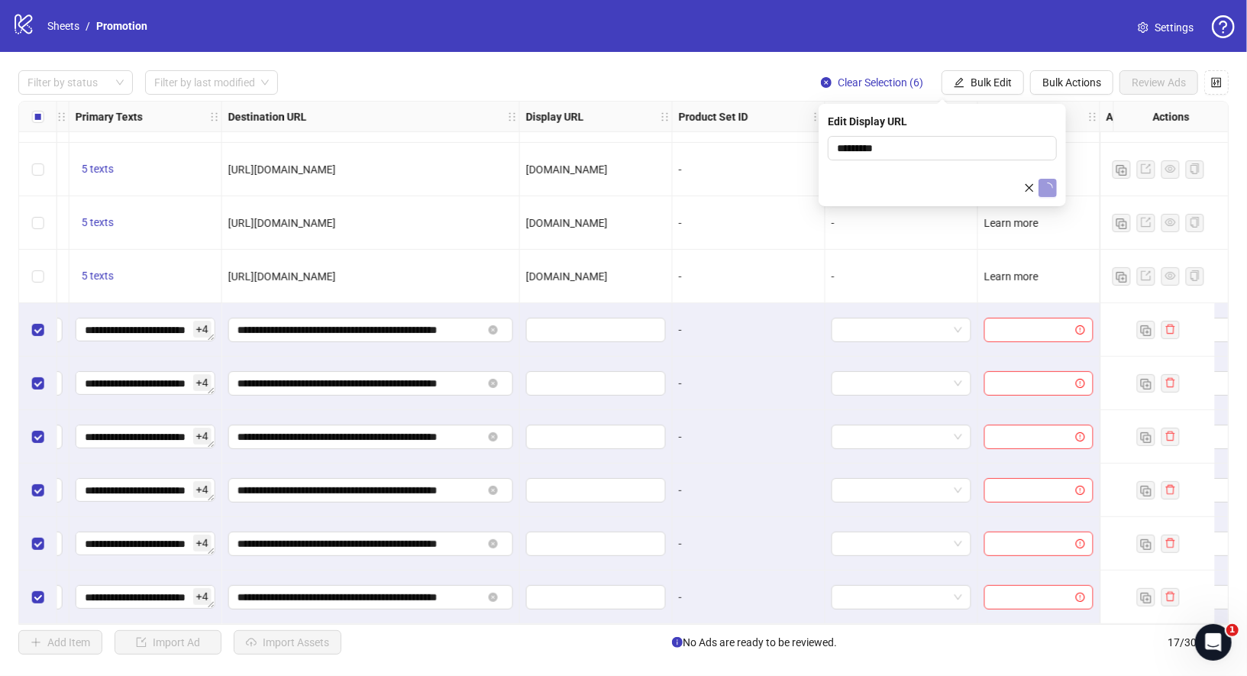
scroll to position [421, 1445]
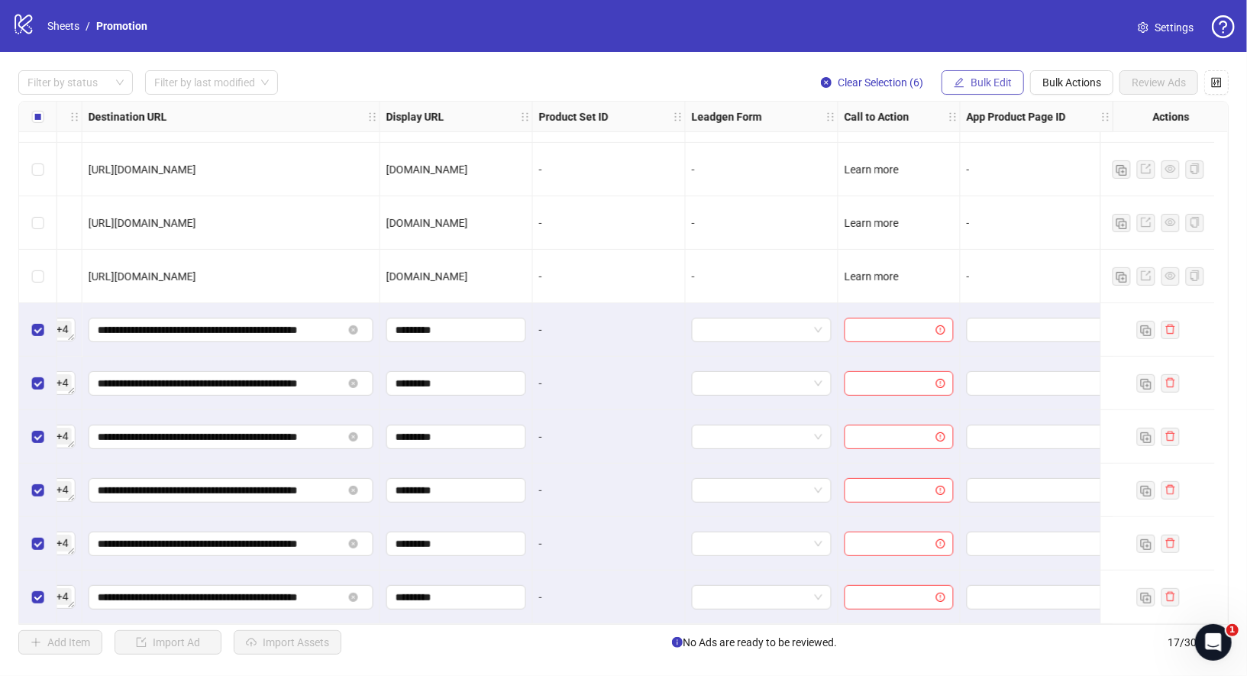
click at [995, 82] on span "Bulk Edit" at bounding box center [990, 82] width 41 height 12
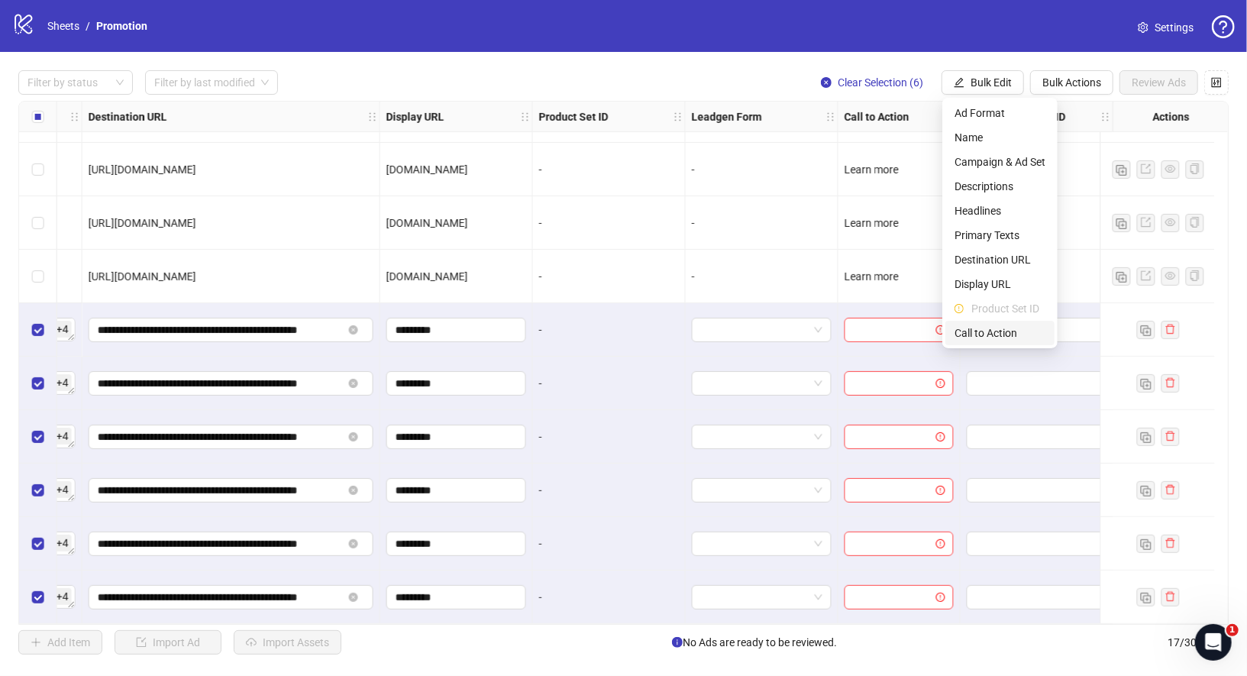
click at [1015, 334] on span "Call to Action" at bounding box center [999, 332] width 91 height 17
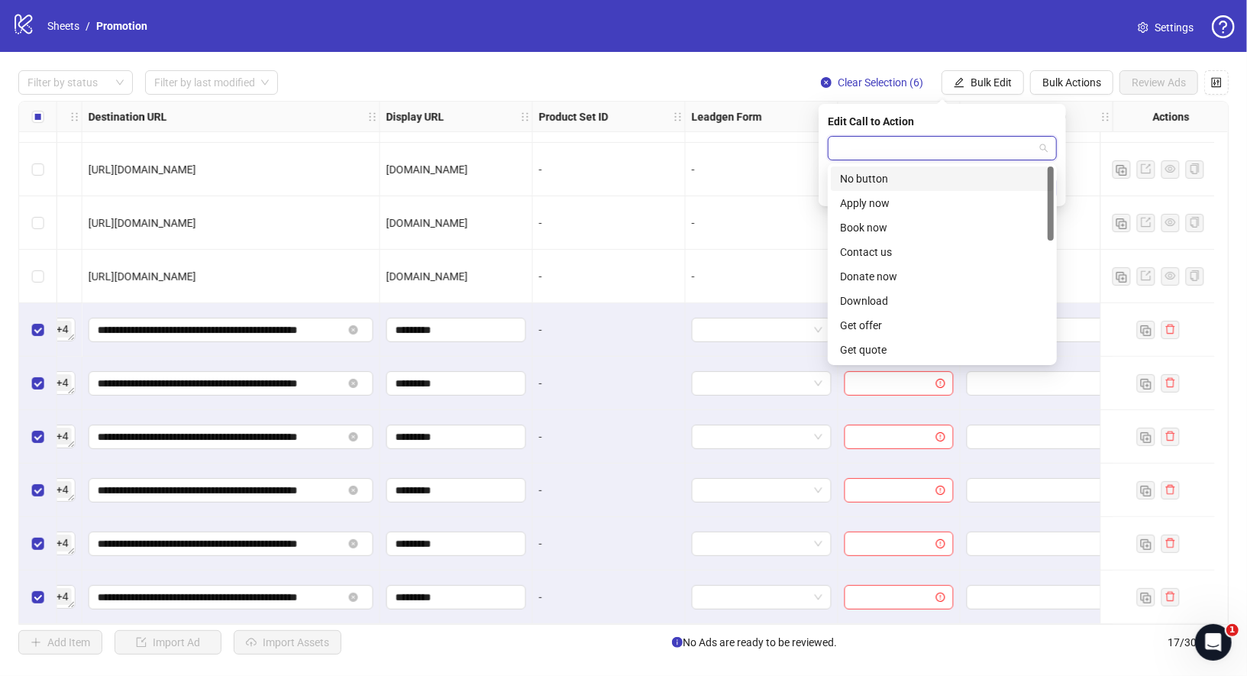
click at [1004, 154] on input "search" at bounding box center [935, 148] width 197 height 23
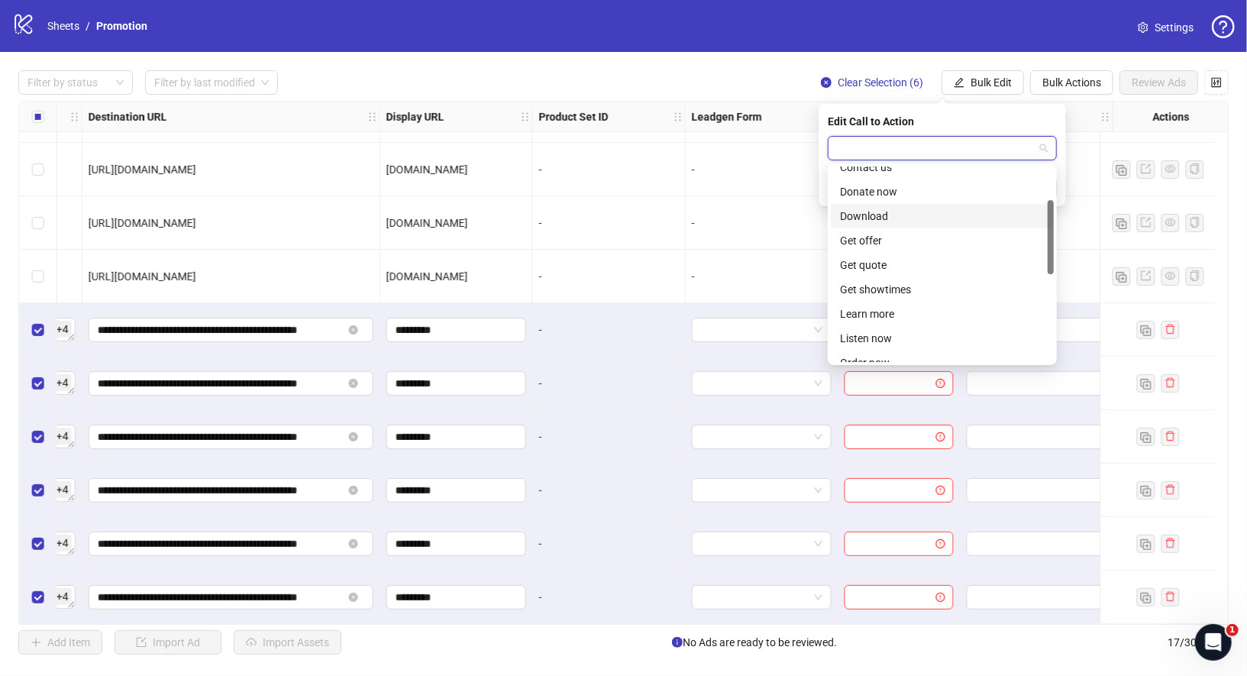
scroll to position [93, 0]
click at [896, 305] on div "Learn more" at bounding box center [942, 305] width 205 height 17
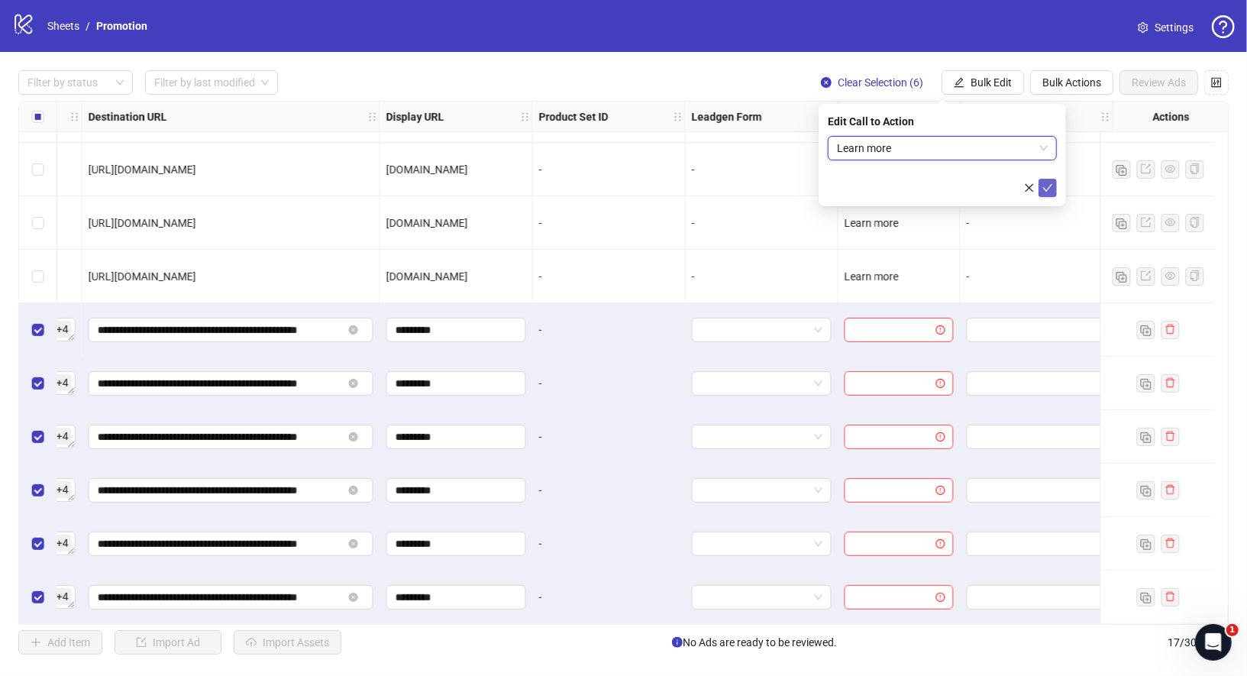
click at [1043, 188] on icon "check" at bounding box center [1047, 187] width 11 height 11
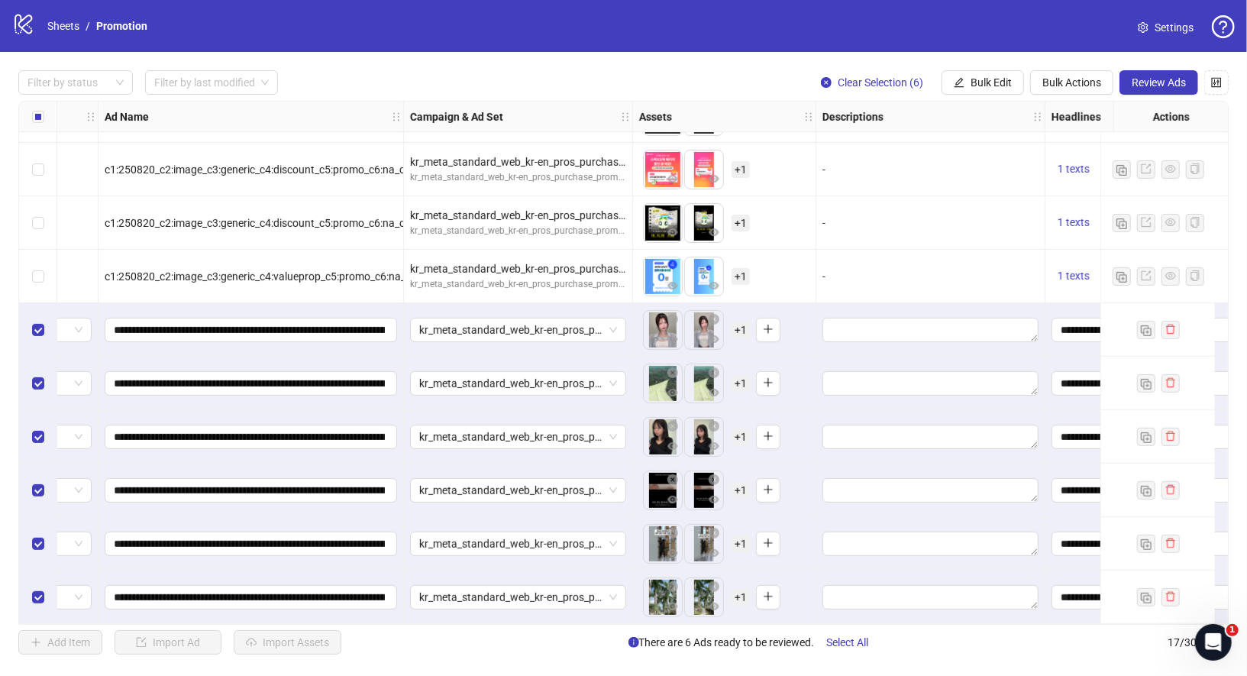
scroll to position [421, 0]
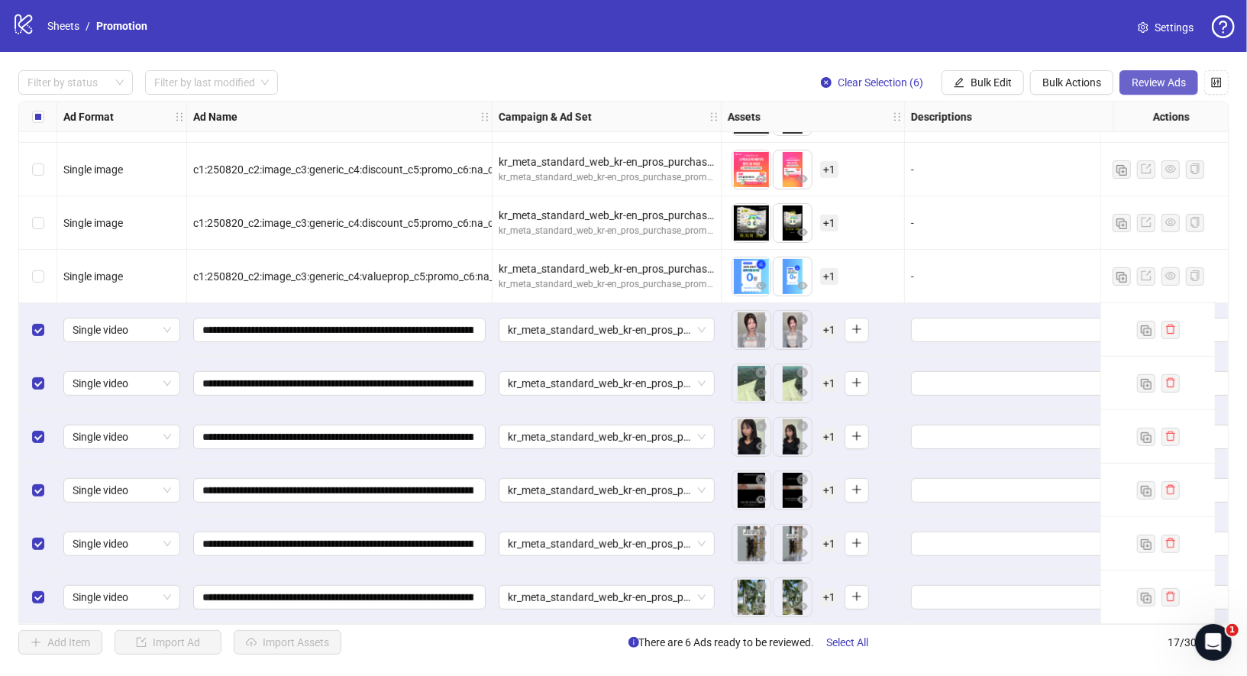
click at [1160, 82] on span "Review Ads" at bounding box center [1158, 82] width 54 height 12
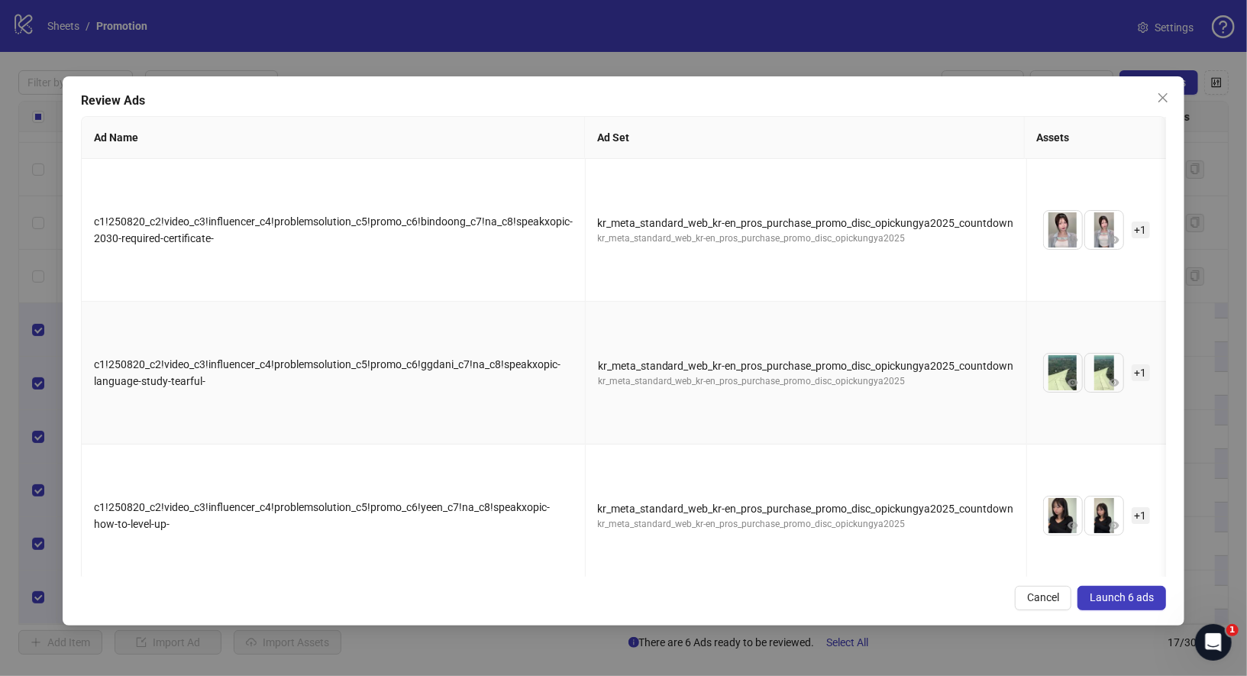
scroll to position [336, 0]
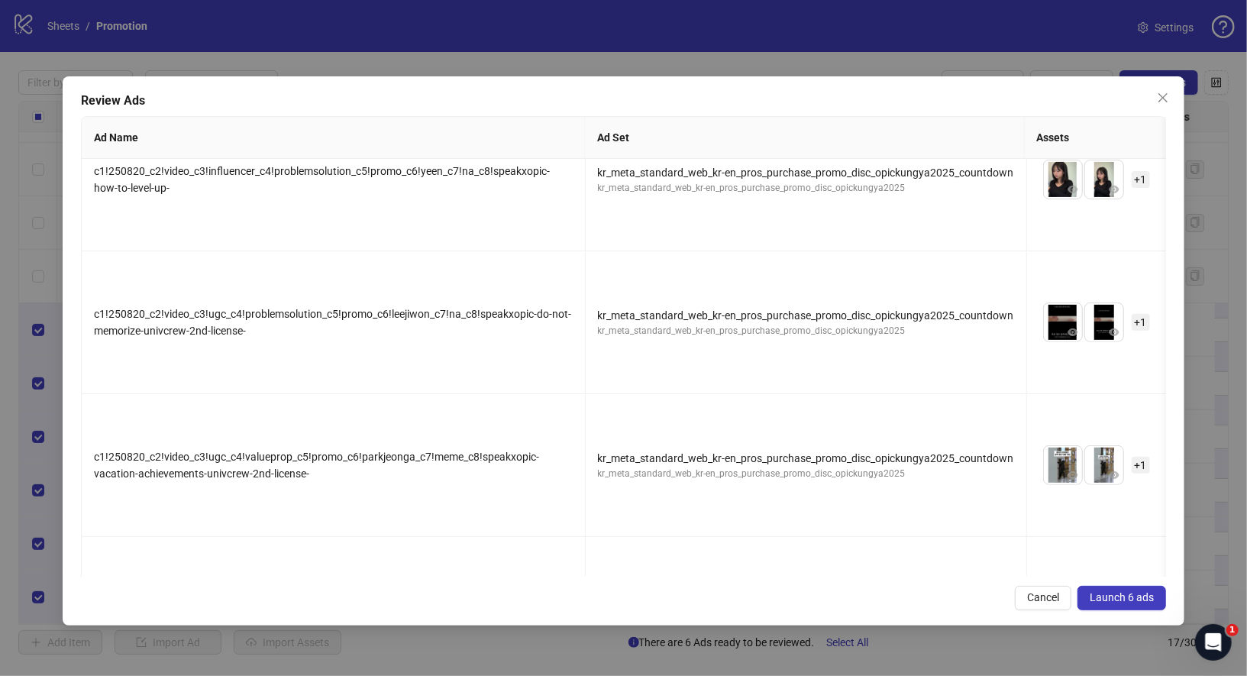
click at [1139, 601] on span "Launch 6 ads" at bounding box center [1121, 597] width 64 height 12
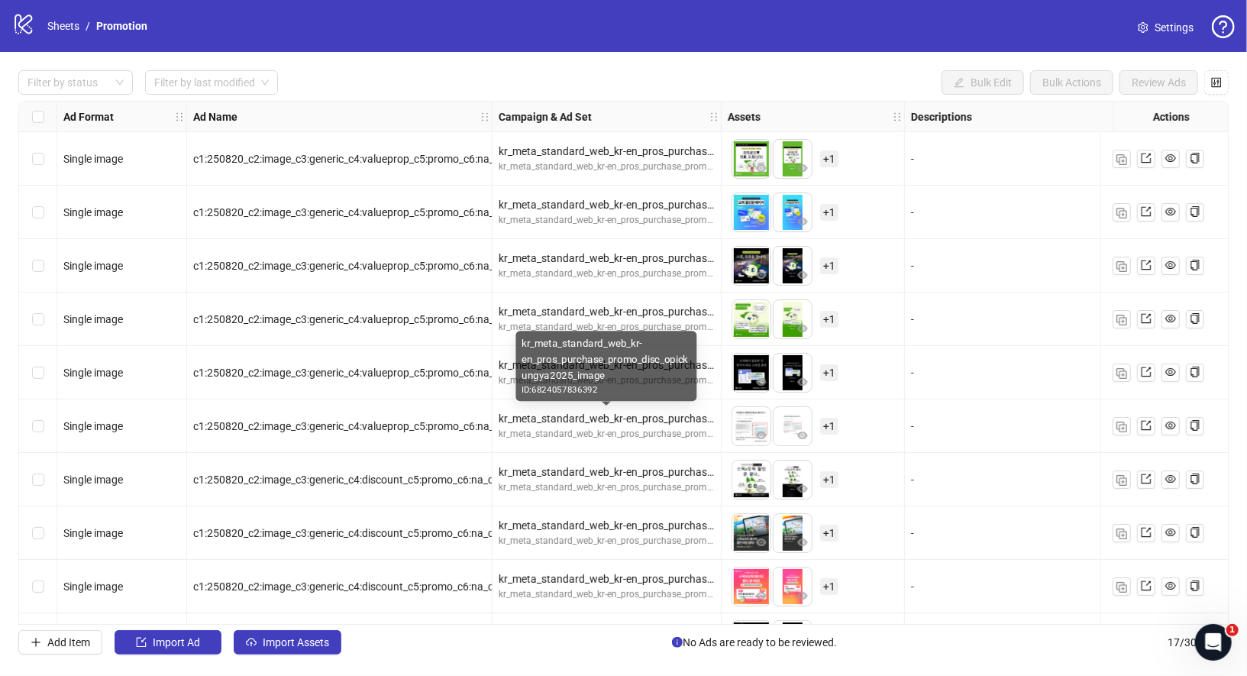
scroll to position [421, 0]
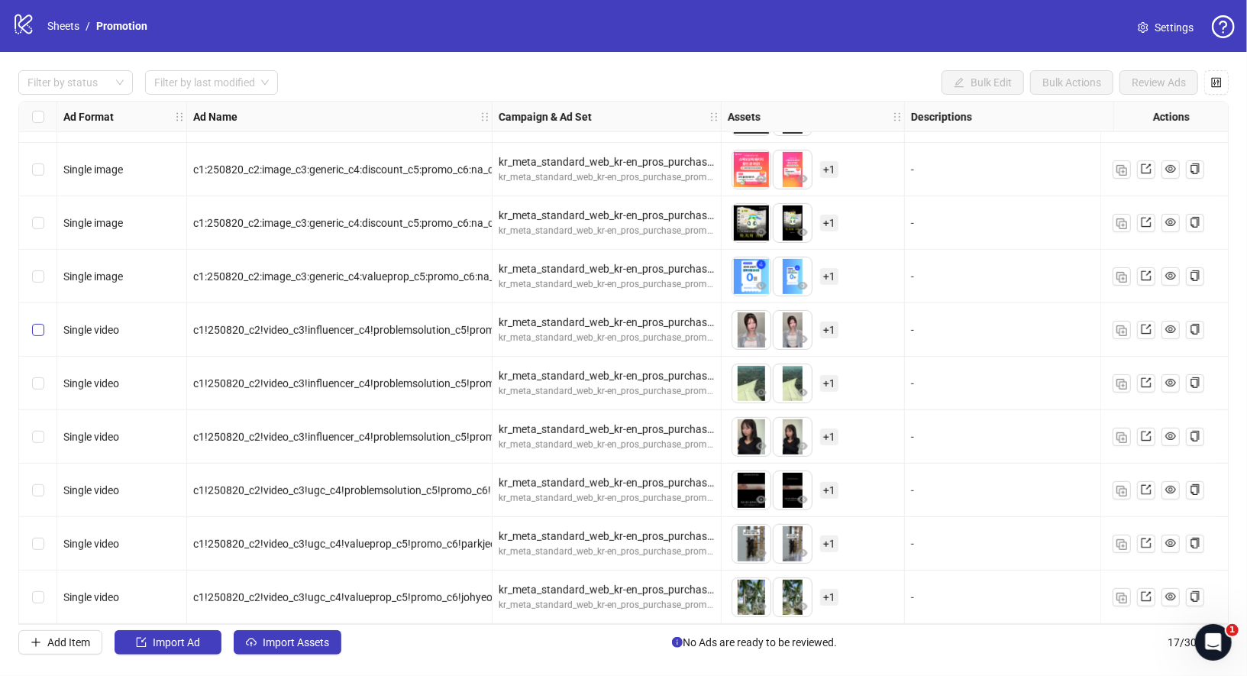
click at [34, 331] on label "Select row 12" at bounding box center [38, 329] width 12 height 17
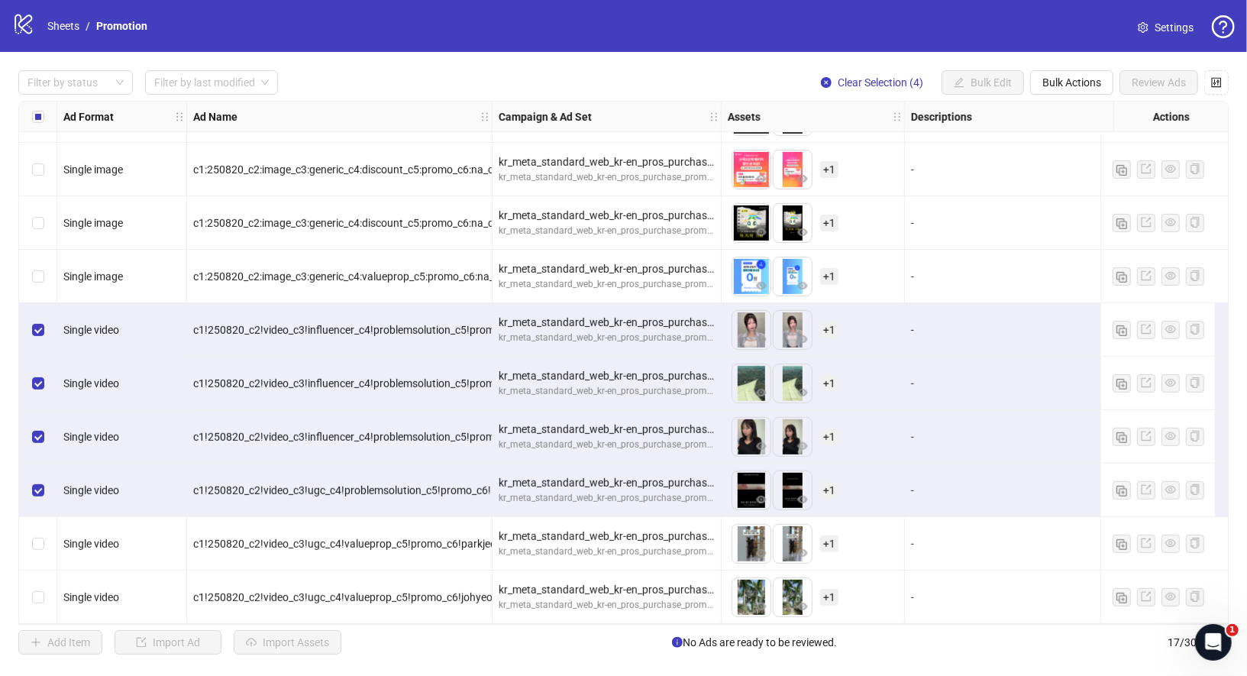
click at [44, 534] on div "Select row 16" at bounding box center [38, 543] width 38 height 53
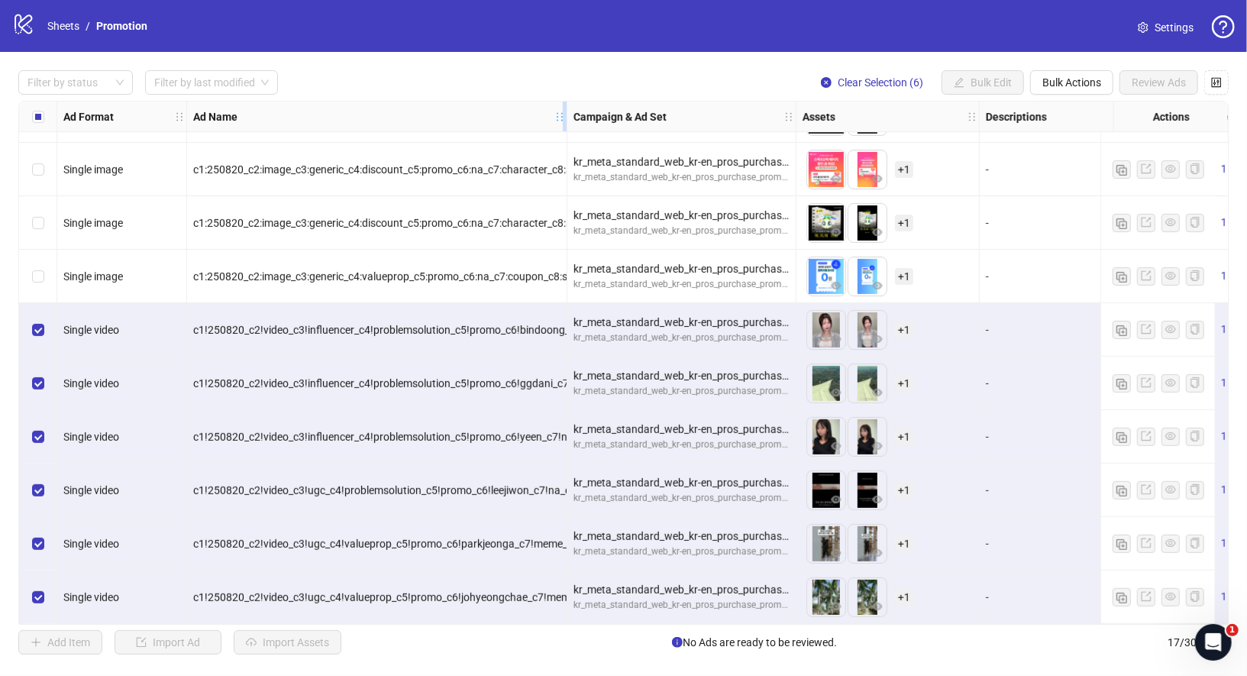
drag, startPoint x: 491, startPoint y: 108, endPoint x: 566, endPoint y: 123, distance: 76.4
click at [566, 123] on div "Resize Ad Name column" at bounding box center [565, 117] width 4 height 30
click at [1076, 82] on span "Bulk Actions" at bounding box center [1071, 82] width 59 height 12
click at [1128, 165] on span "Duplicate with assets" at bounding box center [1095, 161] width 105 height 17
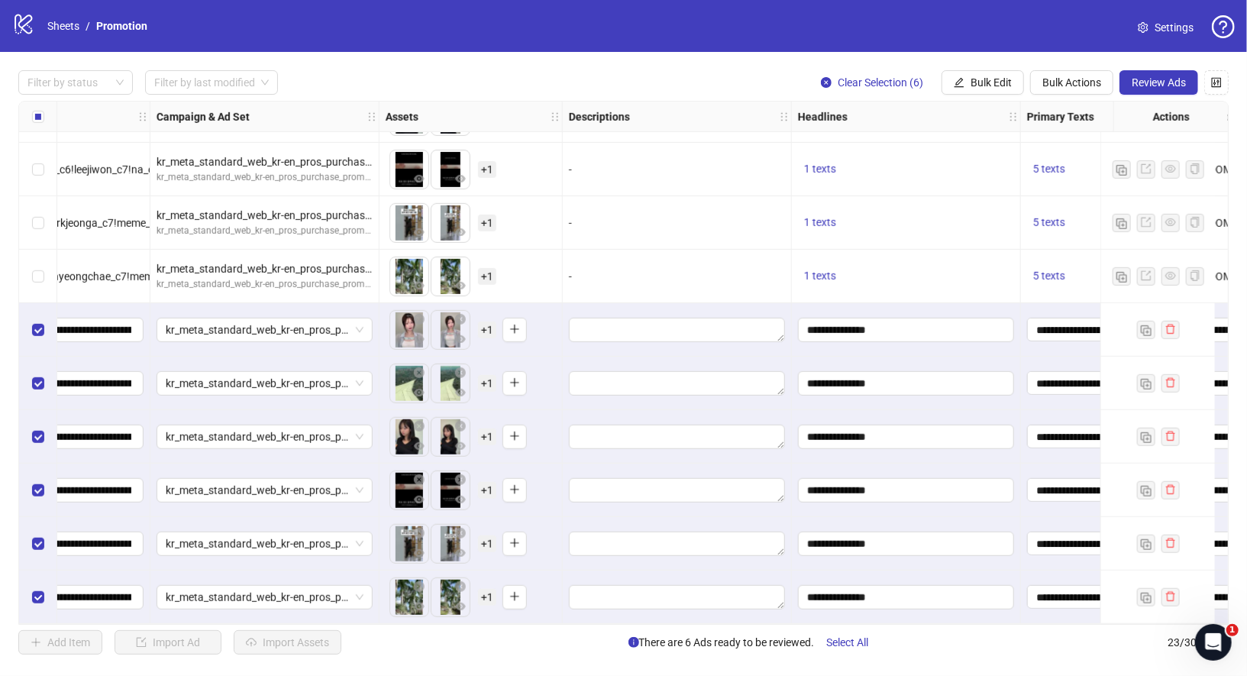
scroll to position [742, 0]
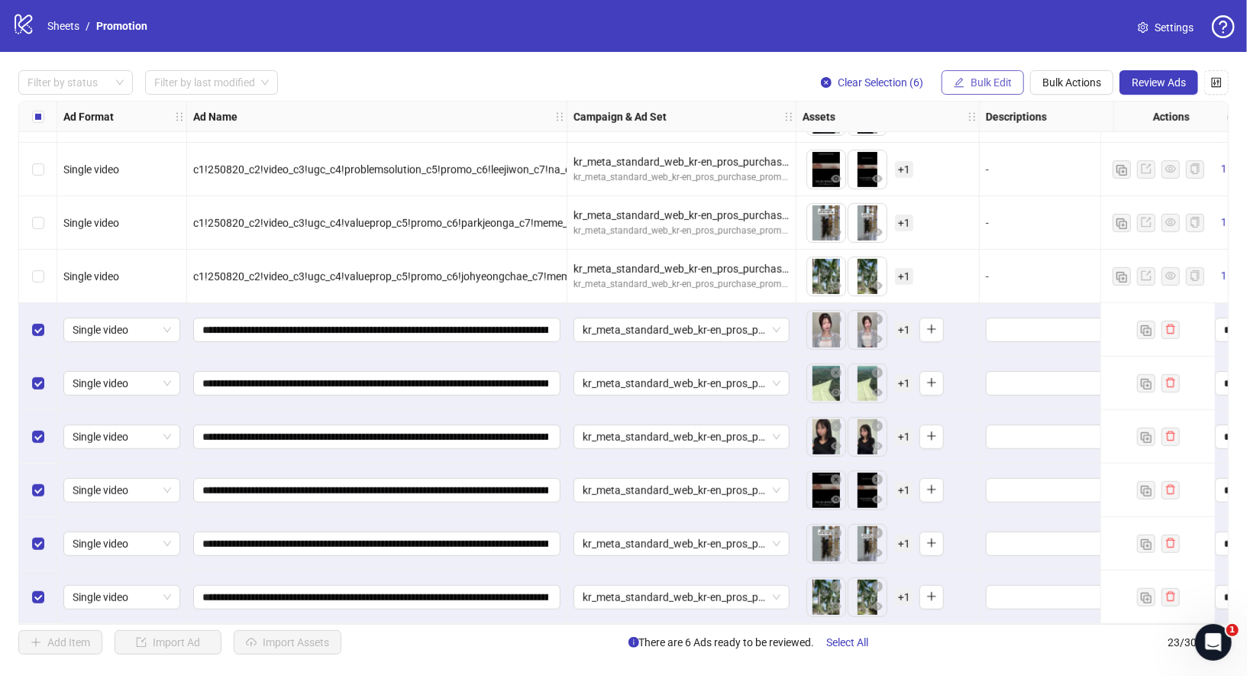
click at [986, 78] on span "Bulk Edit" at bounding box center [990, 82] width 41 height 12
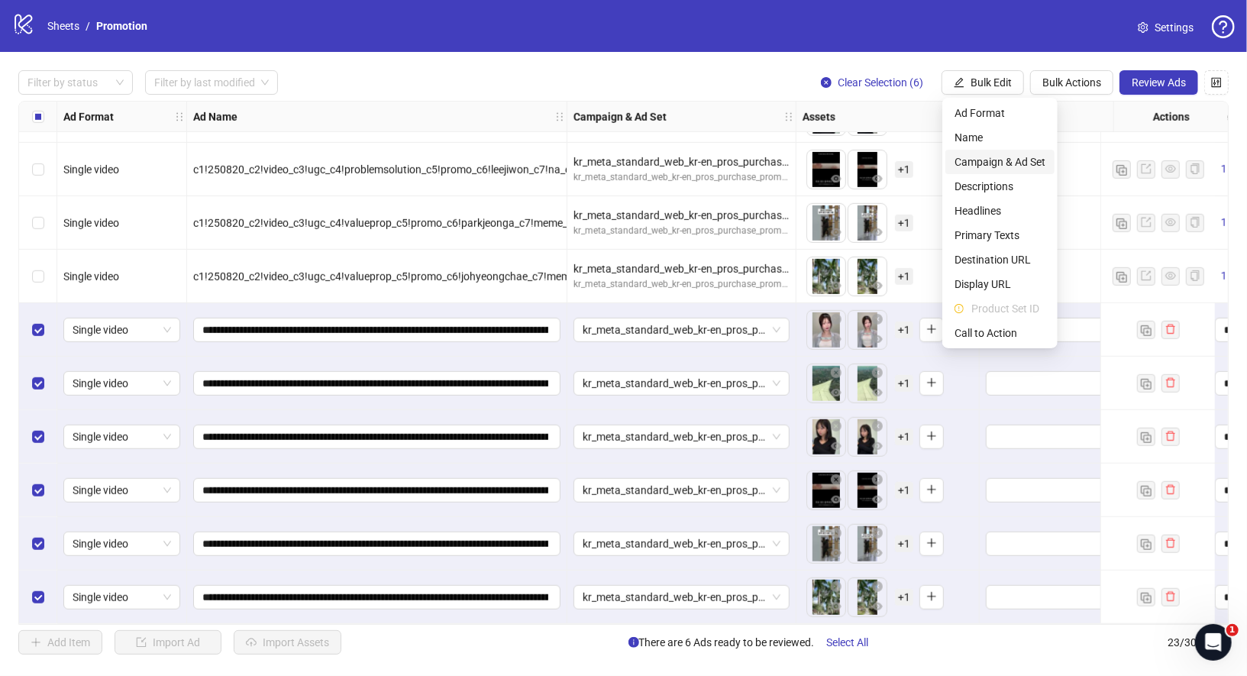
click at [1018, 166] on span "Campaign & Ad Set" at bounding box center [999, 161] width 91 height 17
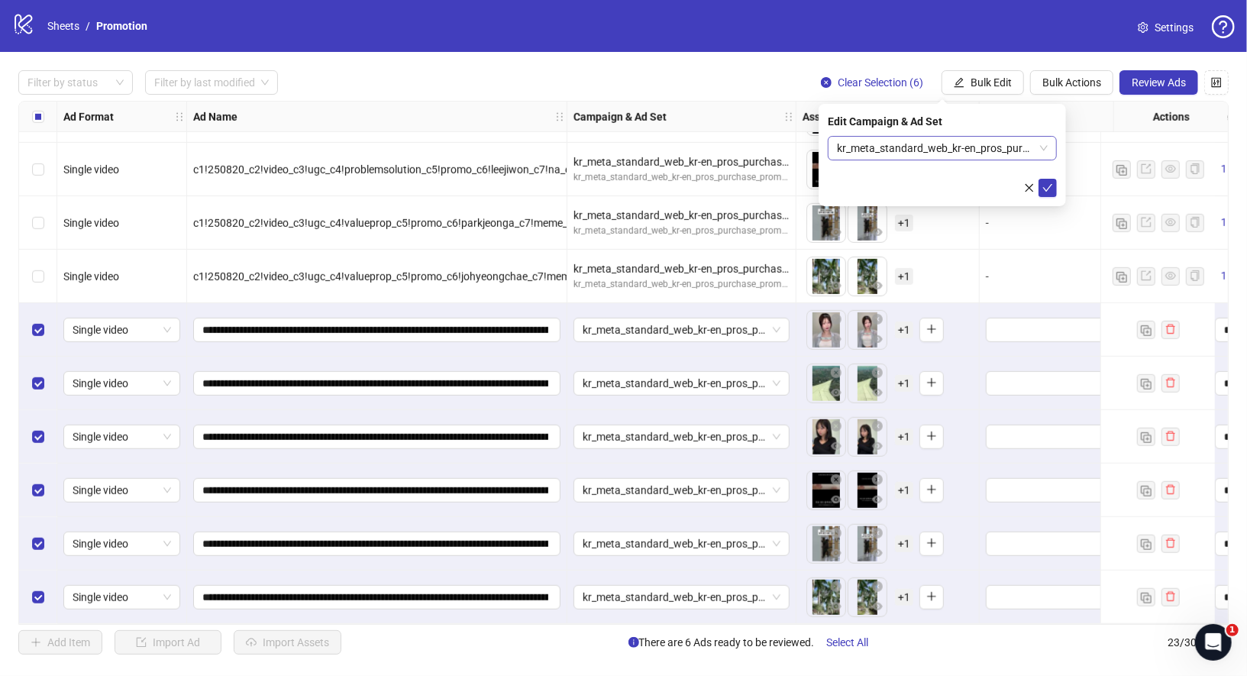
click at [963, 155] on span "kr_meta_standard_web_kr-en_pros_purchase_promo_disc_opickungya2025_countdown" at bounding box center [942, 148] width 211 height 23
type input "*"
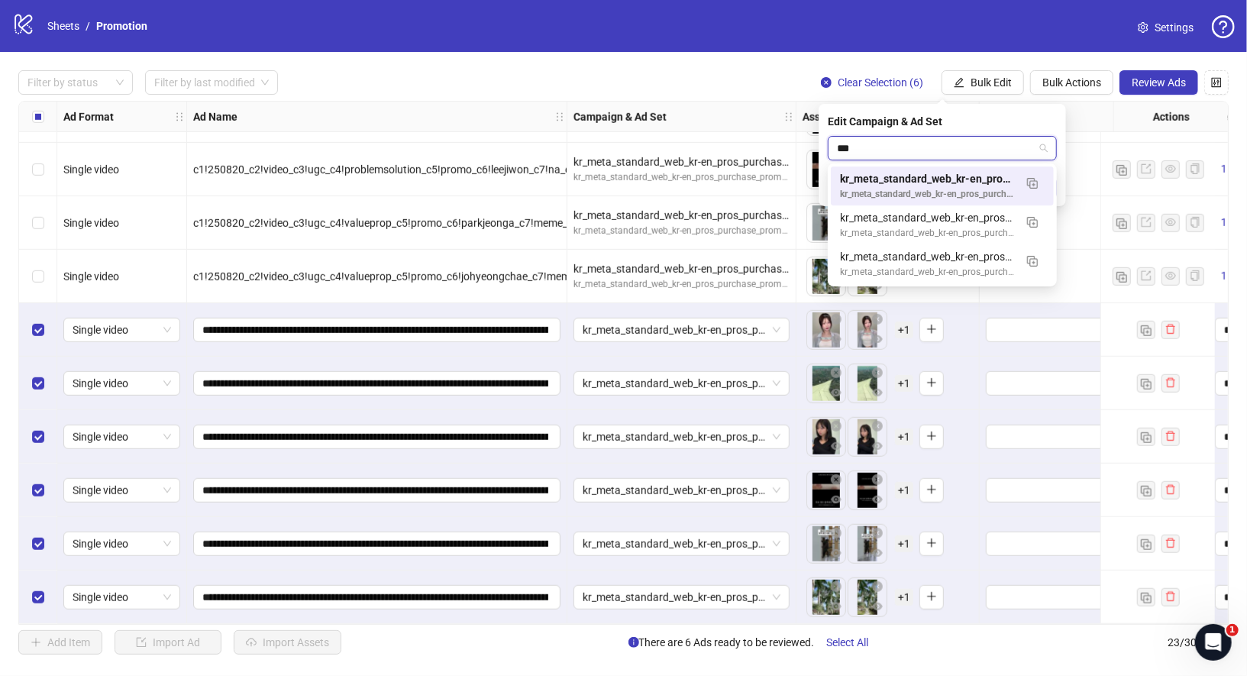
type input "****"
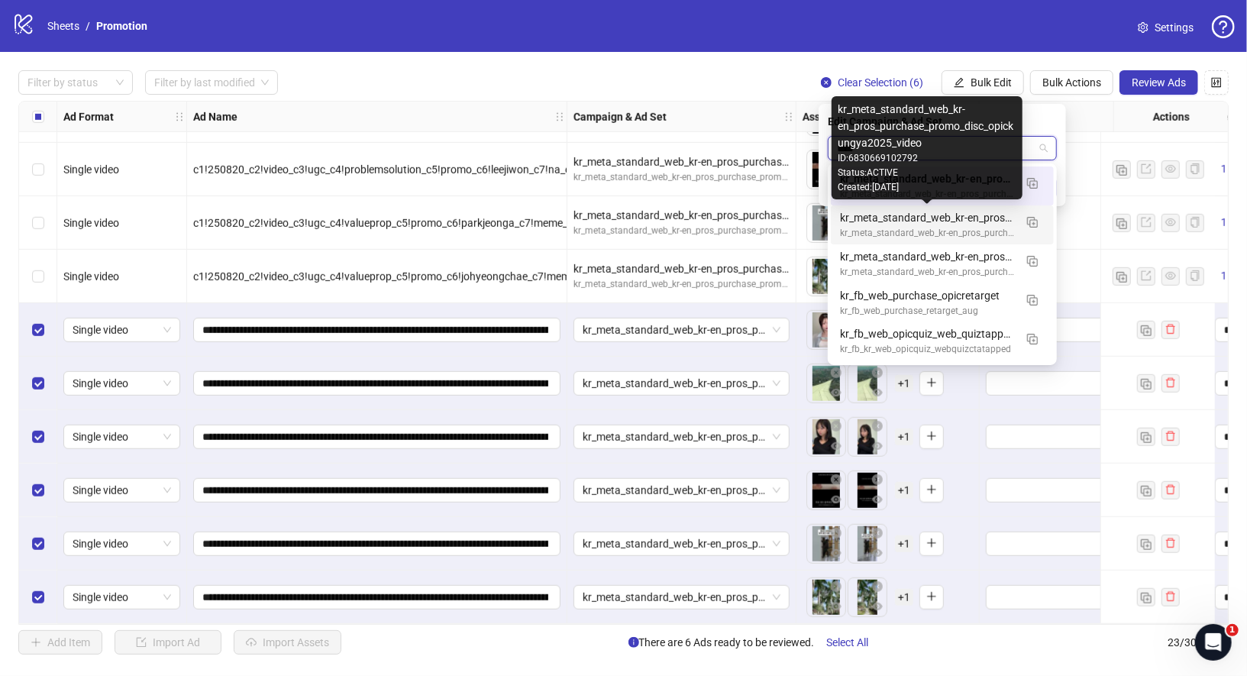
click at [988, 221] on div "kr_meta_standard_web_kr-en_pros_purchase_promo_disc_opickungya2025_video" at bounding box center [927, 217] width 174 height 17
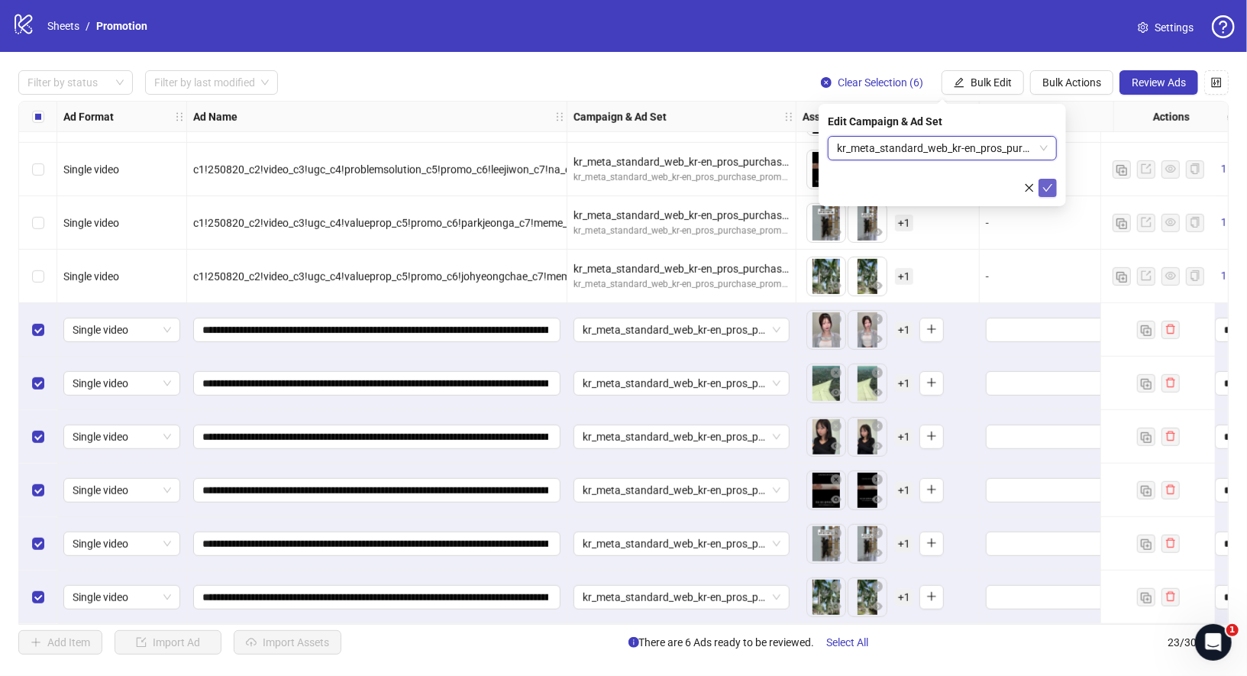
click at [1051, 191] on icon "check" at bounding box center [1047, 187] width 11 height 11
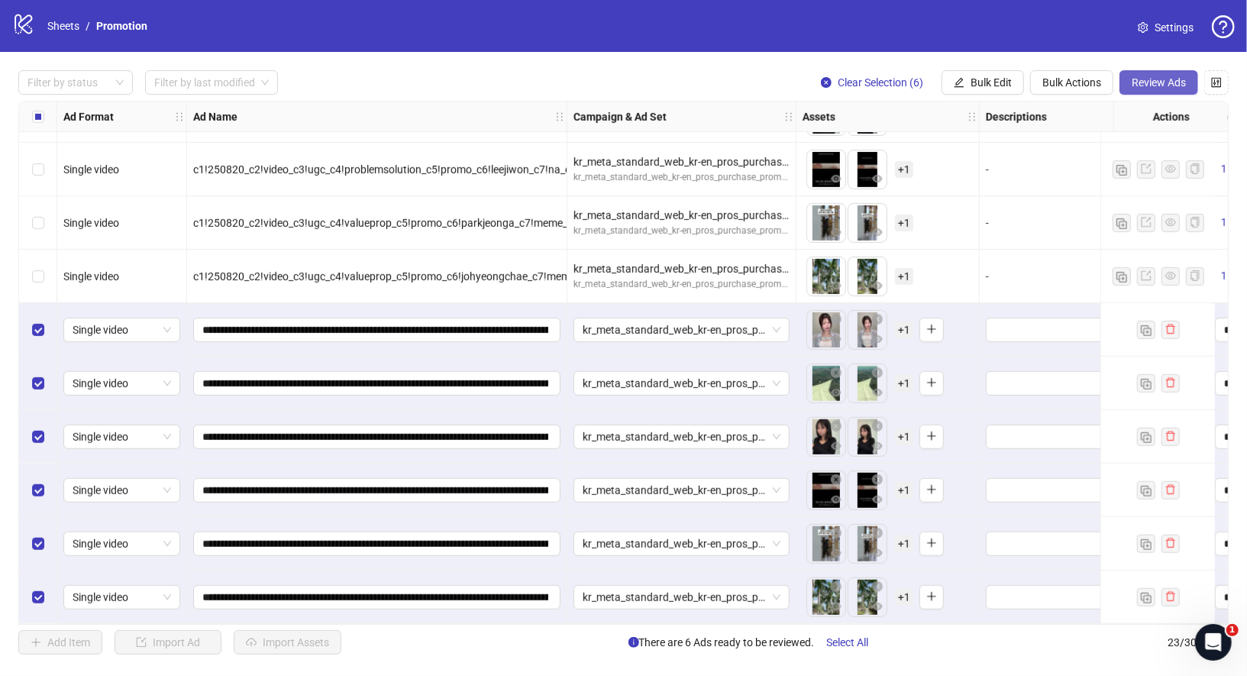
click at [1151, 91] on button "Review Ads" at bounding box center [1158, 82] width 79 height 24
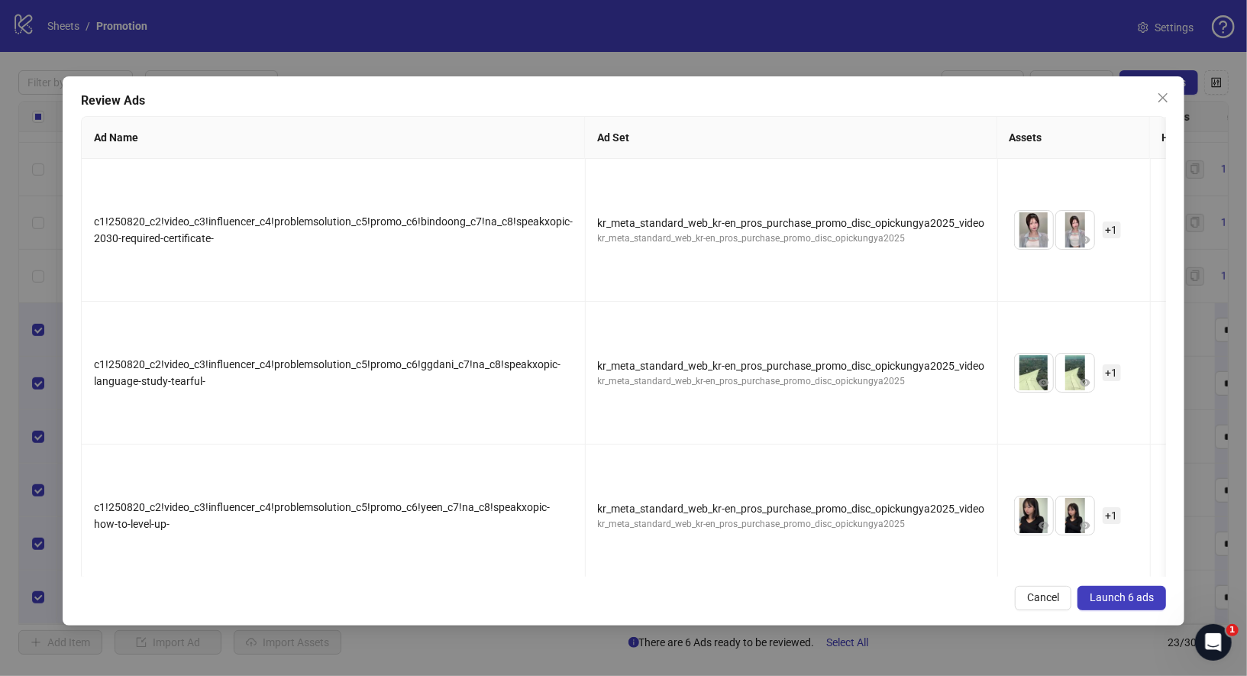
click at [1130, 589] on button "Launch 6 ads" at bounding box center [1121, 598] width 89 height 24
